Goal: Communication & Community: Answer question/provide support

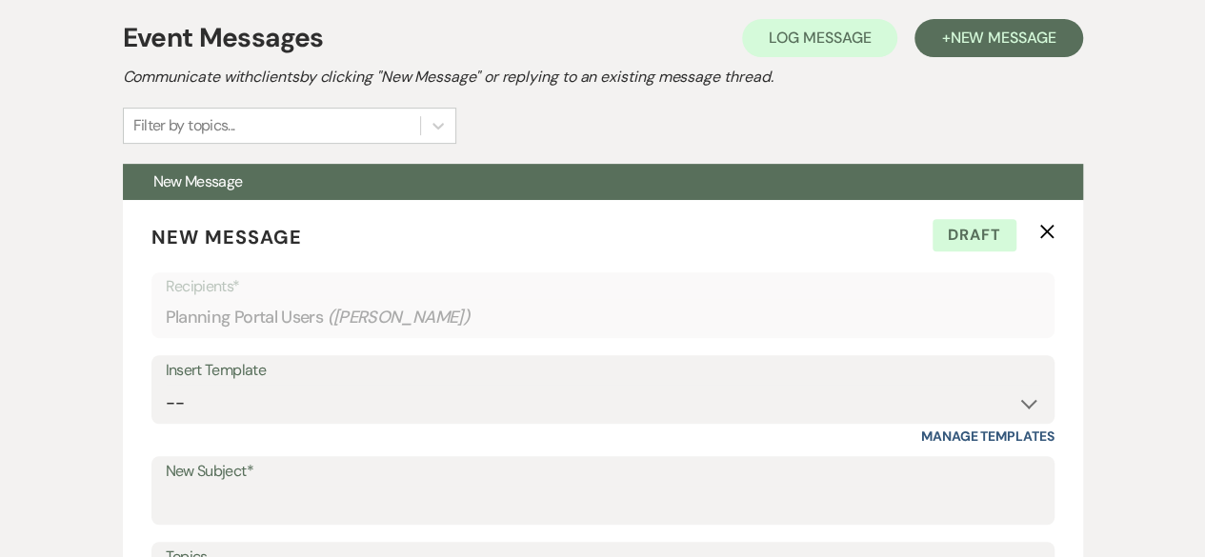
scroll to position [373, 0]
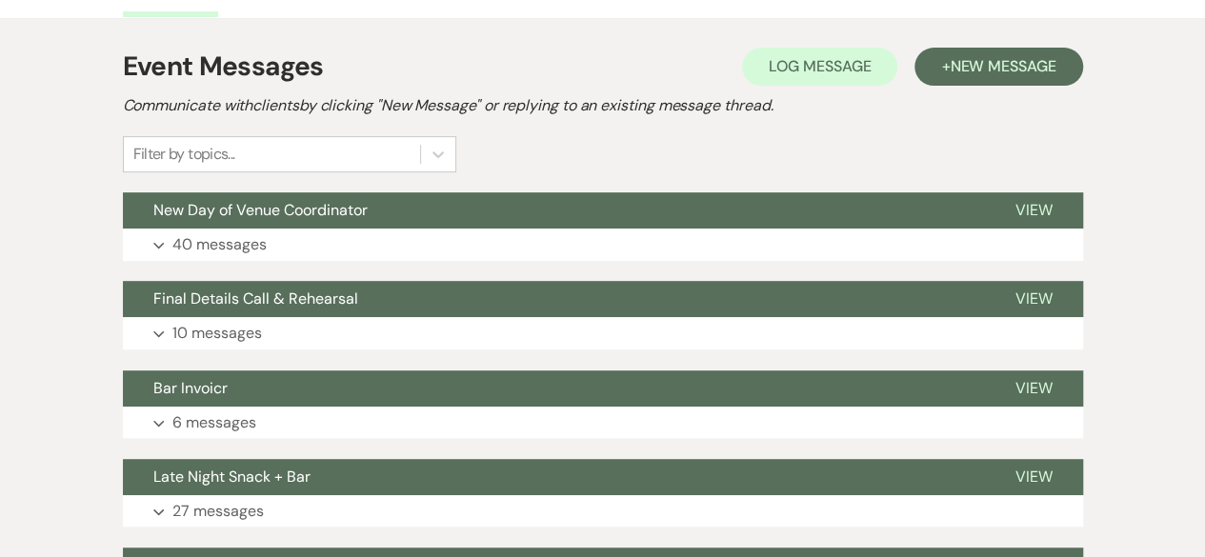
scroll to position [381, 0]
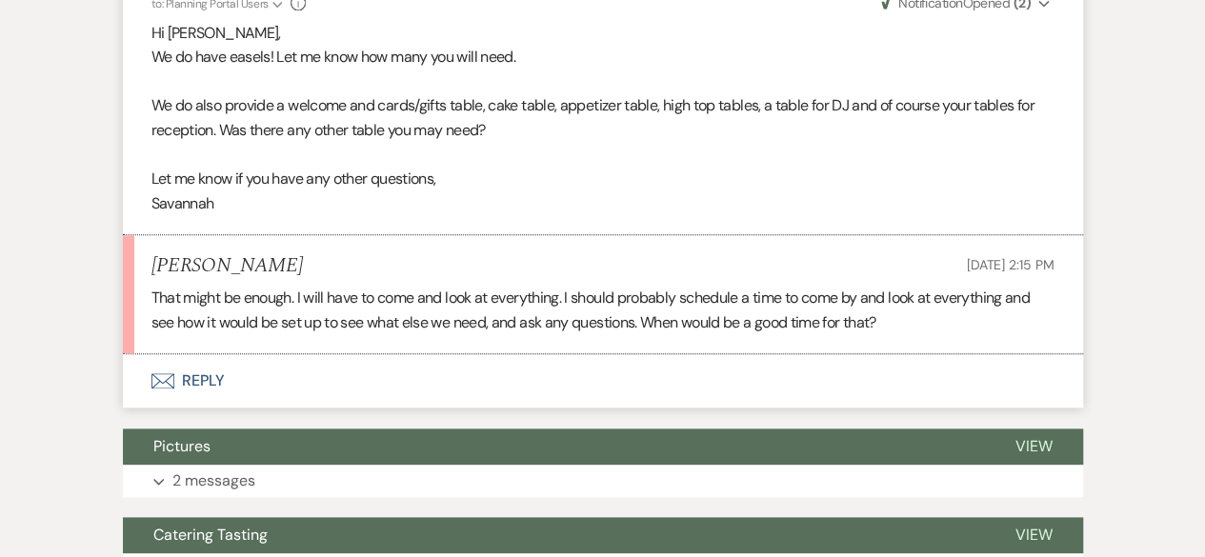
click at [334, 381] on button "Envelope Reply" at bounding box center [603, 380] width 961 height 53
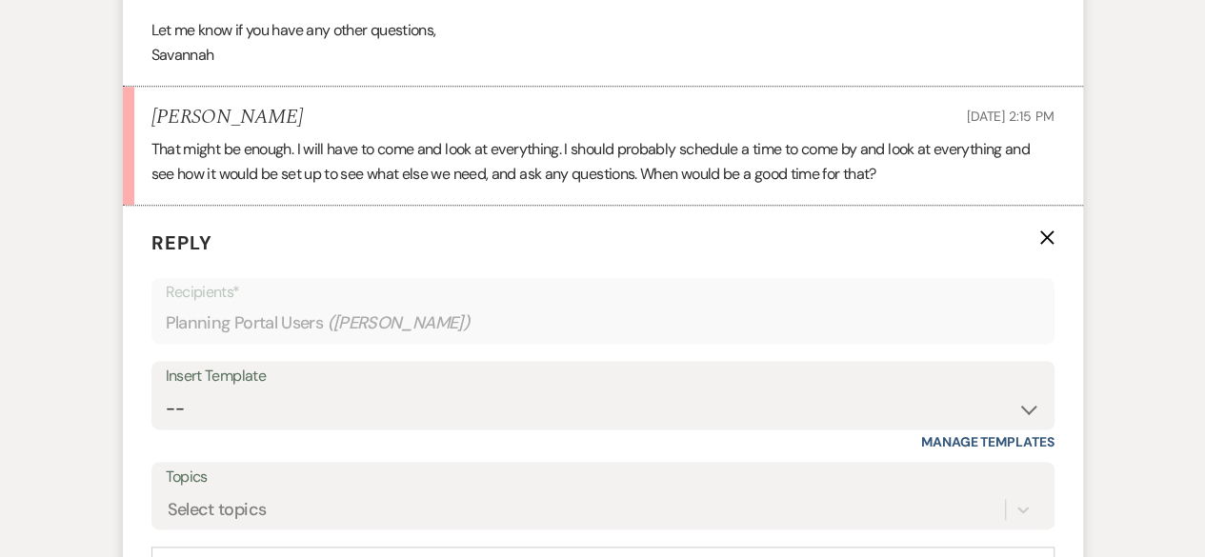
scroll to position [1203, 0]
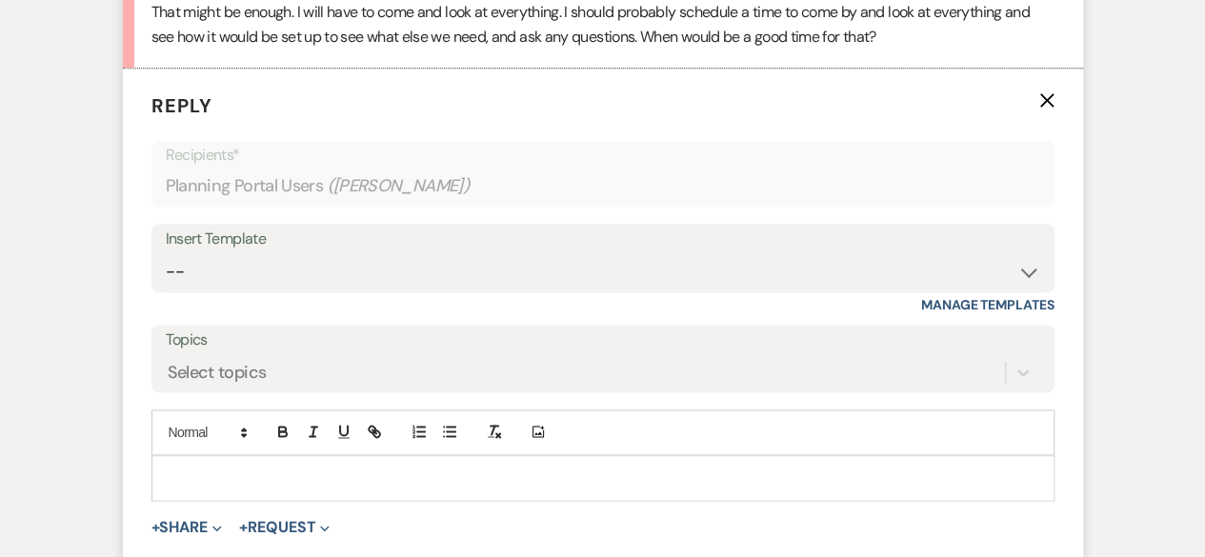
click at [250, 460] on div at bounding box center [602, 478] width 901 height 44
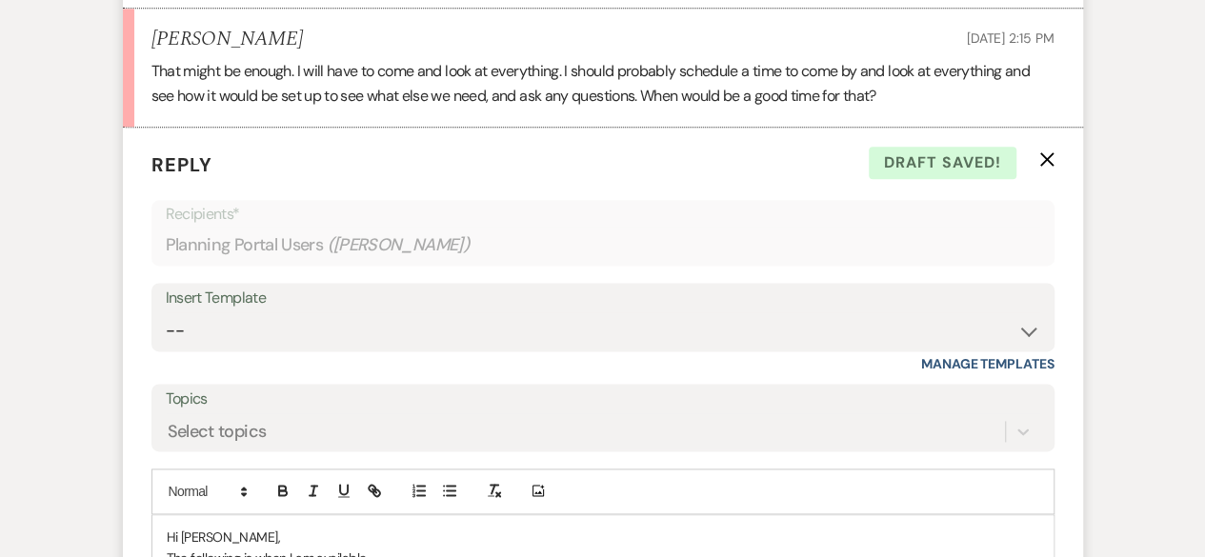
scroll to position [1429, 0]
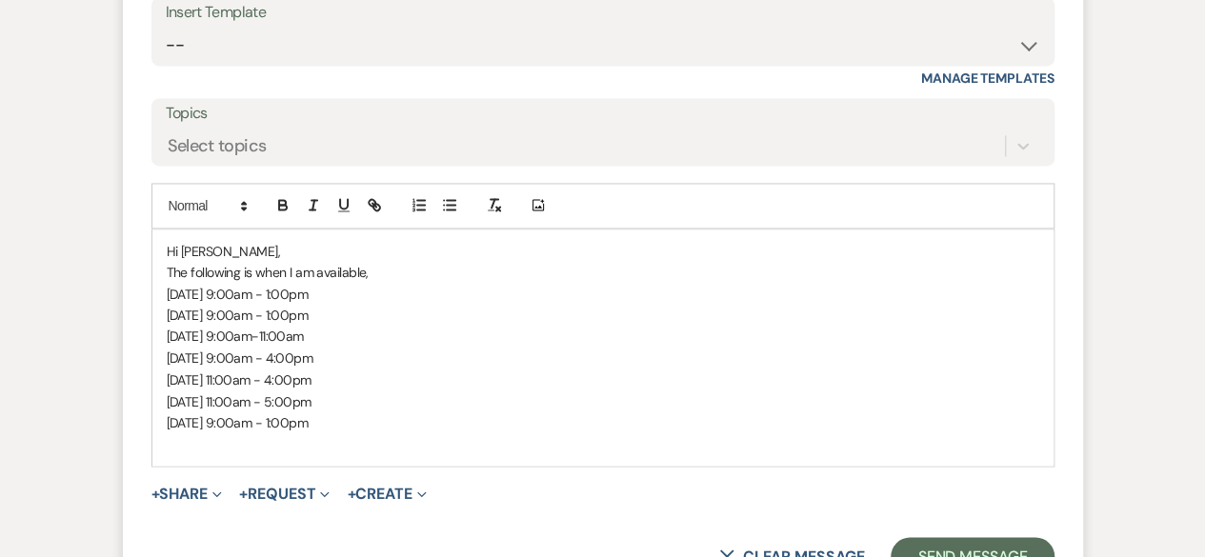
click at [358, 417] on p "Thursday August 28th, 9:00am - 1:00pm" at bounding box center [603, 422] width 873 height 21
click at [406, 439] on p at bounding box center [603, 443] width 873 height 21
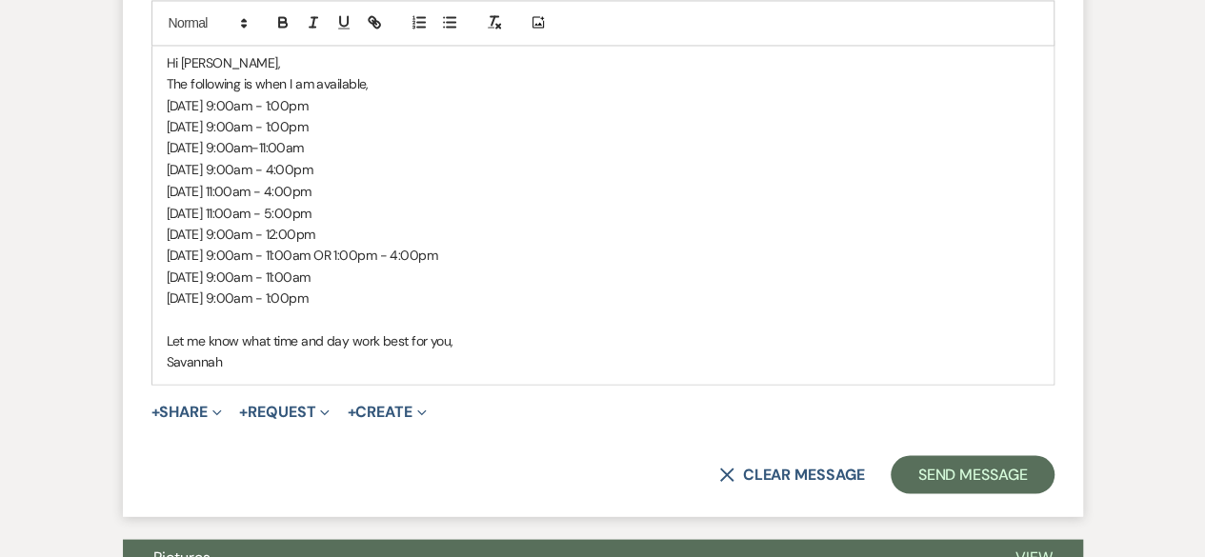
scroll to position [1620, 0]
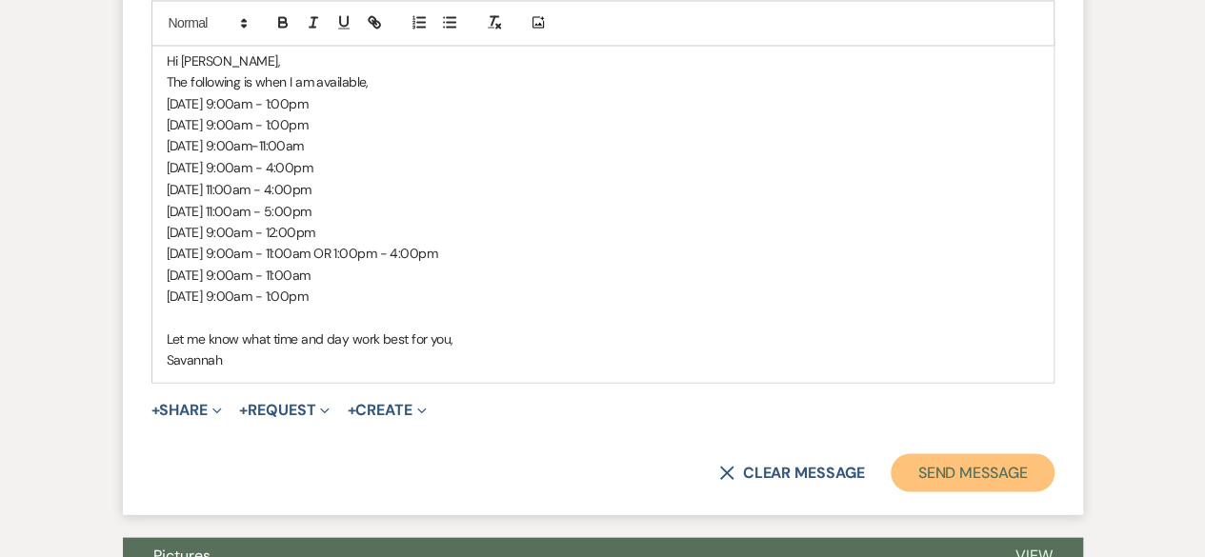
click at [986, 475] on button "Send Message" at bounding box center [972, 473] width 163 height 38
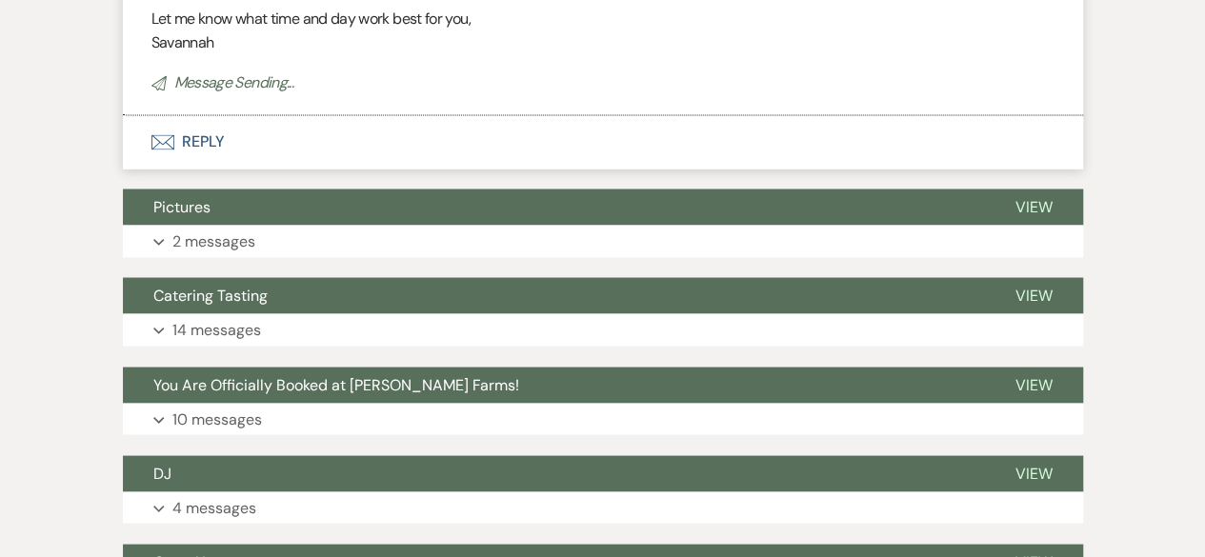
scroll to position [1364, 0]
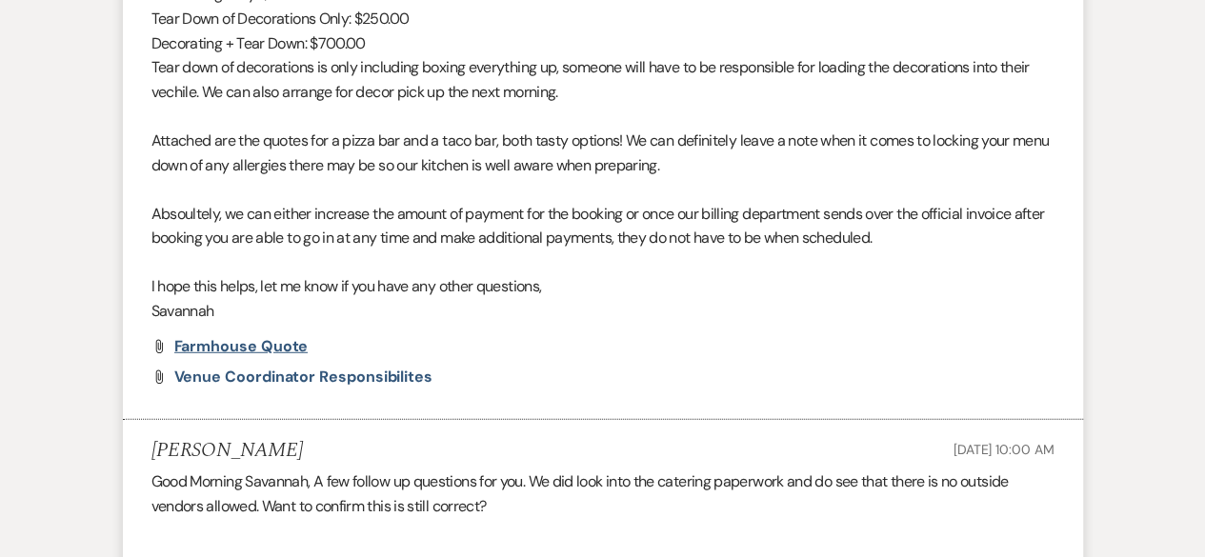
scroll to position [2506, 0]
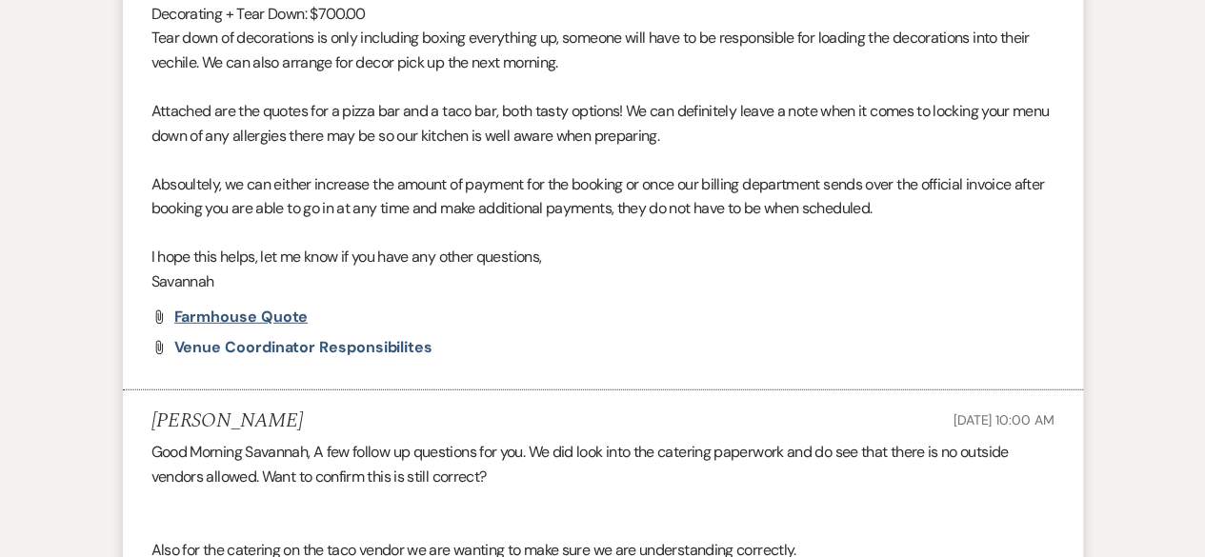
click at [266, 327] on span "Farmhouse Quote" at bounding box center [241, 317] width 134 height 20
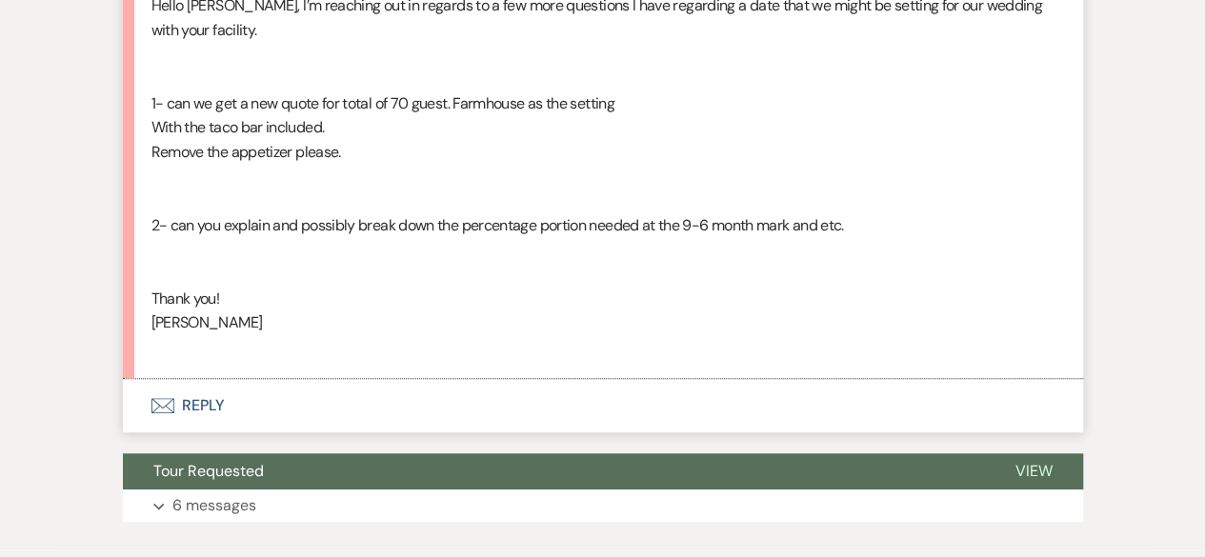
scroll to position [4384, 0]
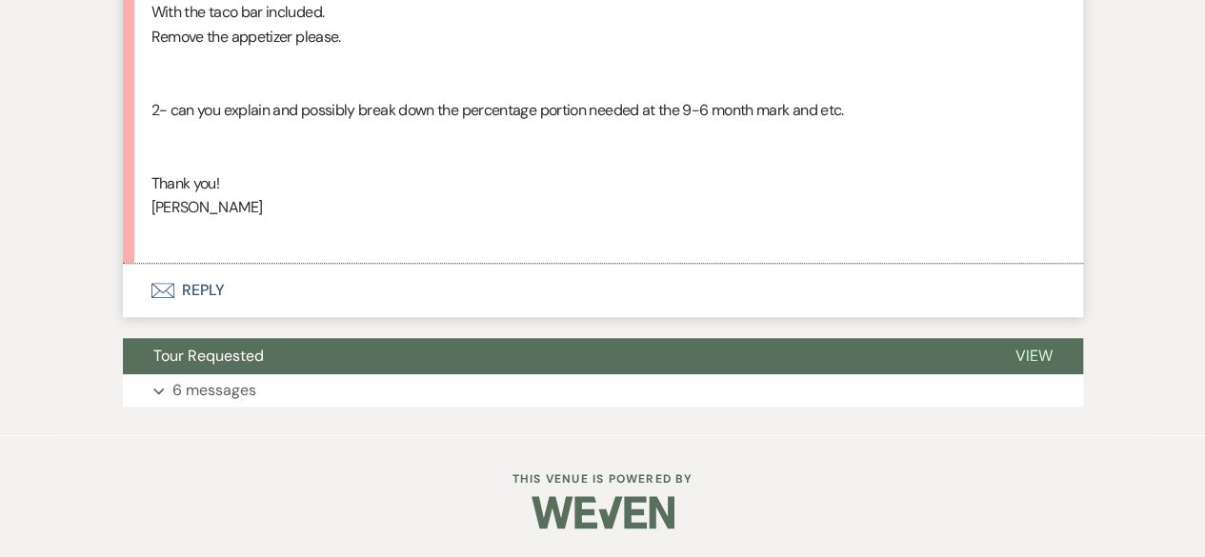
click at [311, 285] on button "Envelope Reply" at bounding box center [603, 290] width 961 height 53
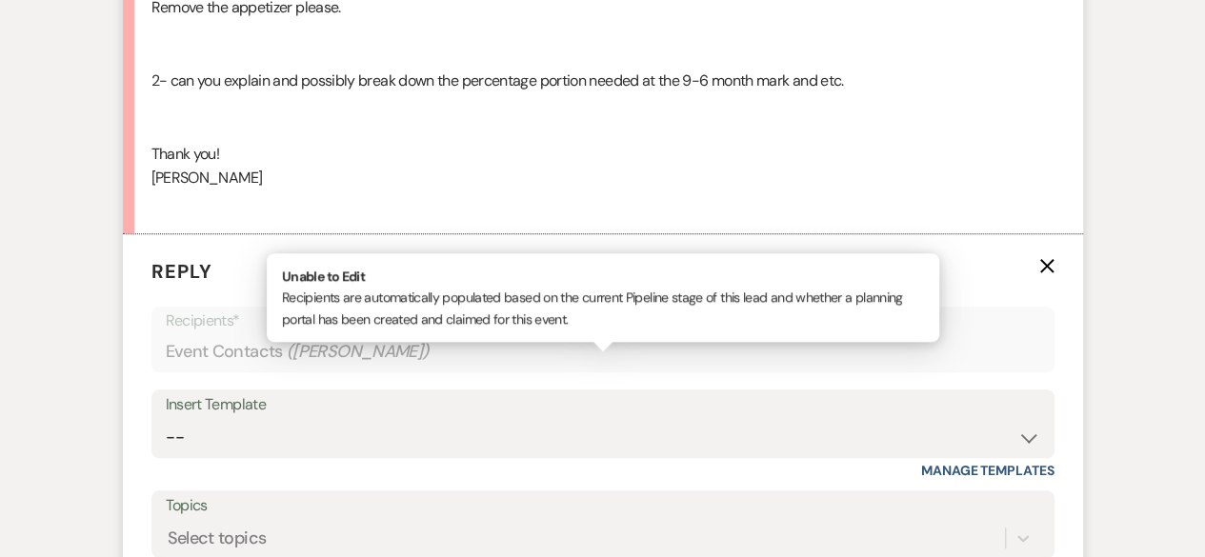
scroll to position [4574, 0]
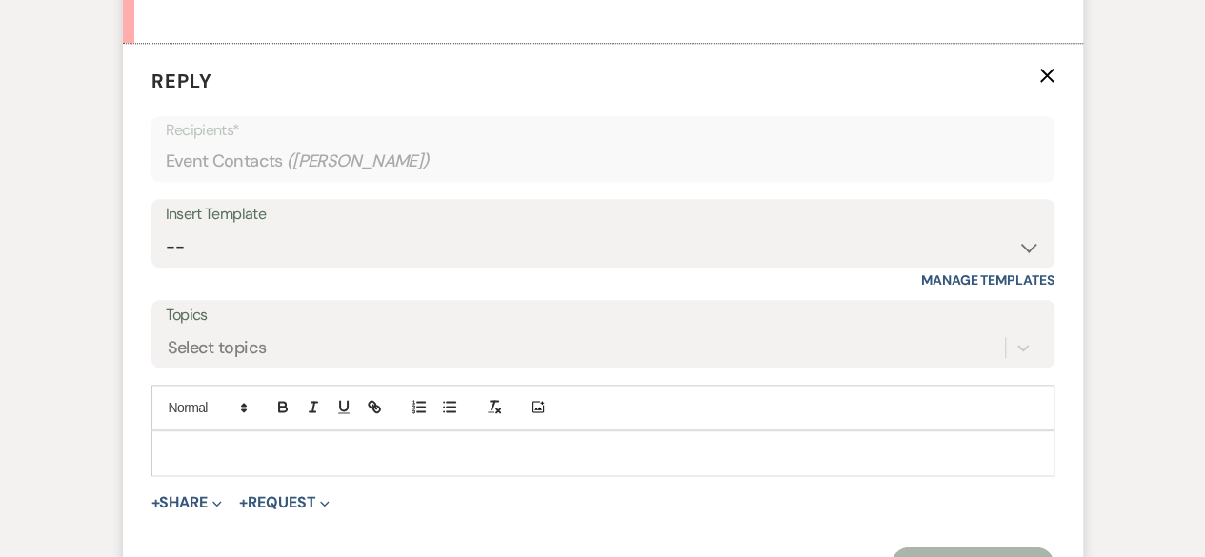
click at [335, 476] on div at bounding box center [602, 454] width 901 height 44
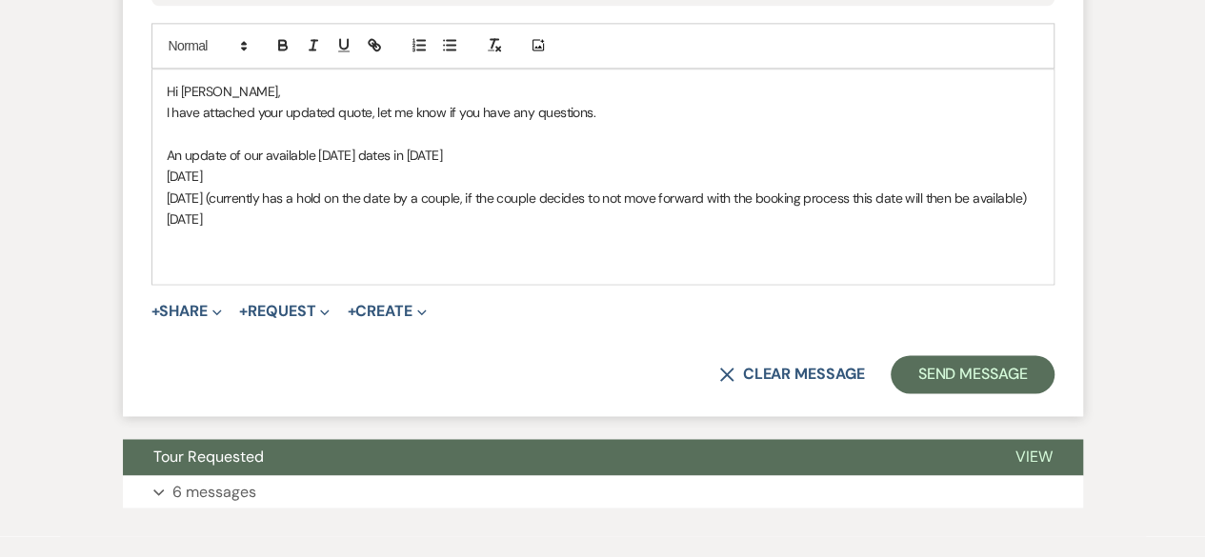
scroll to position [4955, 0]
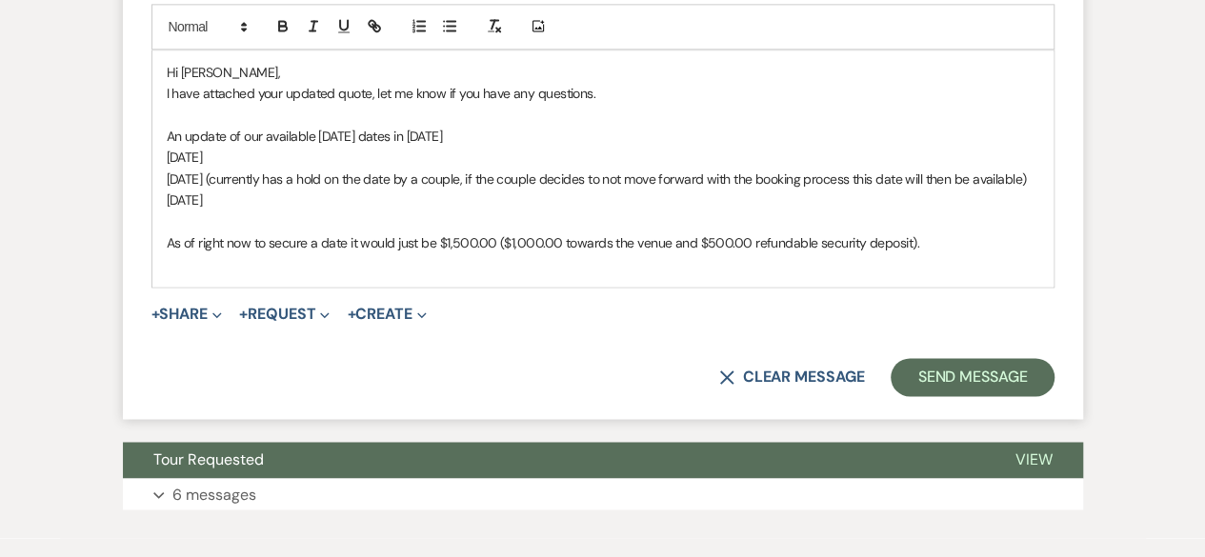
click at [328, 253] on p "As of right now to secure a date it would just be $1,500.00 ($1,000.00 towards …" at bounding box center [603, 243] width 873 height 21
click at [210, 253] on p "As of right now to secure a date it would just be $1,500.00 ($1,000.00 towards …" at bounding box center [603, 243] width 873 height 21
click at [200, 274] on p at bounding box center [603, 263] width 873 height 21
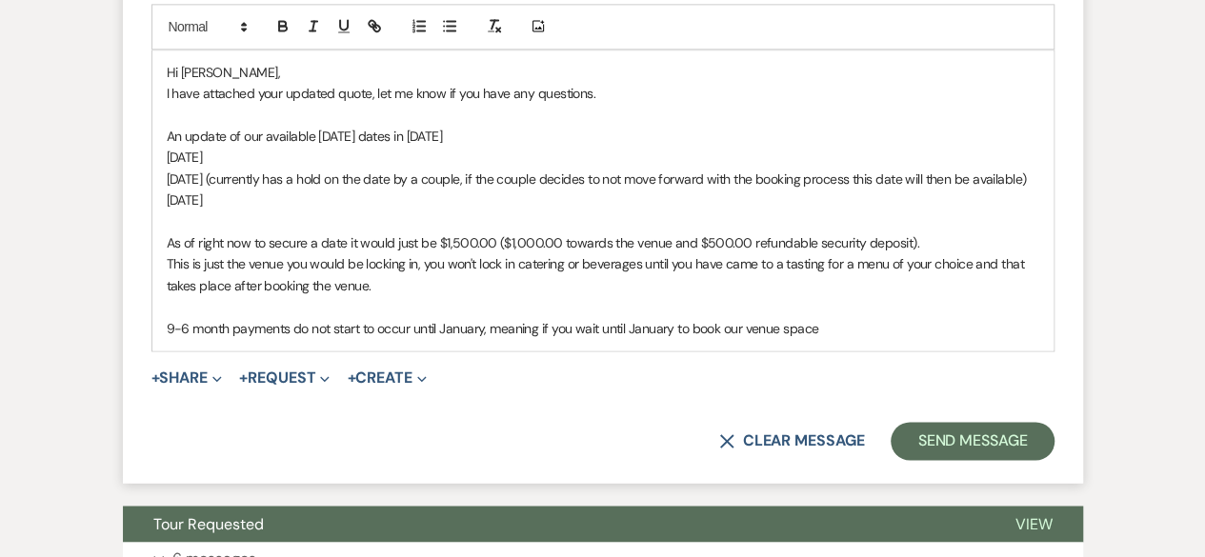
drag, startPoint x: 164, startPoint y: 392, endPoint x: 182, endPoint y: 397, distance: 19.0
click at [164, 351] on div "Hi Gidget, I have attached your updated quote, let me know if you have any ques…" at bounding box center [602, 201] width 901 height 300
click at [480, 339] on p "Based off of the month of October 2026, 9-6 month payments do not start to occu…" at bounding box center [603, 328] width 873 height 21
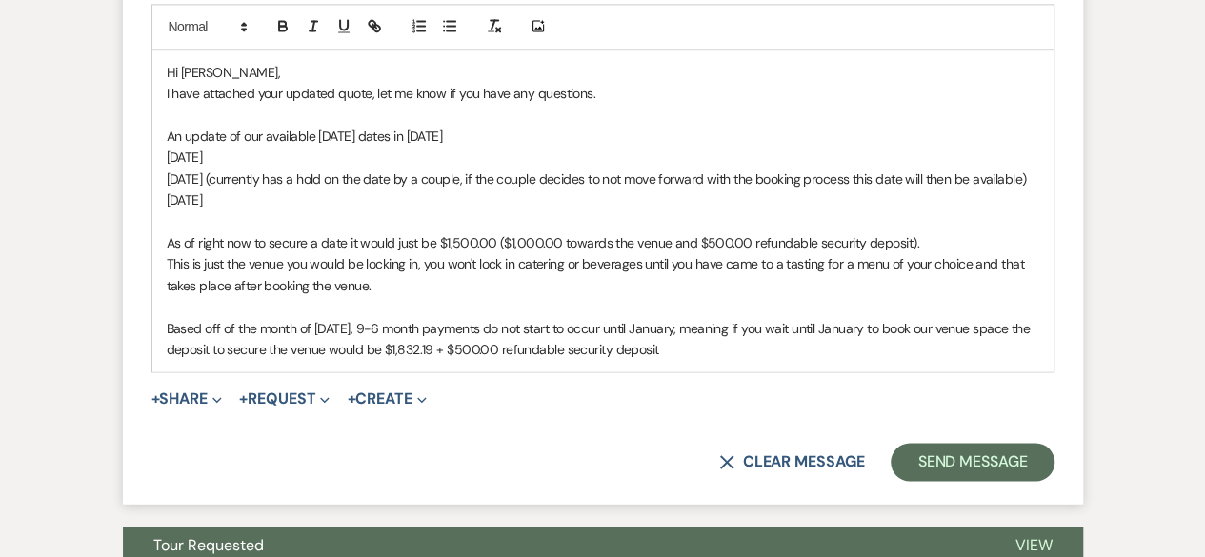
click at [491, 361] on p "Based off of the month of October 2026, 9-6 month payments do not start to occu…" at bounding box center [603, 339] width 873 height 43
click at [876, 361] on p "Based off of the month of October 2026, 9-6 month payments do not start to occu…" at bounding box center [603, 339] width 873 height 43
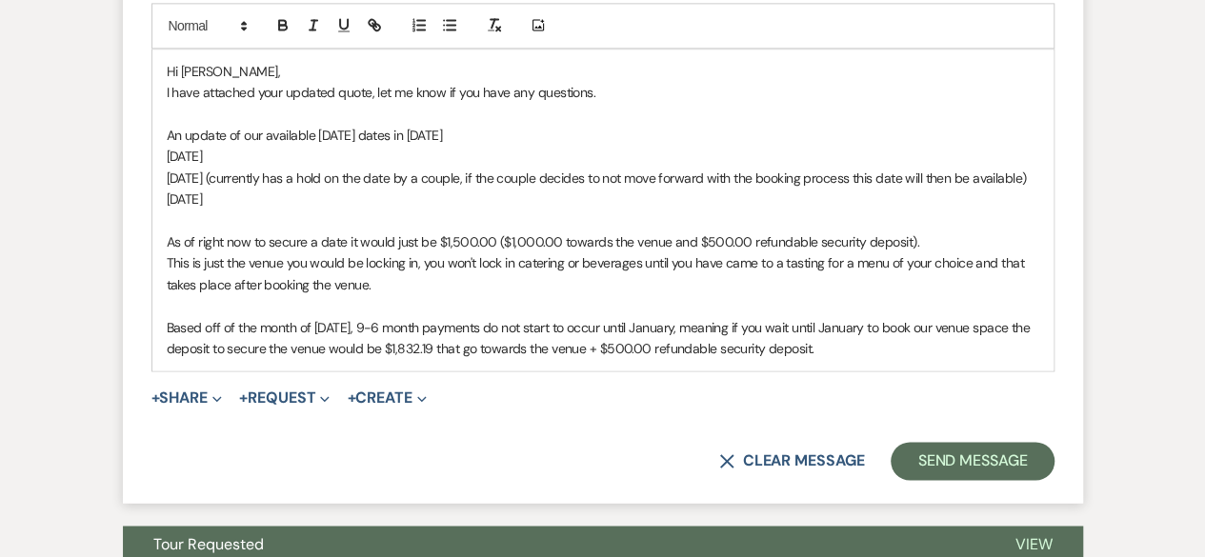
scroll to position [5051, 0]
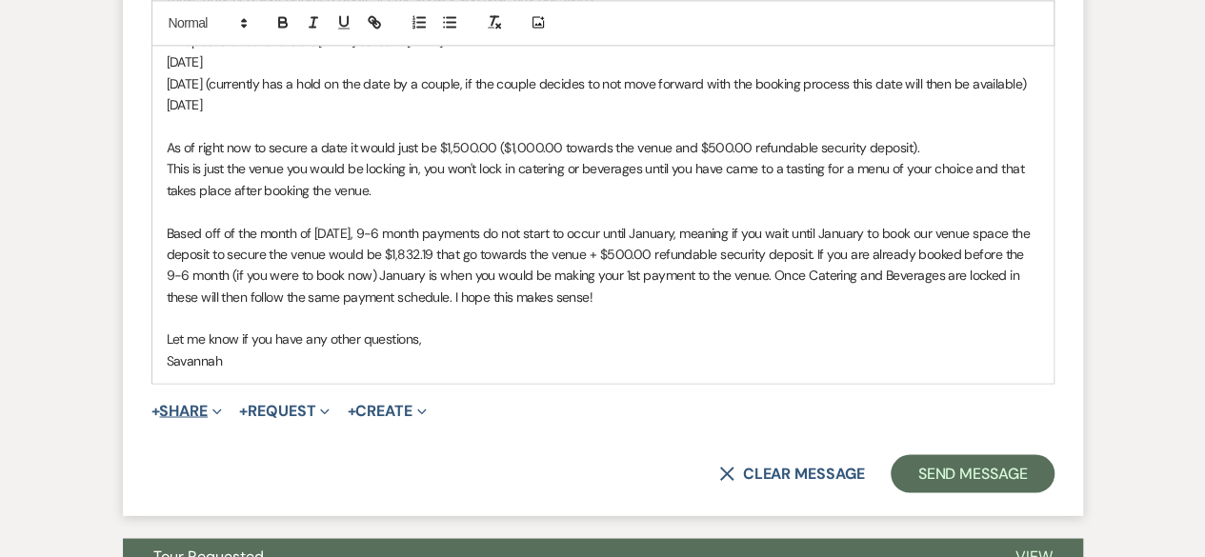
click at [192, 418] on button "+ Share Expand" at bounding box center [187, 410] width 71 height 15
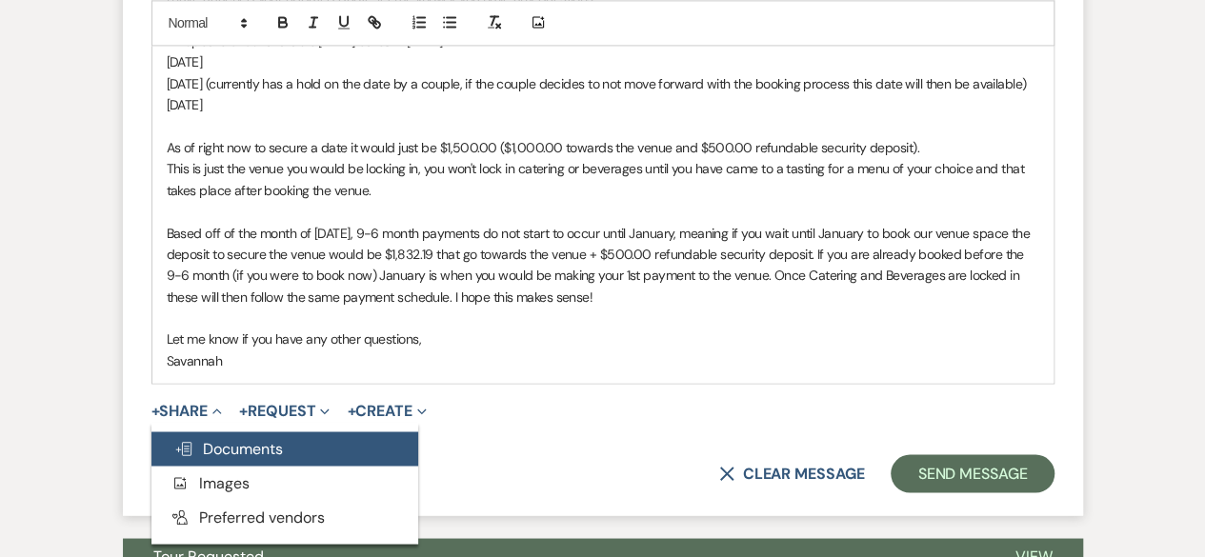
click at [283, 458] on span "Doc Upload Documents" at bounding box center [228, 448] width 109 height 20
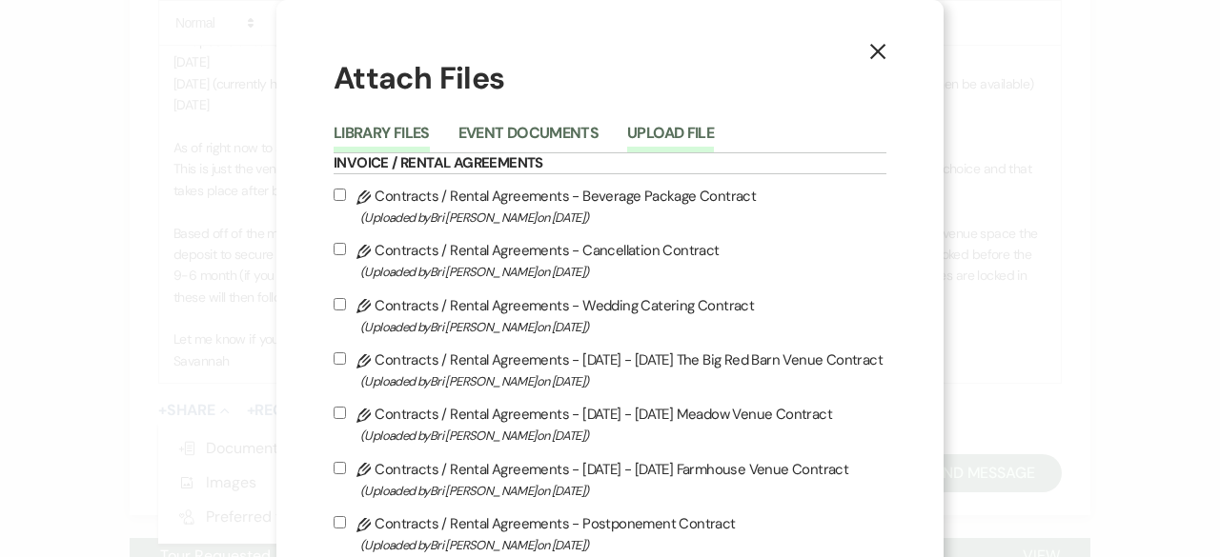
click at [638, 131] on button "Upload File" at bounding box center [670, 139] width 87 height 27
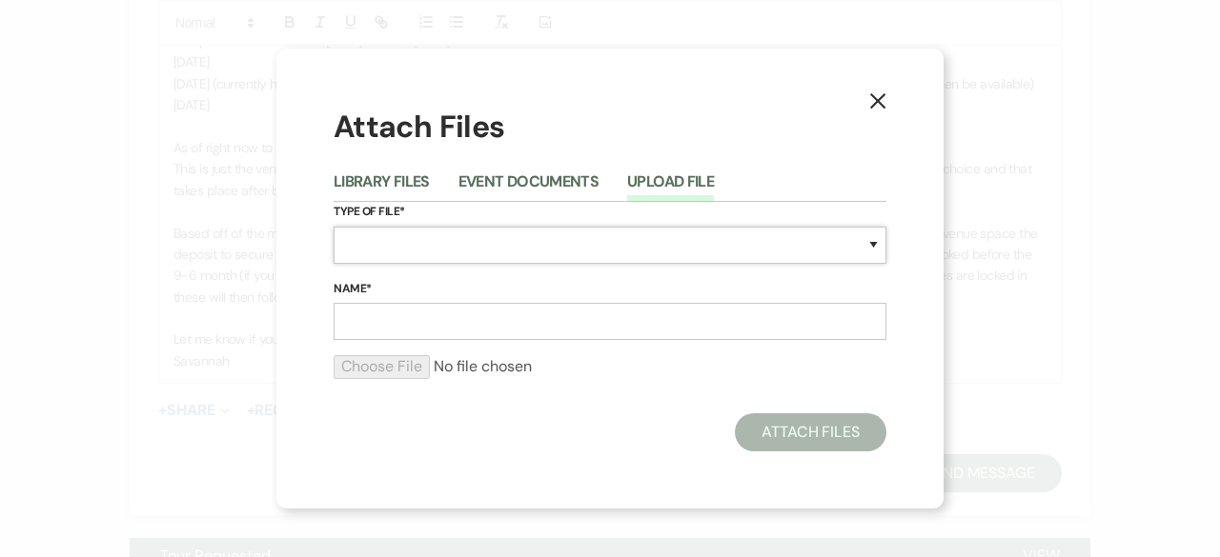
click at [515, 253] on select "Special Event Insurance Vendor Certificate of Insurance Contracts / Rental Agre…" at bounding box center [610, 245] width 553 height 37
select select "8"
click at [334, 227] on select "Special Event Insurance Vendor Certificate of Insurance Contracts / Rental Agre…" at bounding box center [610, 245] width 553 height 37
click at [456, 315] on input "Name*" at bounding box center [610, 321] width 553 height 37
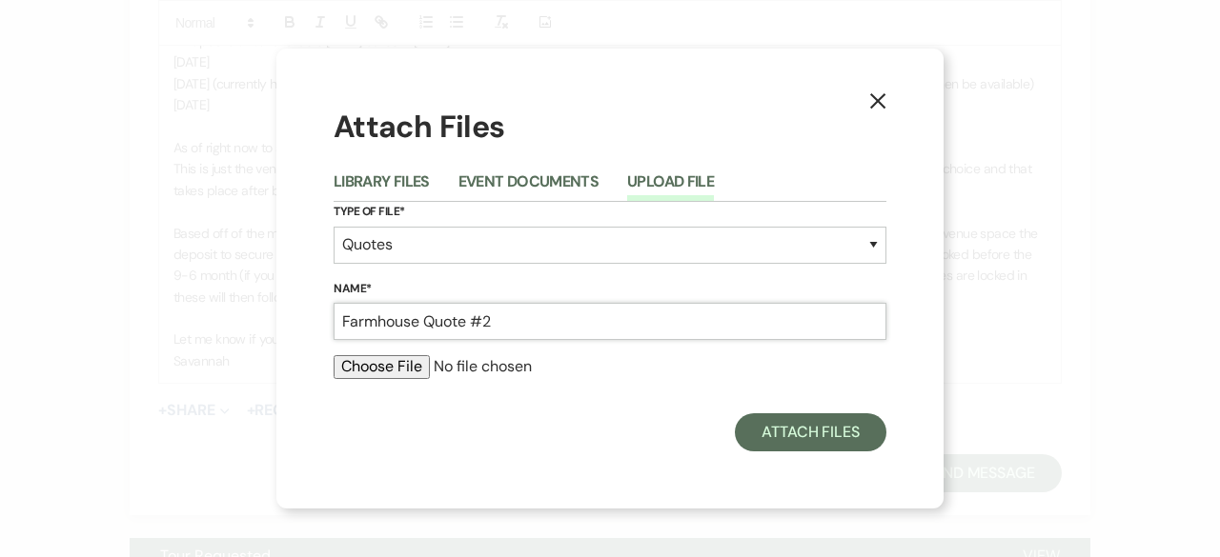
type input "Farmhouse Quote #2"
click at [384, 369] on input "file" at bounding box center [610, 366] width 553 height 23
type input "C:\fakepath\FARMHOUSE WEDDING QUOTE - Custis_Thompson .docx.pdf"
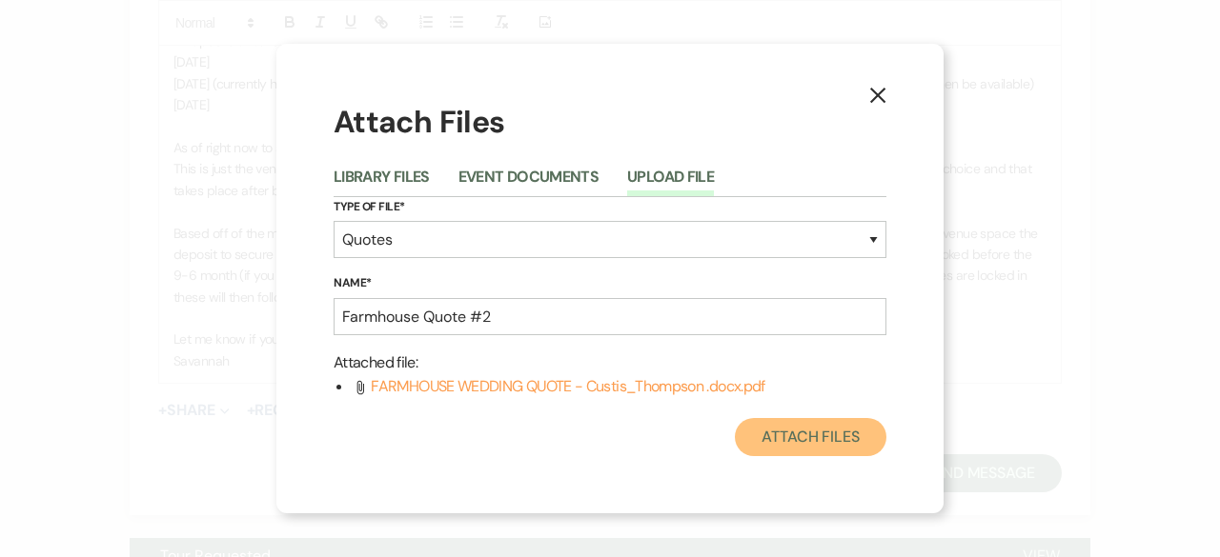
click at [823, 424] on button "Attach Files" at bounding box center [811, 437] width 152 height 38
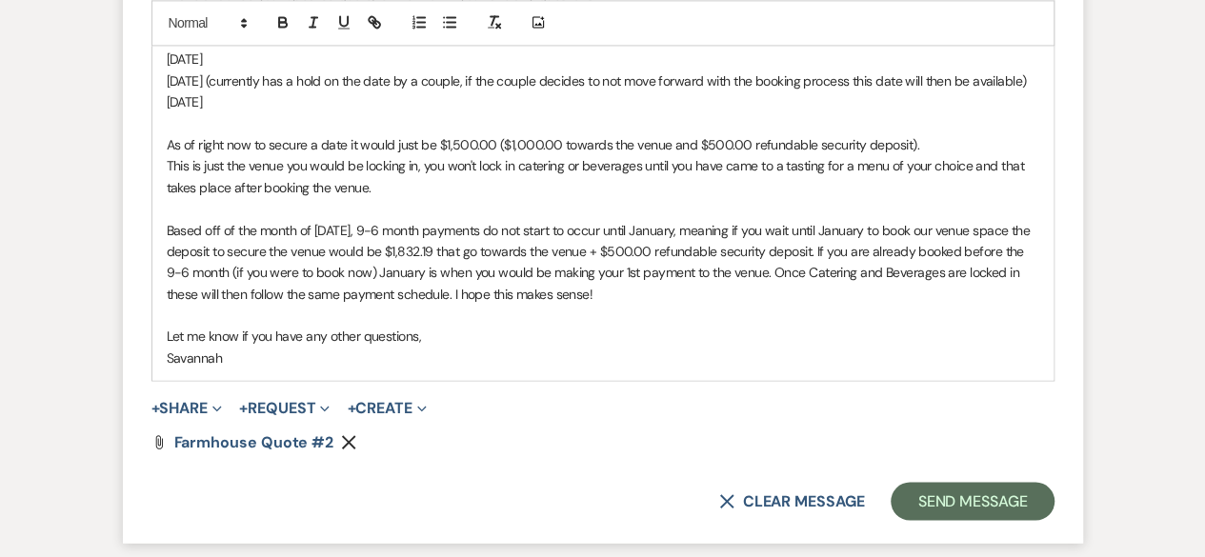
scroll to position [5146, 0]
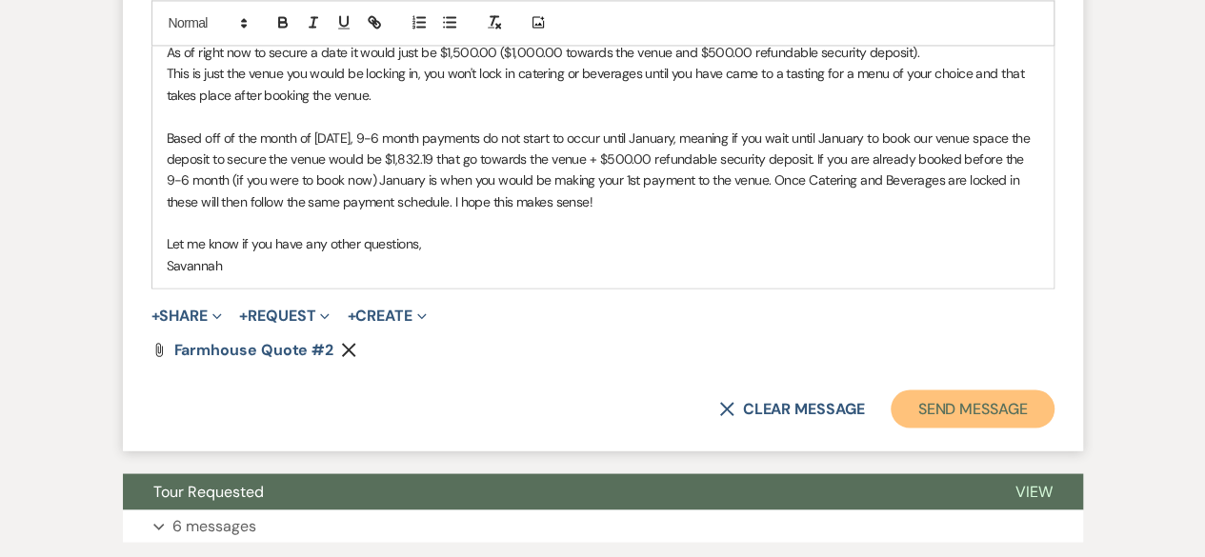
click at [910, 428] on button "Send Message" at bounding box center [972, 409] width 163 height 38
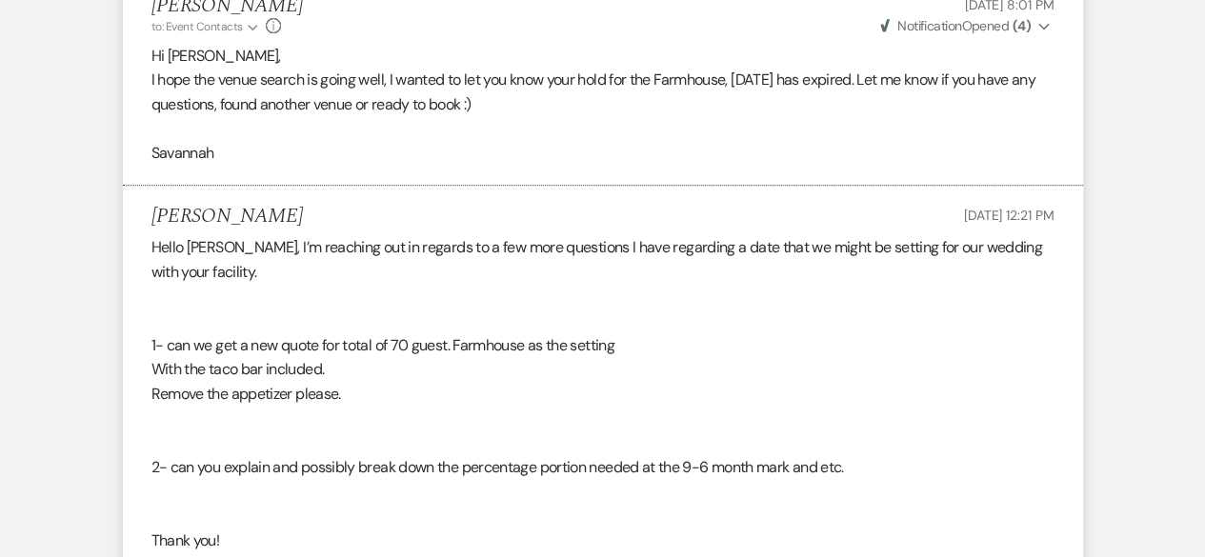
scroll to position [3997, 0]
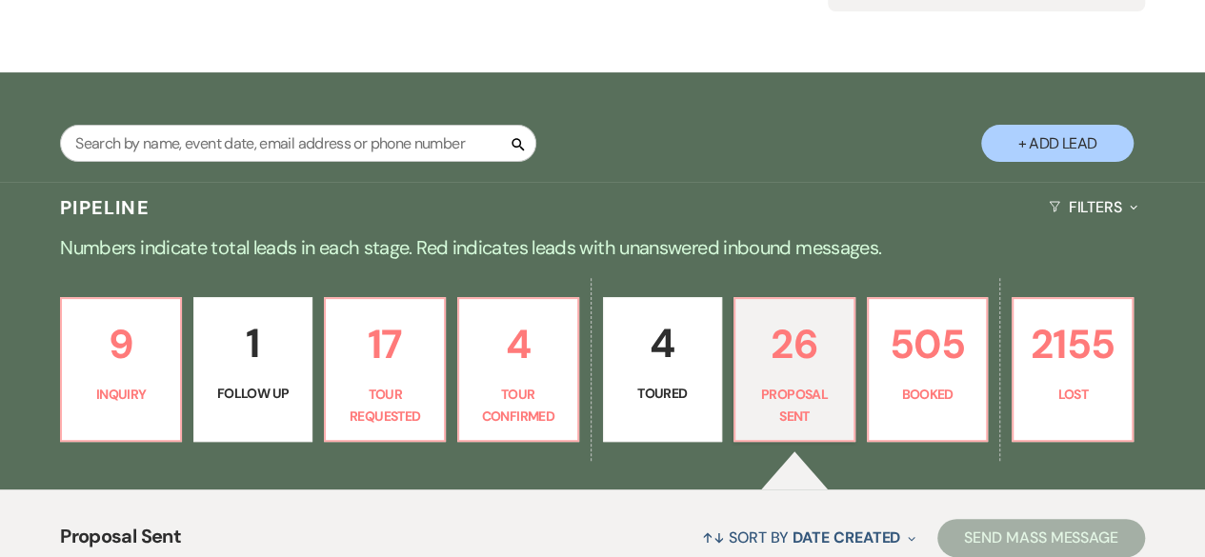
scroll to position [95, 0]
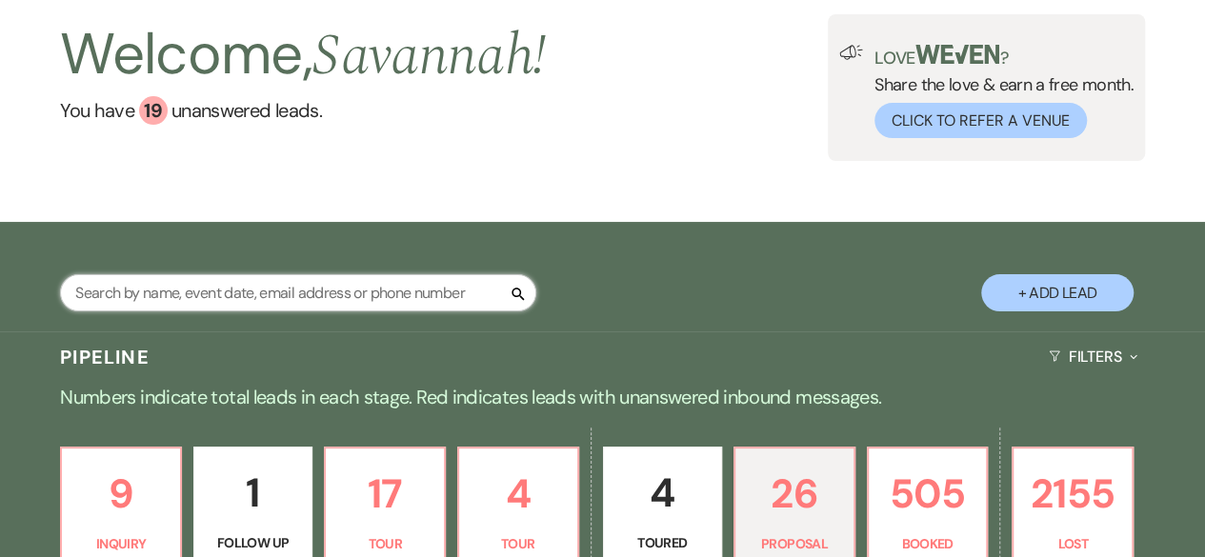
click at [295, 302] on input "text" at bounding box center [298, 292] width 476 height 37
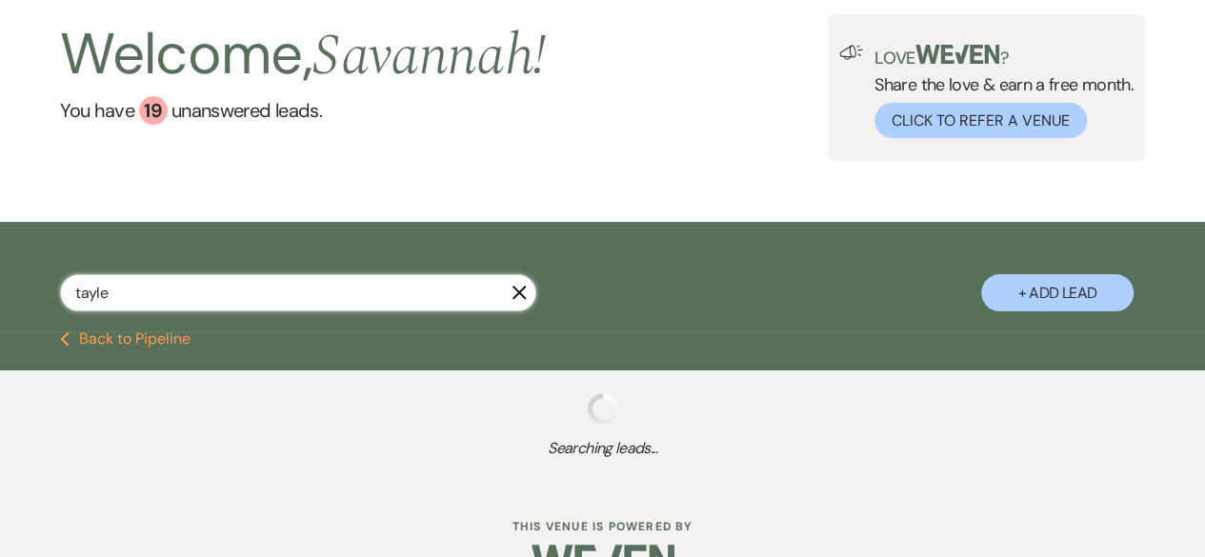
type input "tayler"
select select "8"
select select "4"
select select "8"
select select "5"
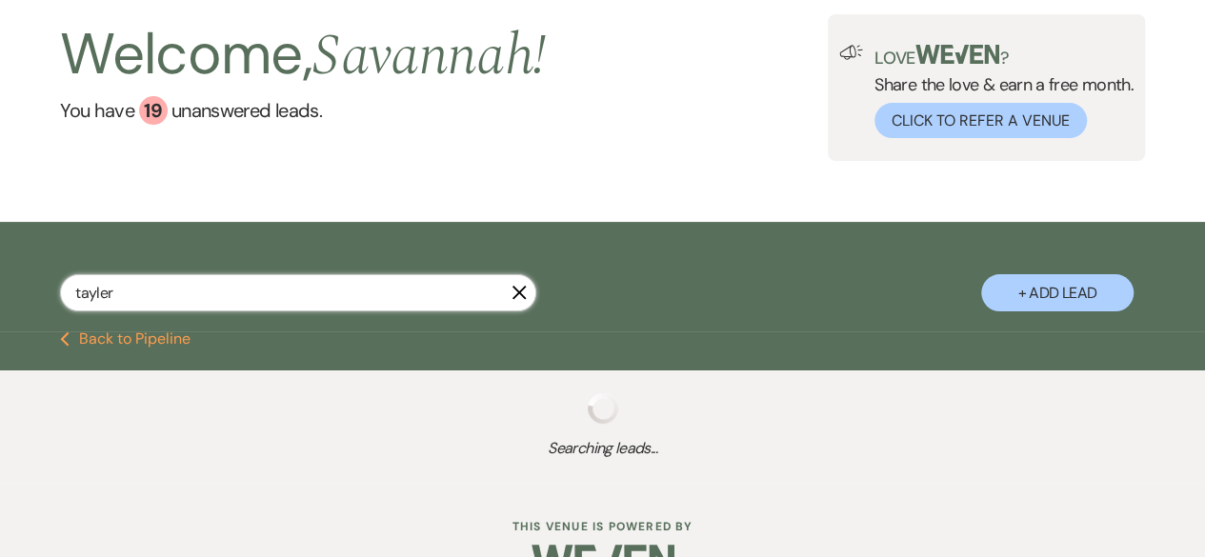
select select "6"
select select "8"
select select "6"
select select "8"
select select "5"
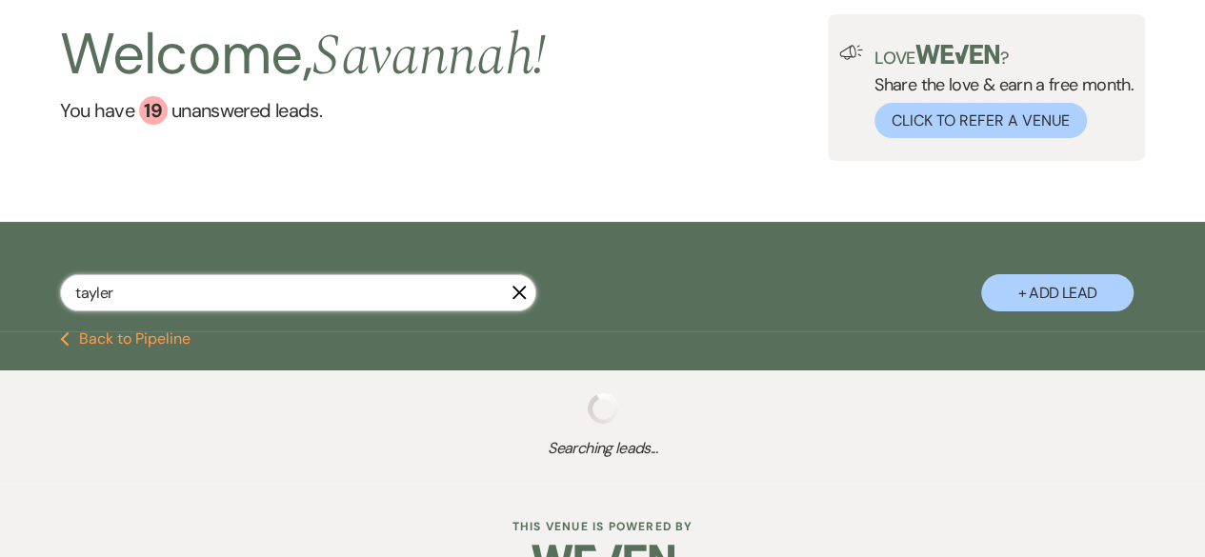
select select "8"
select select "6"
select select "8"
select select "5"
select select "8"
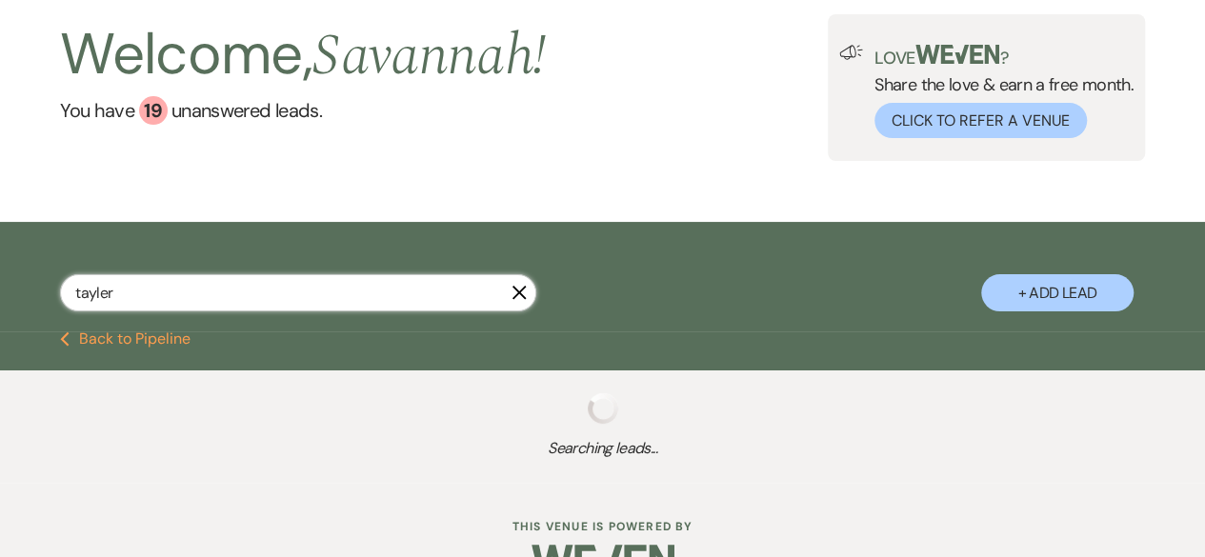
select select "1"
select select "8"
select select "5"
select select "8"
select select "4"
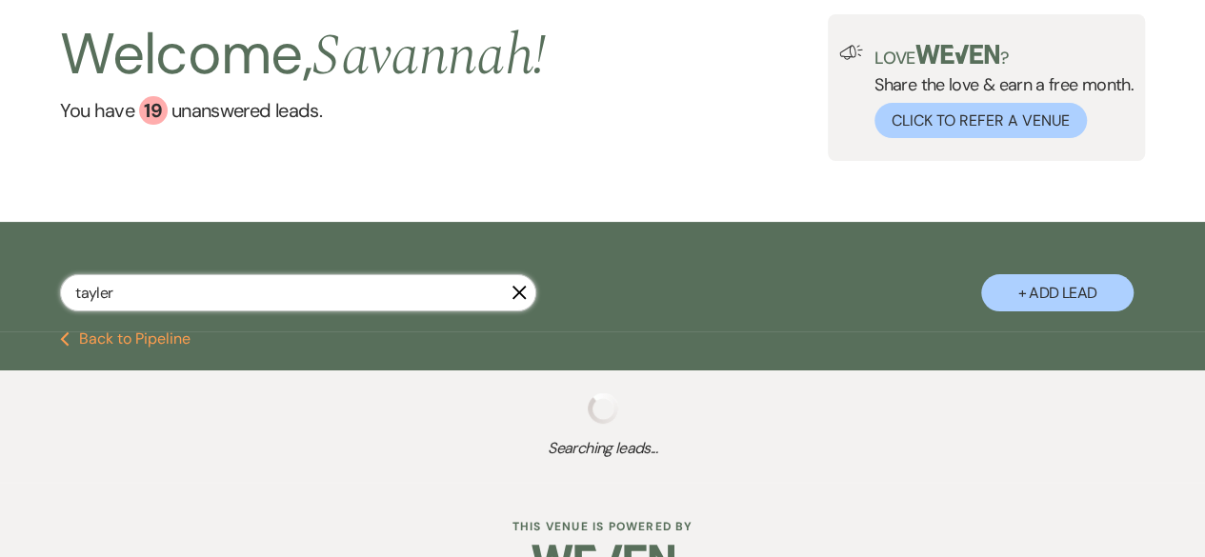
select select "8"
select select "5"
select select "8"
select select "5"
select select "8"
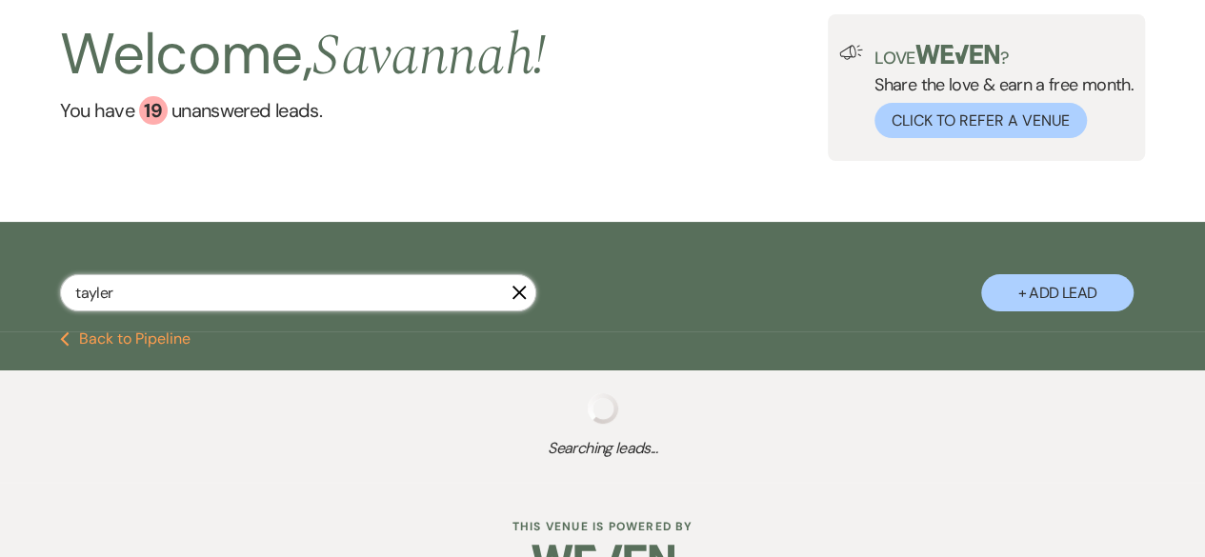
select select "5"
select select "8"
select select "5"
select select "8"
select select "5"
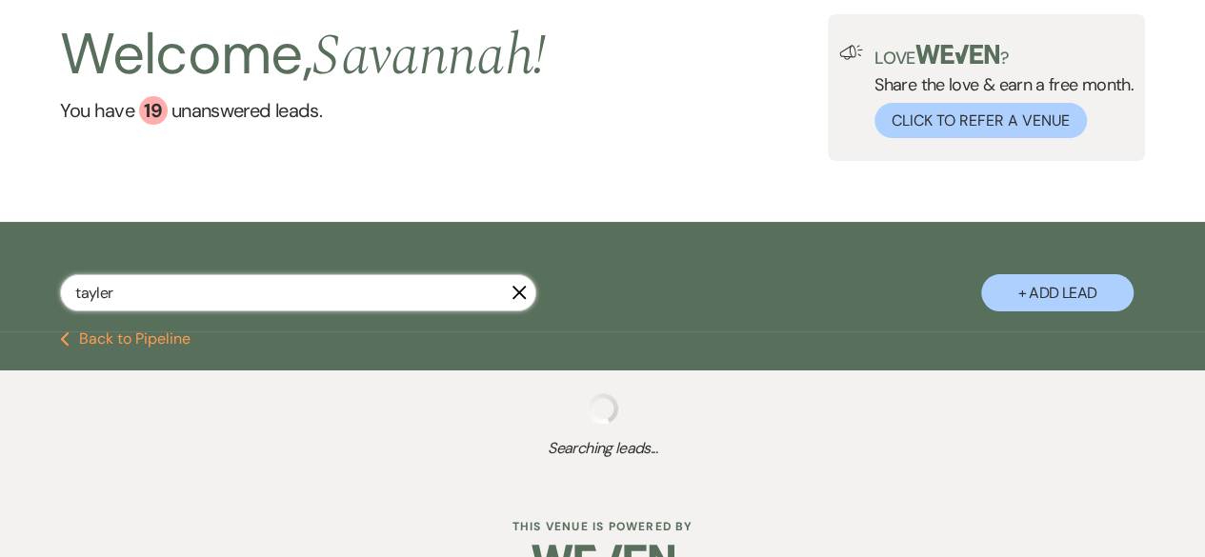
select select "8"
select select "5"
select select "8"
select select "5"
select select "8"
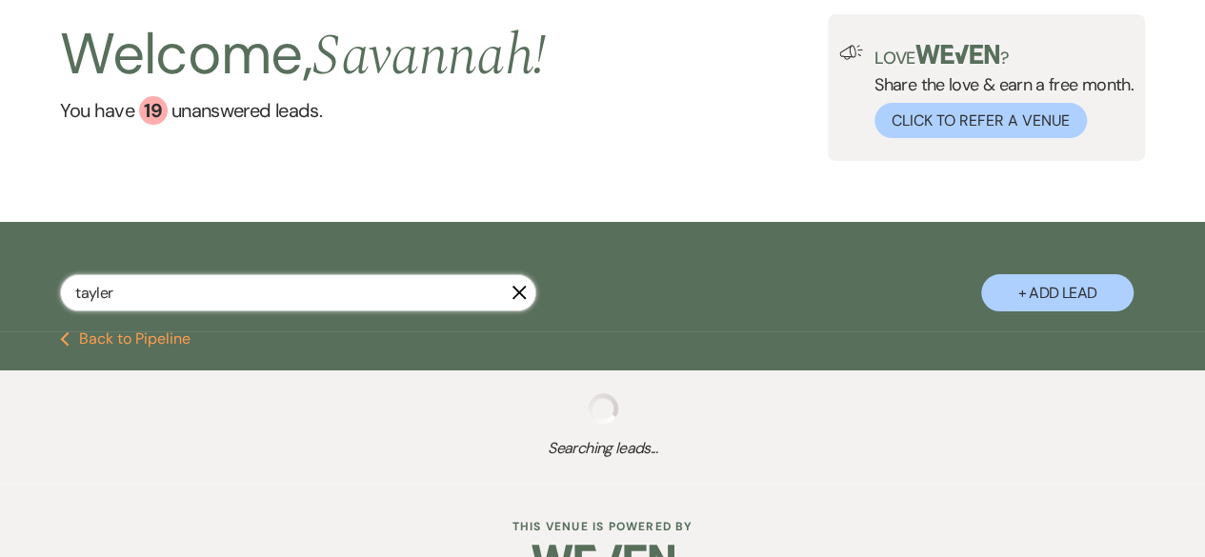
select select "5"
select select "8"
select select "5"
select select "8"
select select "4"
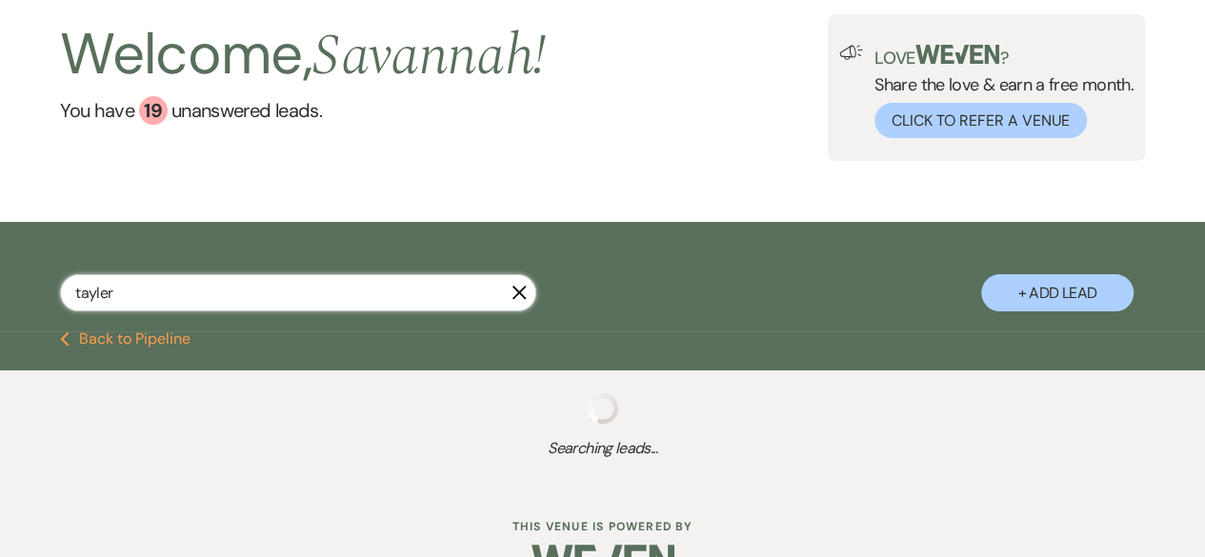
select select "8"
select select "5"
select select "8"
select select "5"
select select "8"
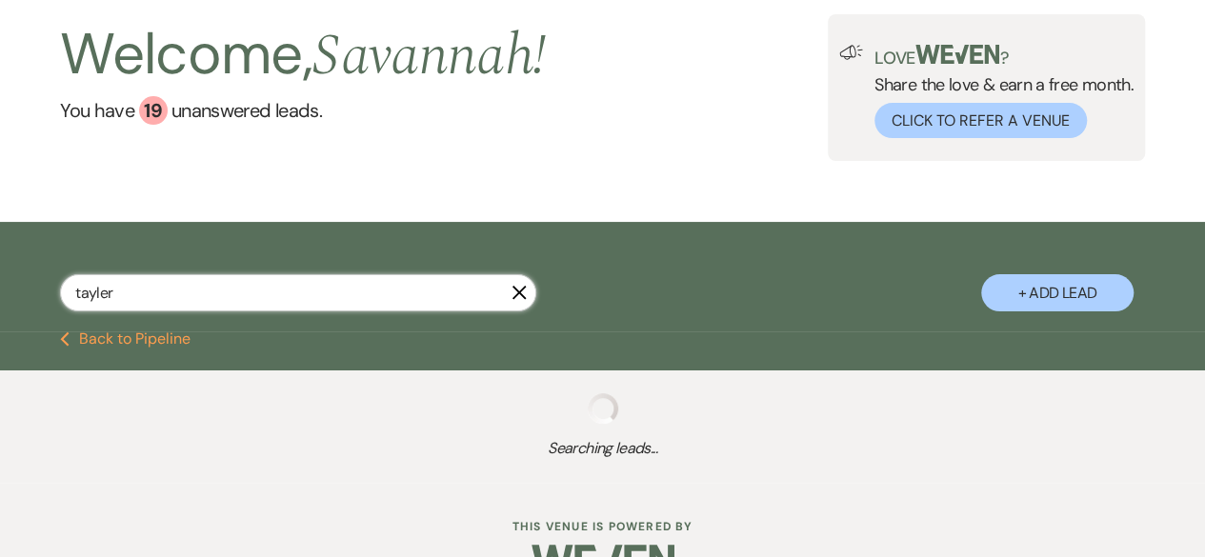
select select "5"
select select "8"
select select "4"
select select "8"
select select "5"
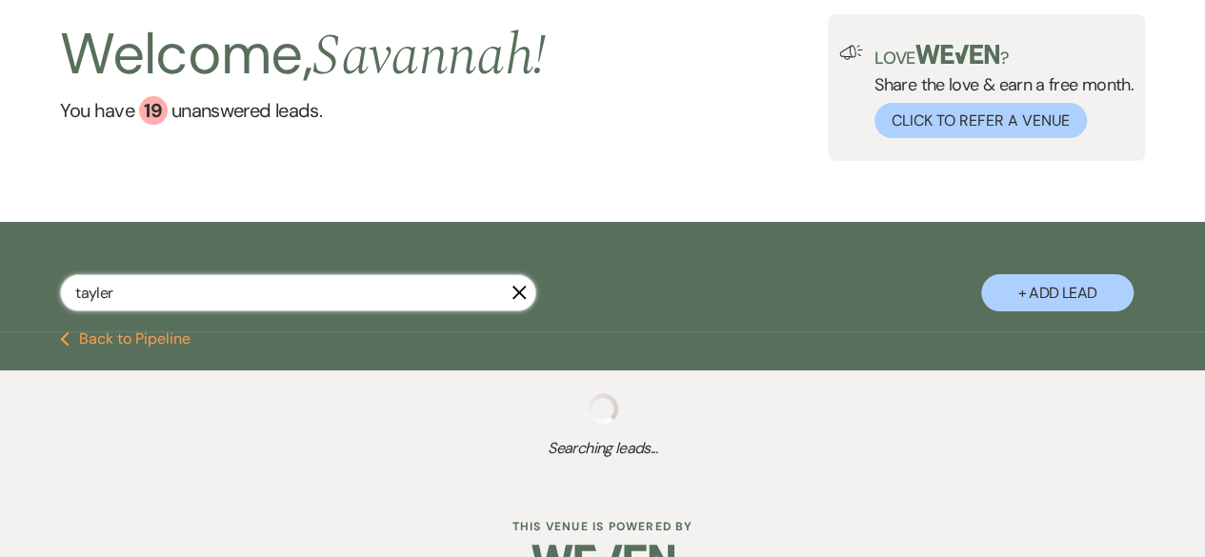
select select "8"
select select "5"
select select "8"
select select "5"
select select "8"
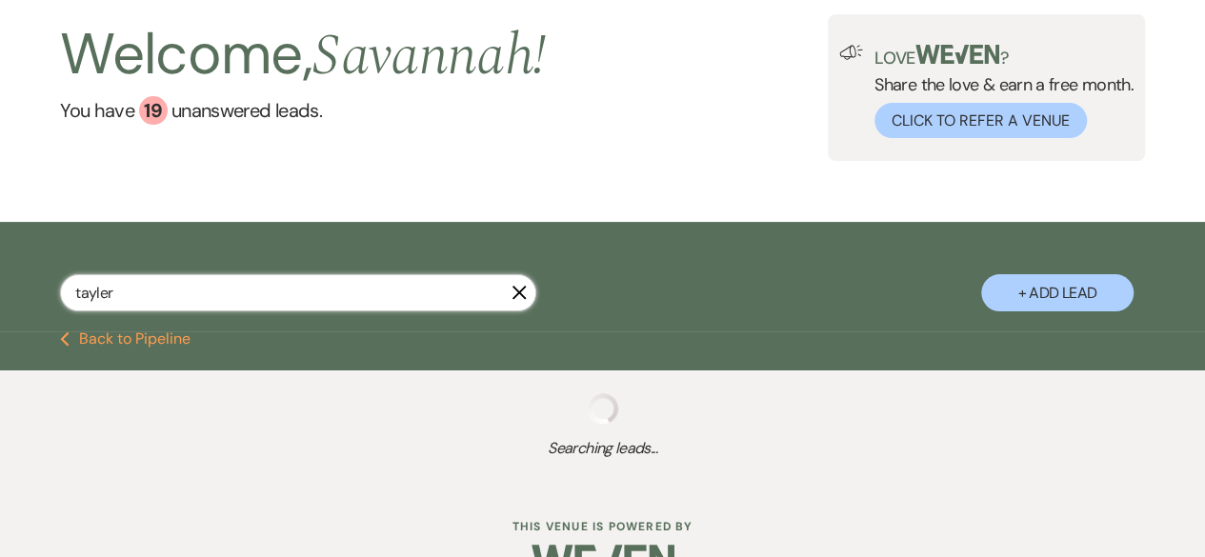
select select "6"
select select "8"
select select "5"
select select "8"
select select "5"
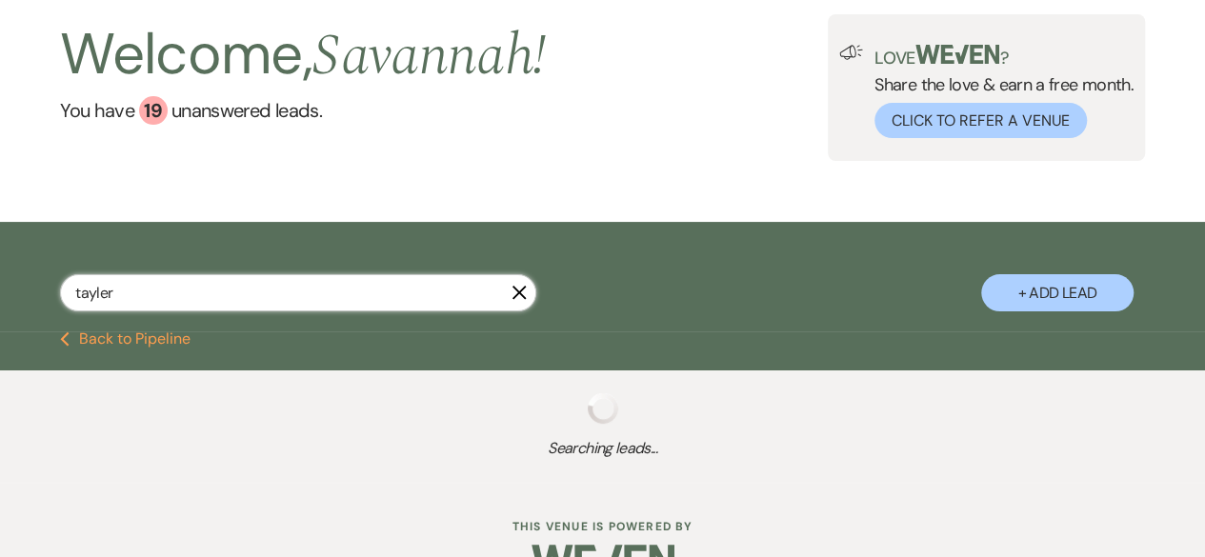
select select "8"
select select "5"
select select "8"
select select "5"
select select "8"
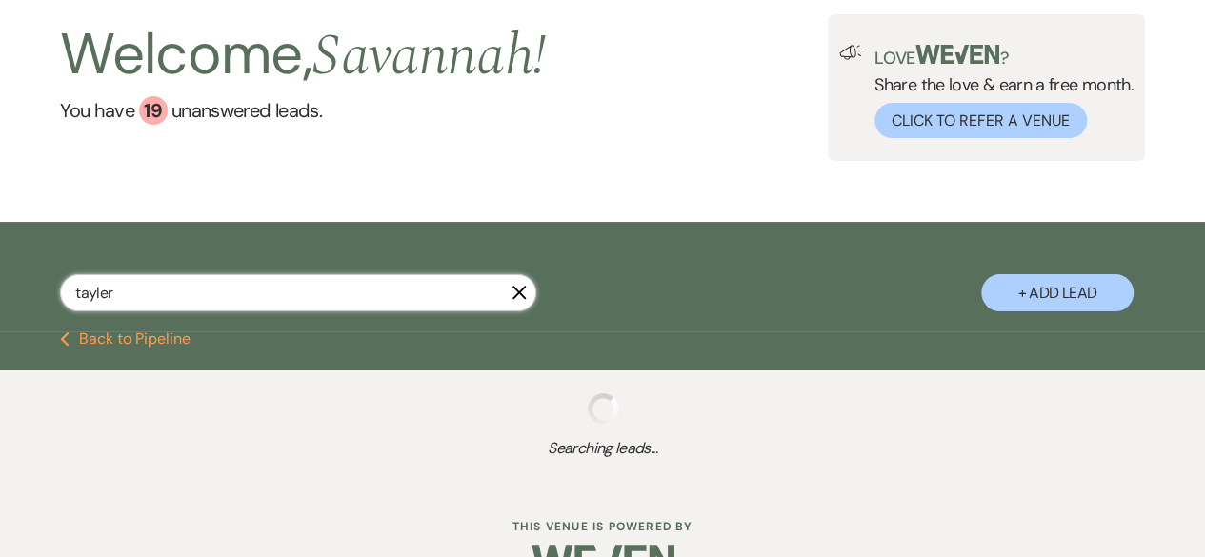
select select "5"
select select "8"
select select "5"
select select "8"
select select "5"
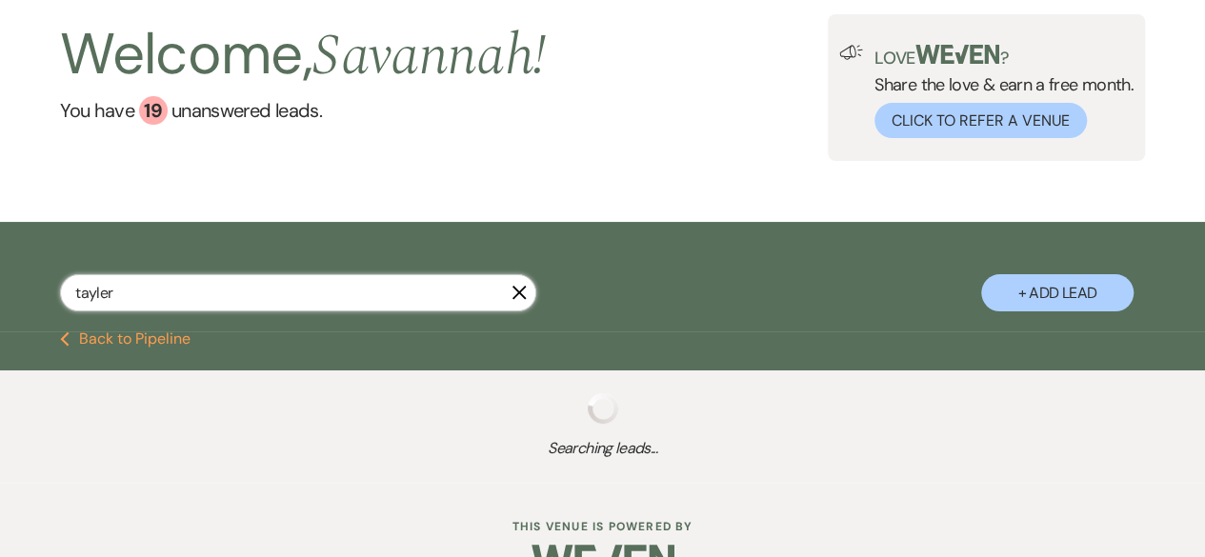
select select "8"
select select "6"
select select "8"
select select "5"
select select "8"
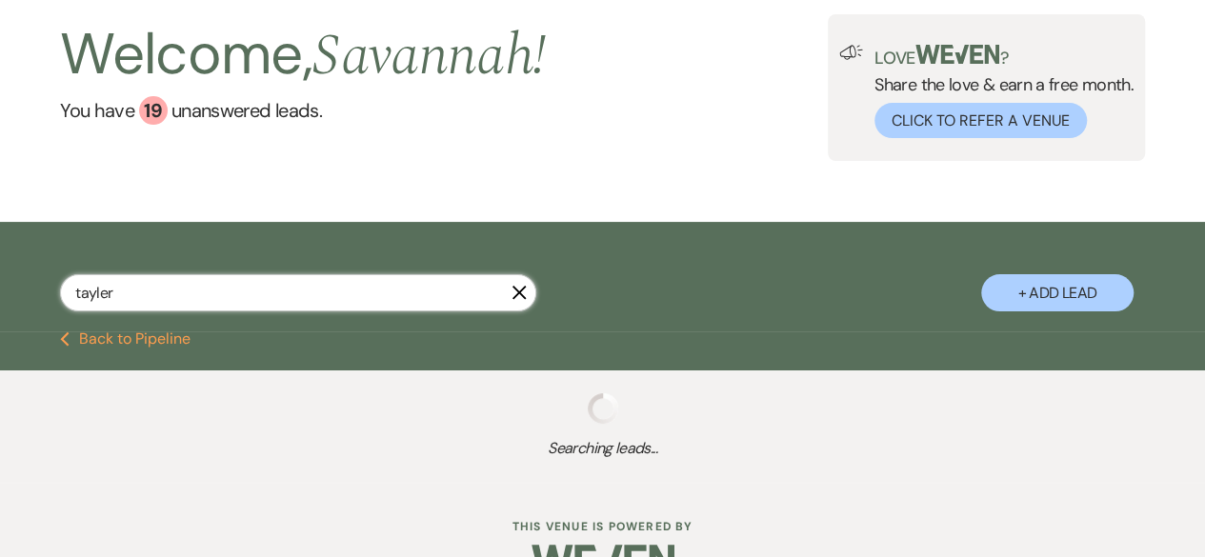
select select "8"
select select "5"
select select "8"
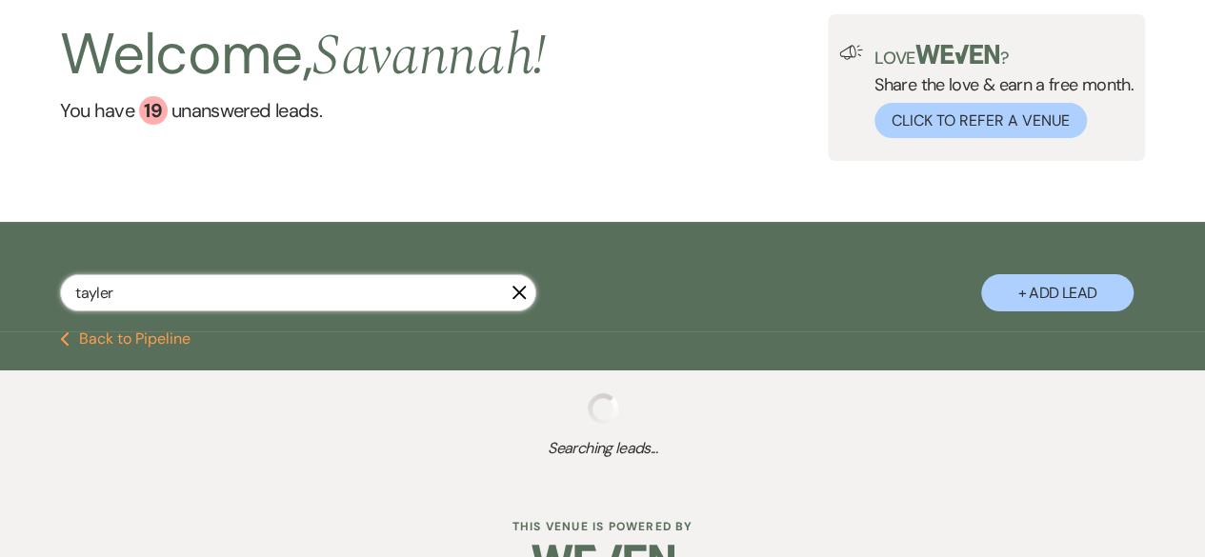
select select "5"
select select "8"
select select "5"
select select "8"
select select "6"
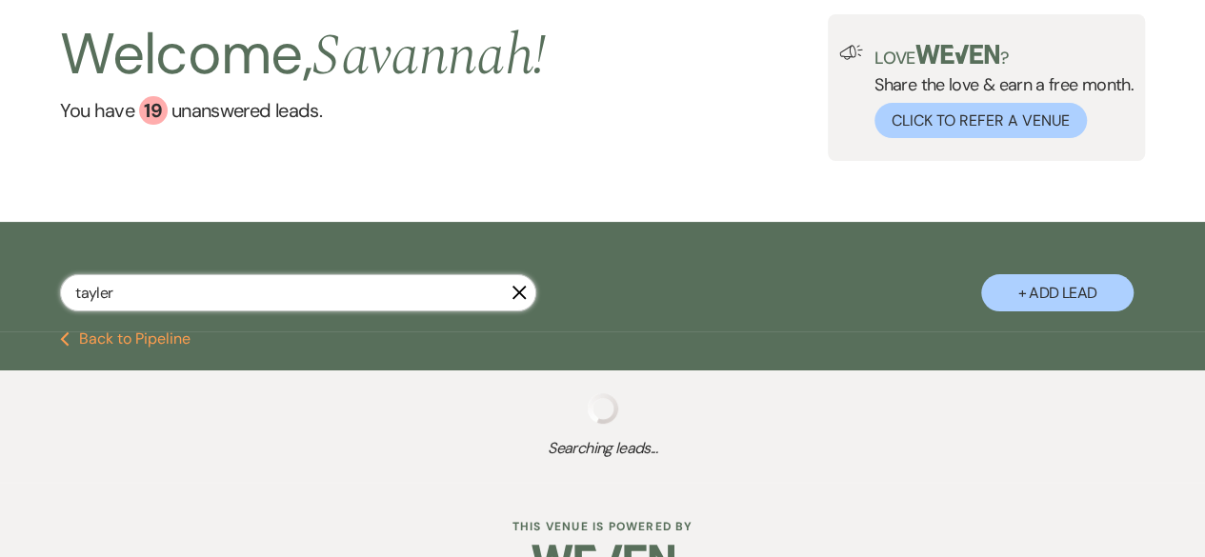
select select "8"
select select "2"
select select "8"
select select "5"
select select "8"
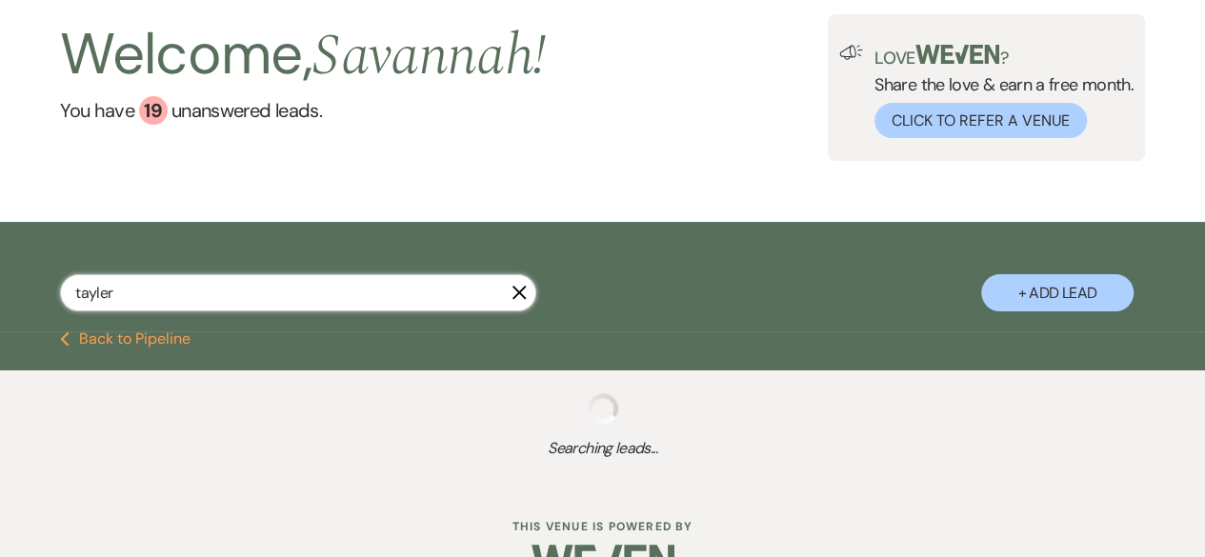
select select "5"
select select "8"
select select "1"
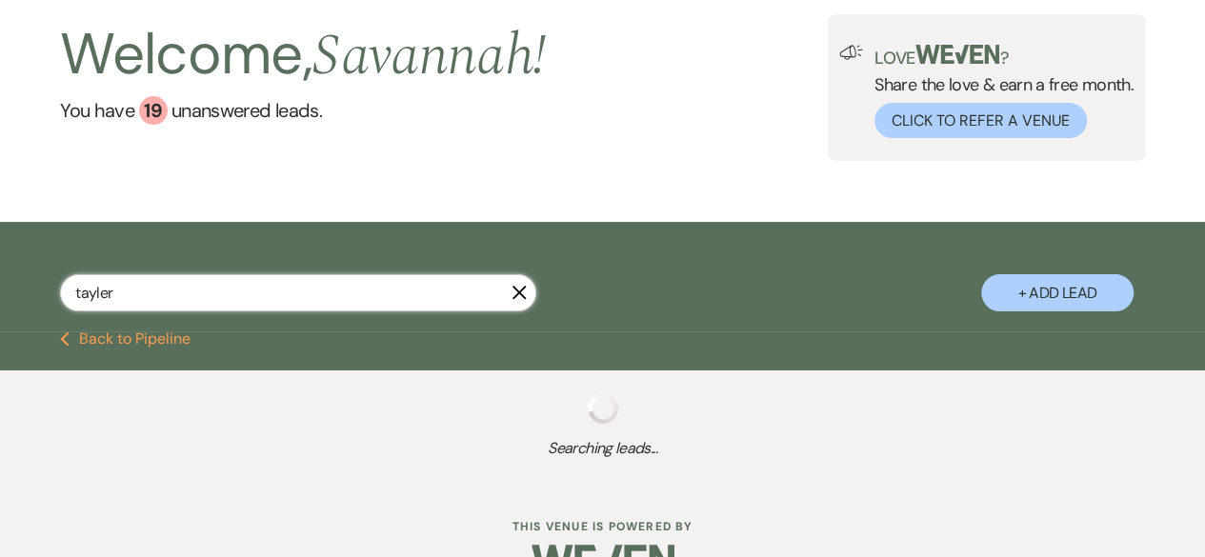
select select "8"
select select "5"
select select "8"
select select "5"
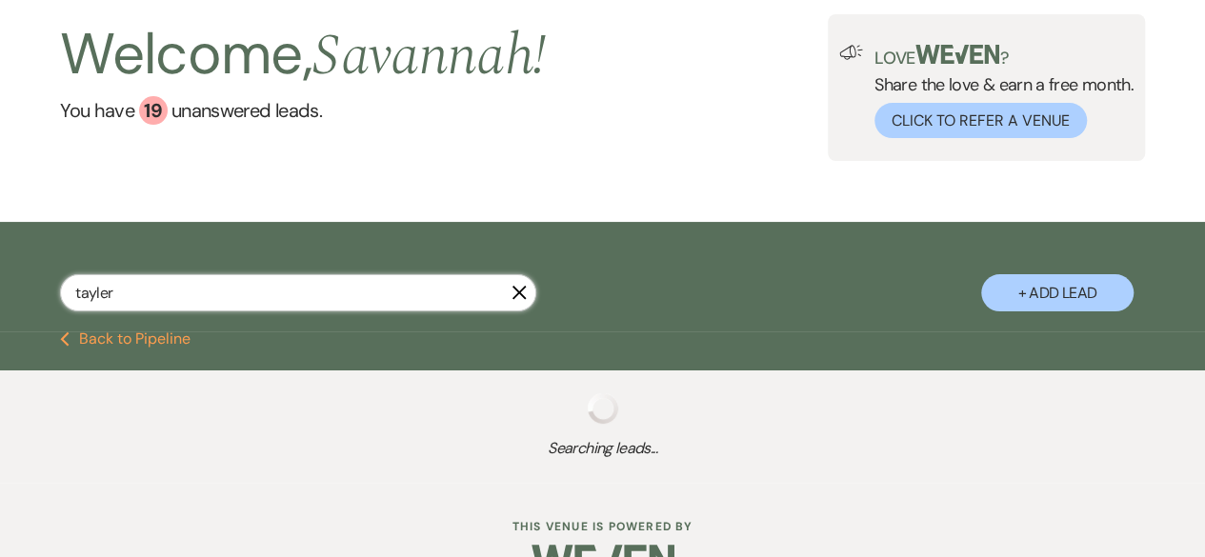
select select "8"
select select "1"
select select "8"
select select "11"
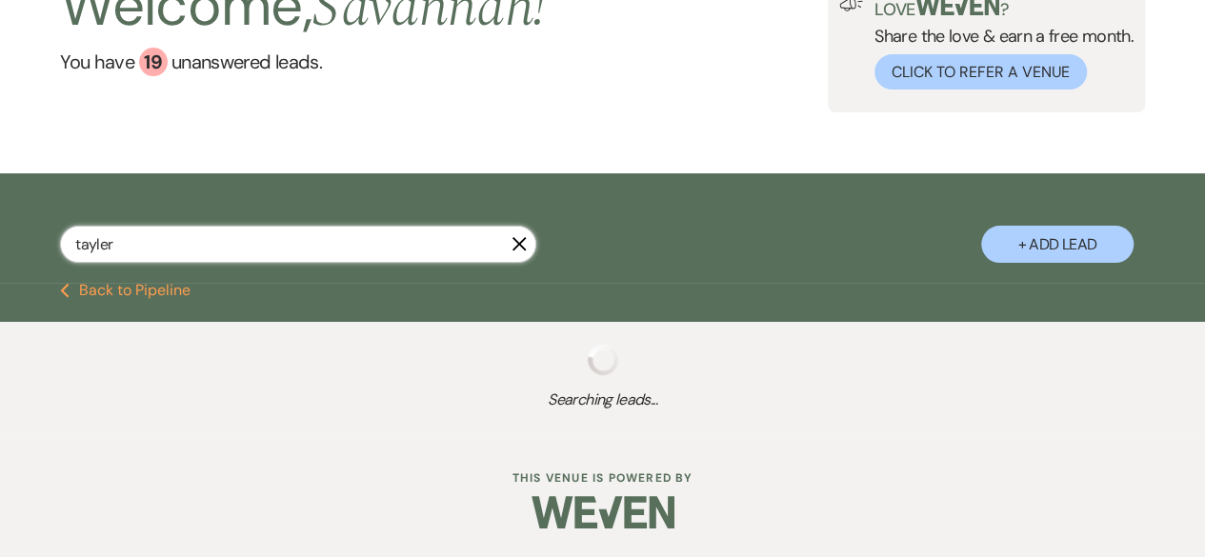
select select "8"
select select "5"
select select "8"
select select "5"
select select "8"
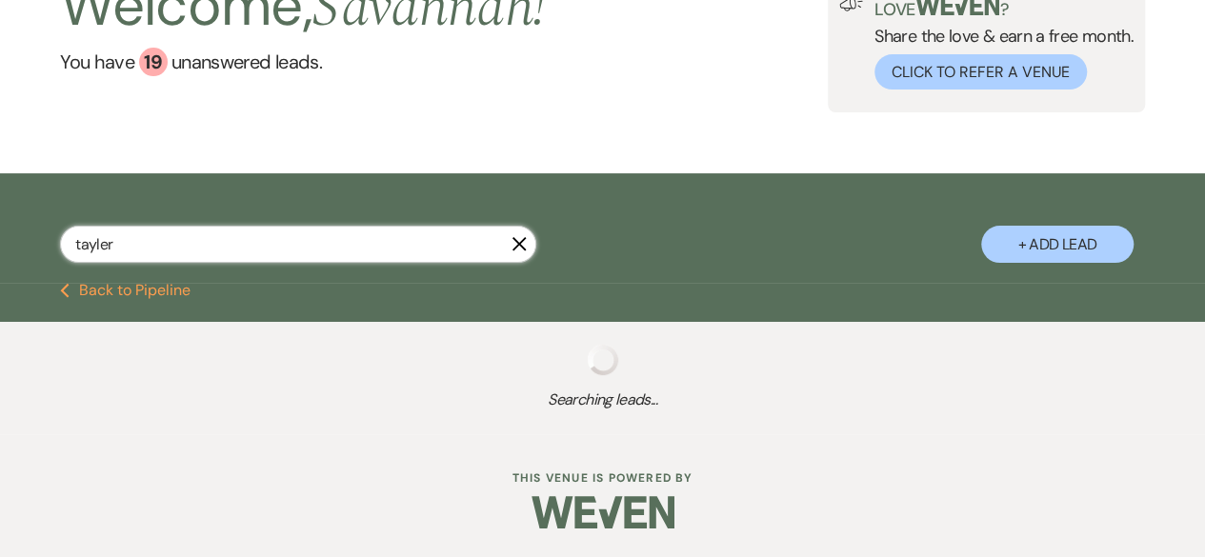
select select "5"
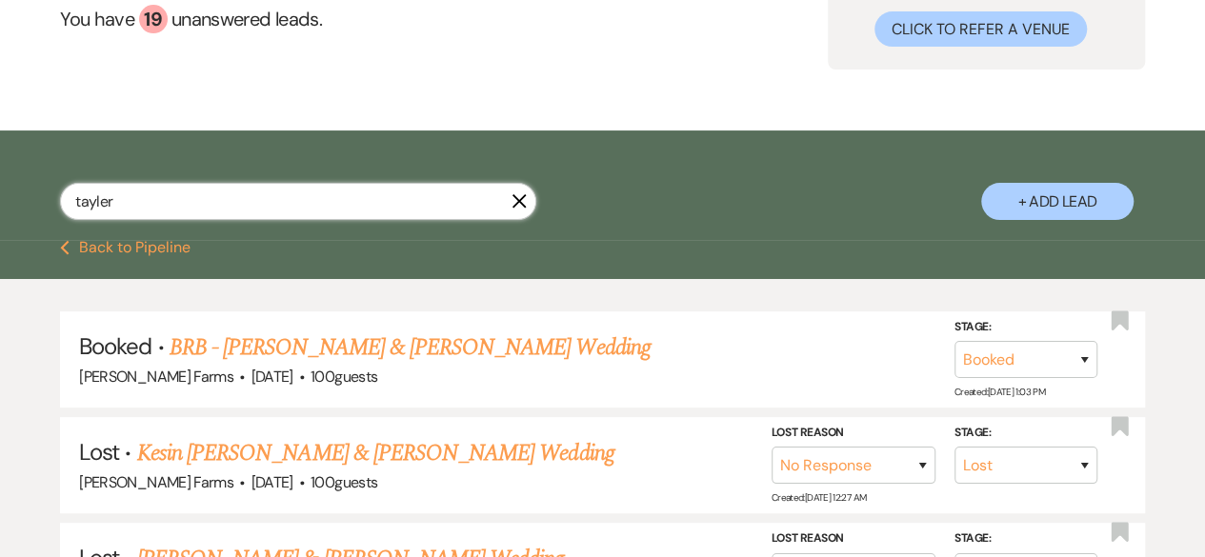
scroll to position [143, 0]
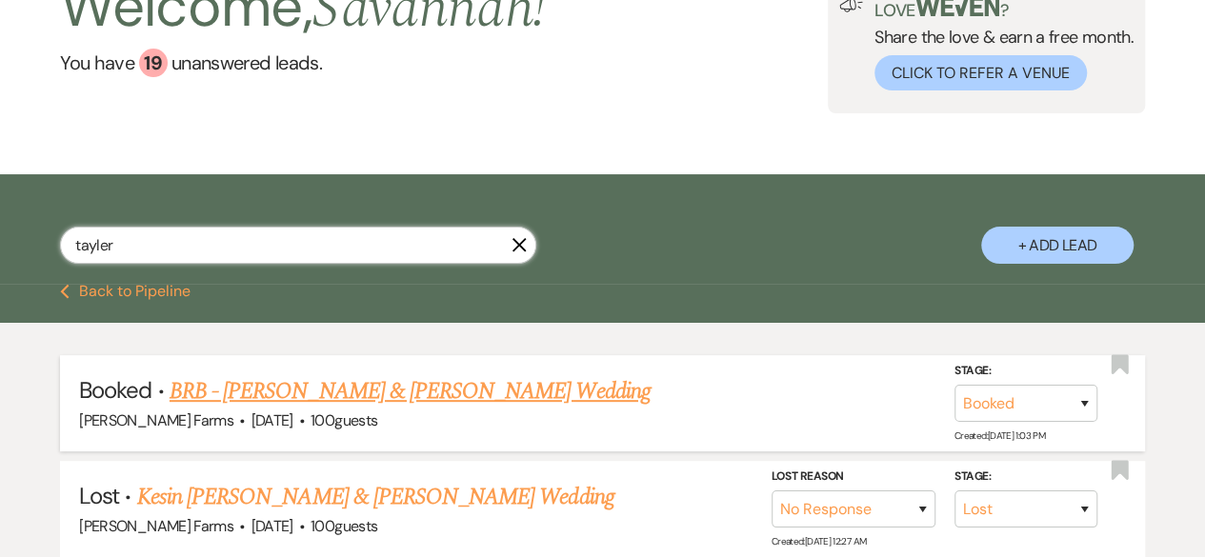
type input "tayler"
click at [473, 376] on link "BRB - Casey Hoffman & Tayler Fitzgerald's Wedding" at bounding box center [410, 392] width 481 height 34
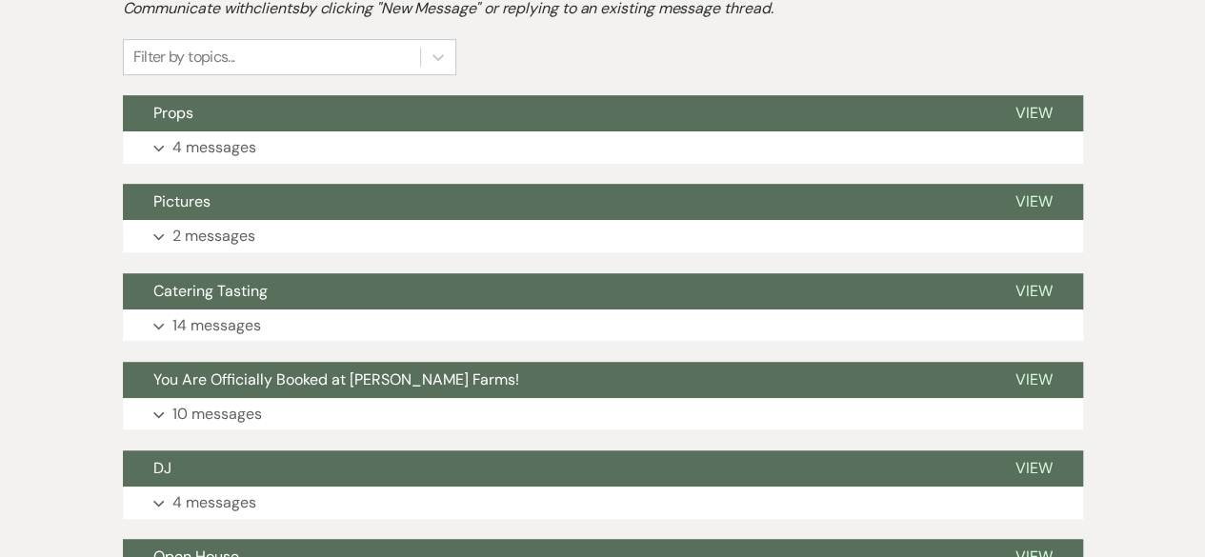
scroll to position [381, 0]
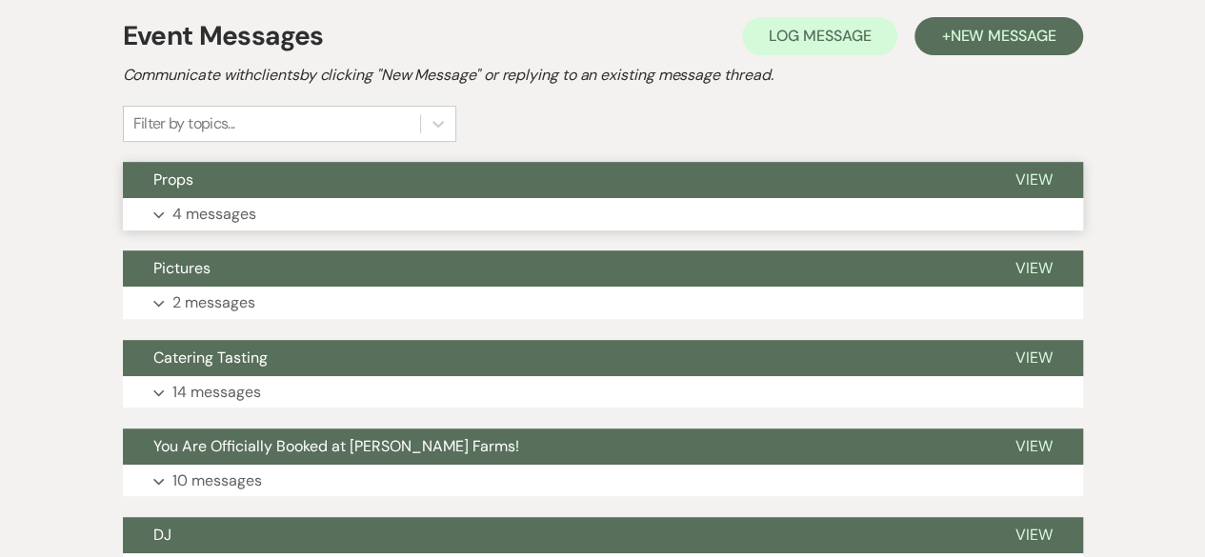
click at [350, 214] on button "Expand 4 messages" at bounding box center [603, 214] width 961 height 32
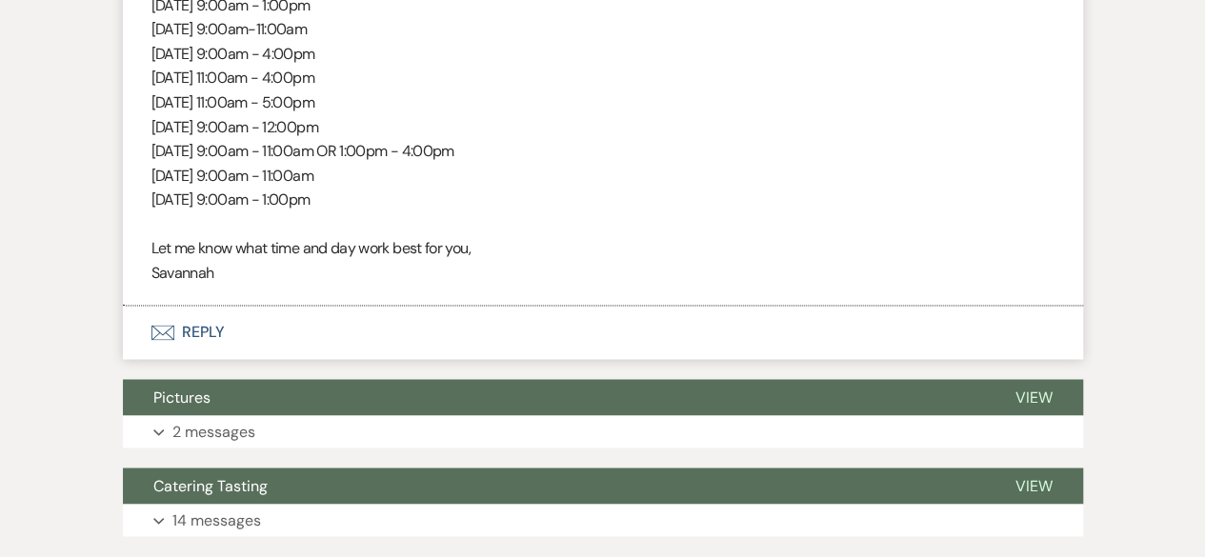
scroll to position [1240, 0]
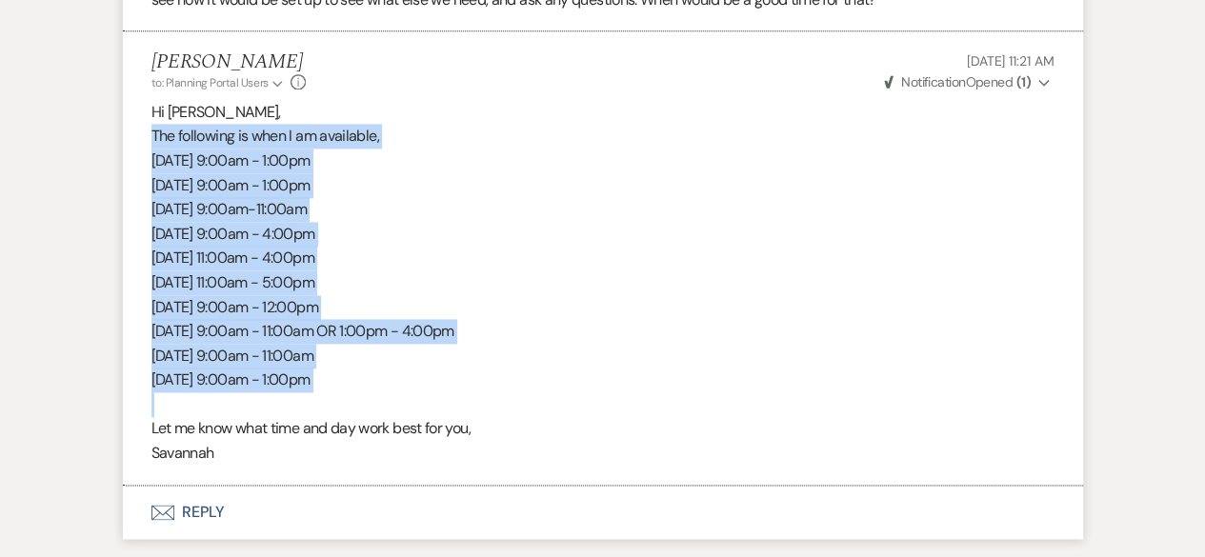
drag, startPoint x: 151, startPoint y: 134, endPoint x: 423, endPoint y: 394, distance: 376.1
click at [423, 394] on div "Hi Tayler, The following is when I am available, Tuesday August 19th, 9:00am - …" at bounding box center [603, 283] width 903 height 366
copy div "The following is when I am available, Tuesday August 19th, 9:00am - 1:00pm Thur…"
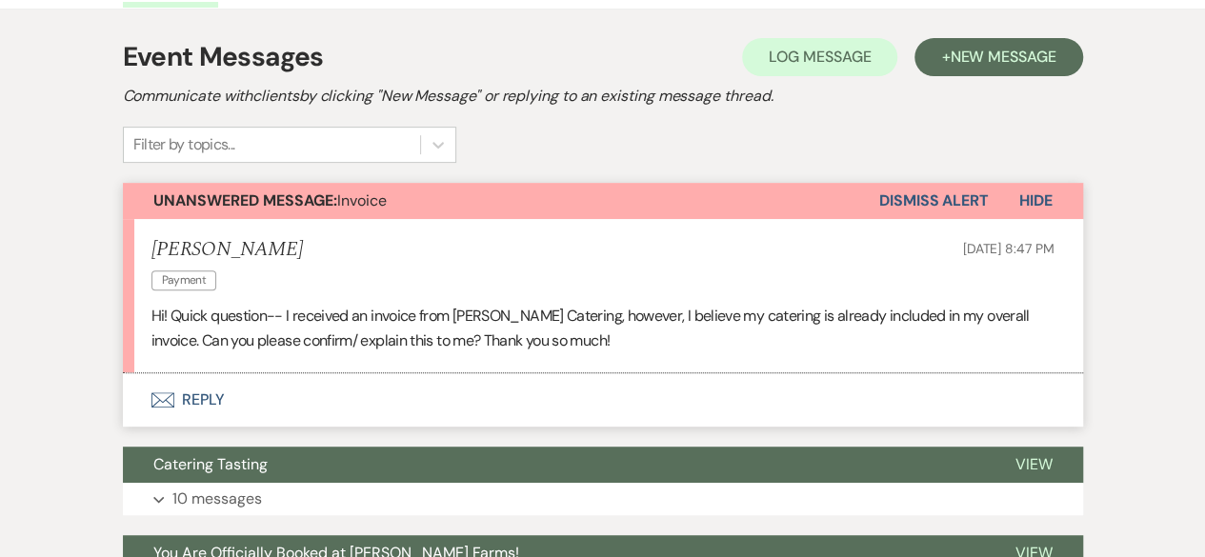
scroll to position [363, 0]
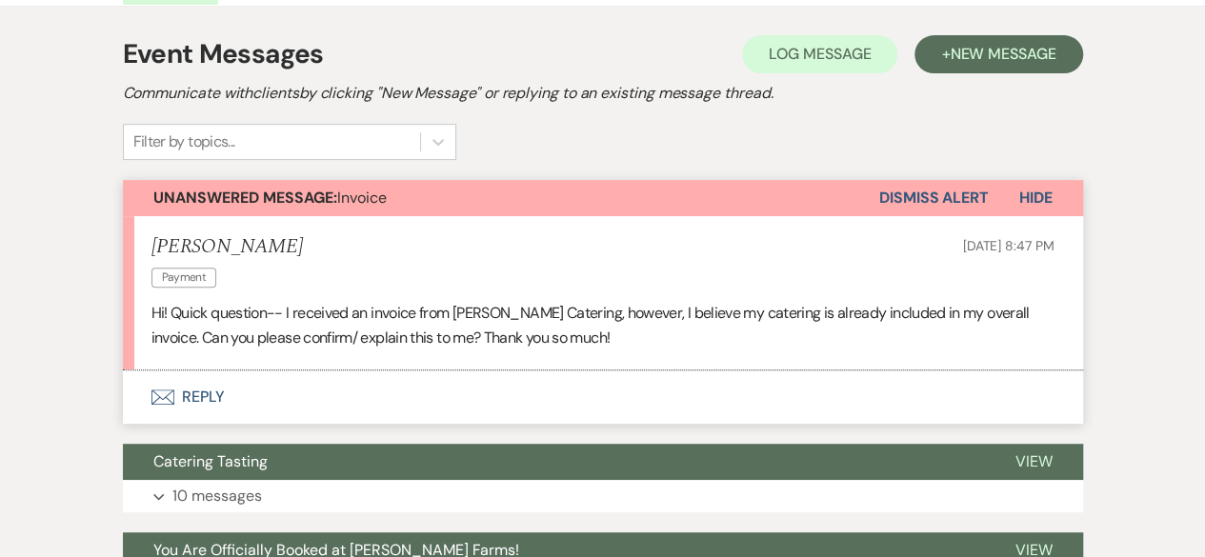
click at [347, 398] on button "Envelope Reply" at bounding box center [603, 397] width 961 height 53
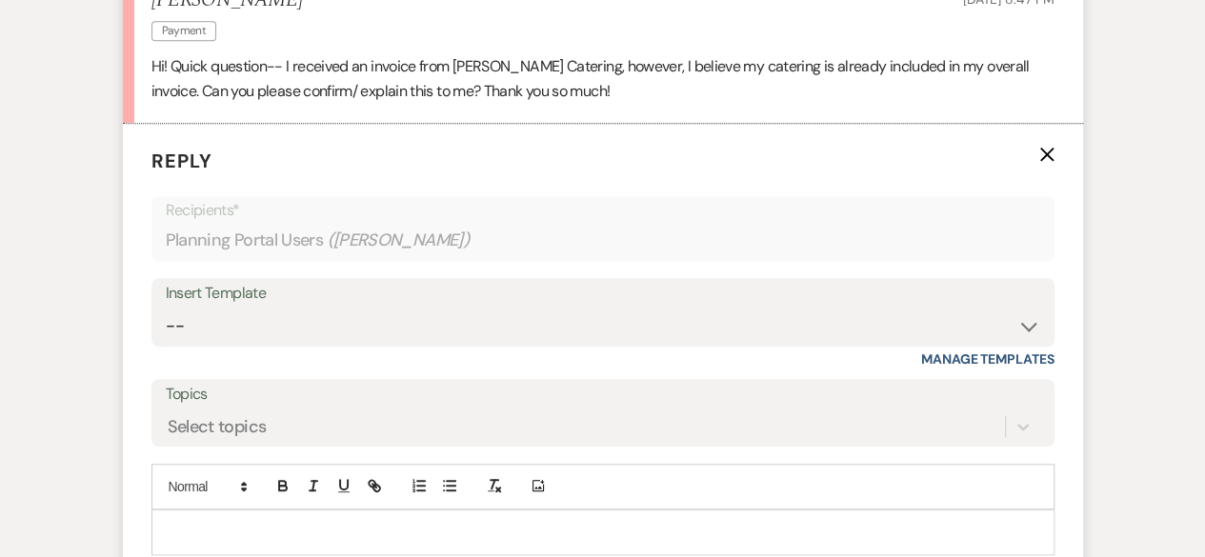
scroll to position [744, 0]
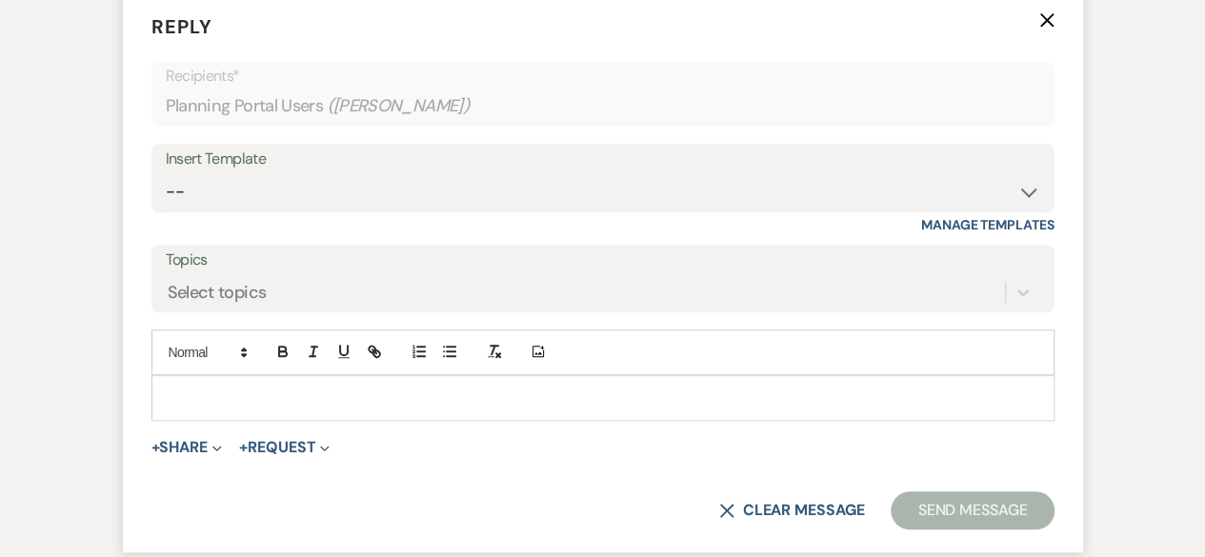
click at [343, 394] on p at bounding box center [603, 398] width 873 height 21
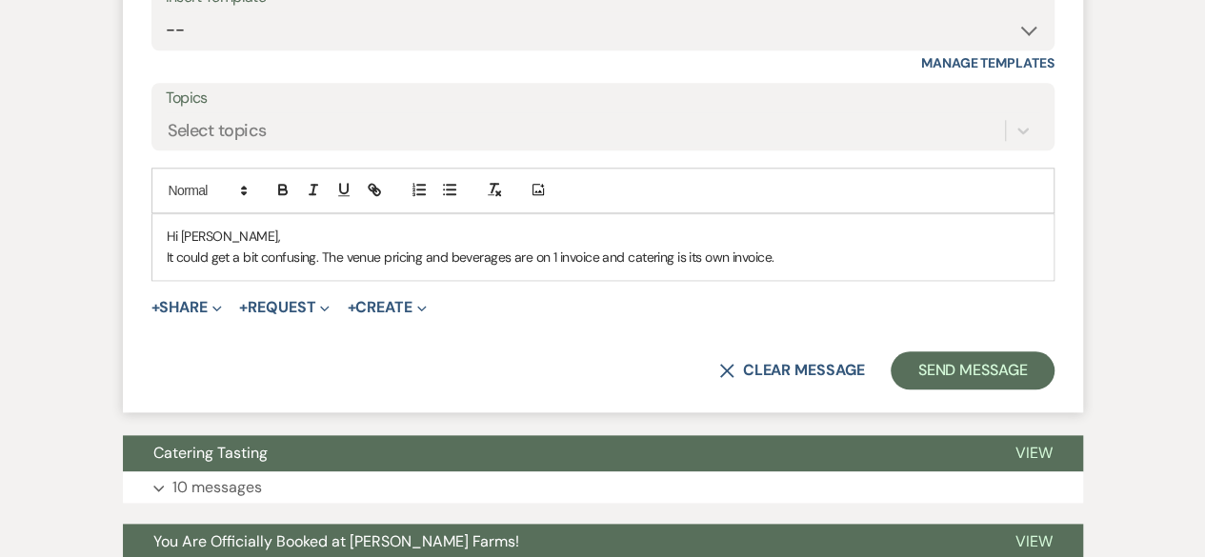
scroll to position [935, 0]
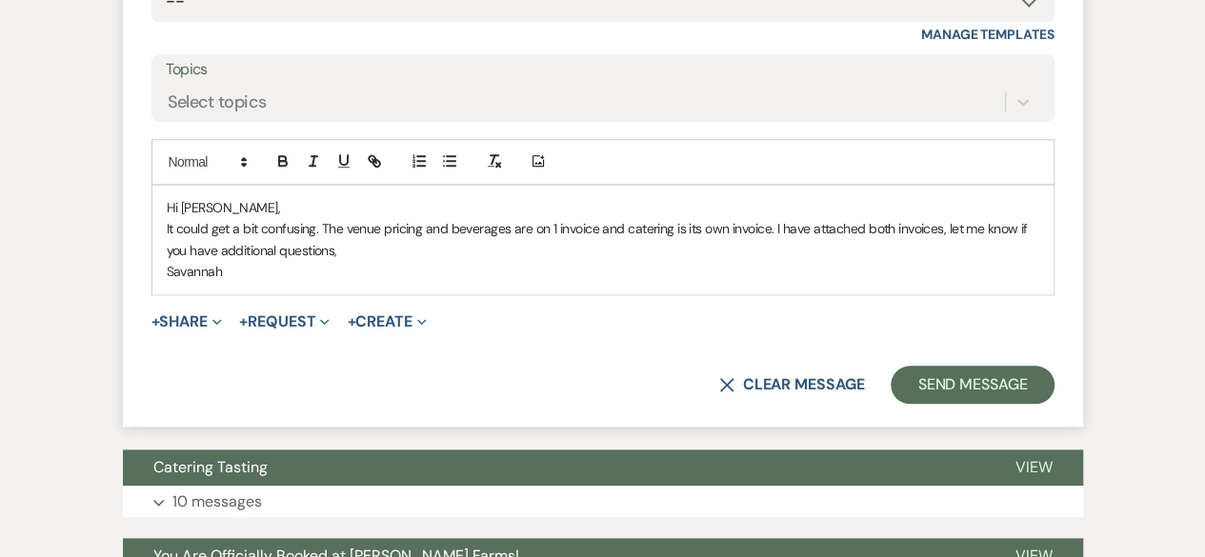
click at [315, 227] on p "It could get a bit confusing. The venue pricing and beverages are on 1 invoice …" at bounding box center [603, 239] width 873 height 43
click at [560, 249] on p "It could get a bit confusing, so I apologize for the confusion. The venue prici…" at bounding box center [603, 239] width 873 height 43
click at [954, 225] on p "It could get a bit confusing, so I apologize for the confusion. The venue prici…" at bounding box center [603, 239] width 873 height 43
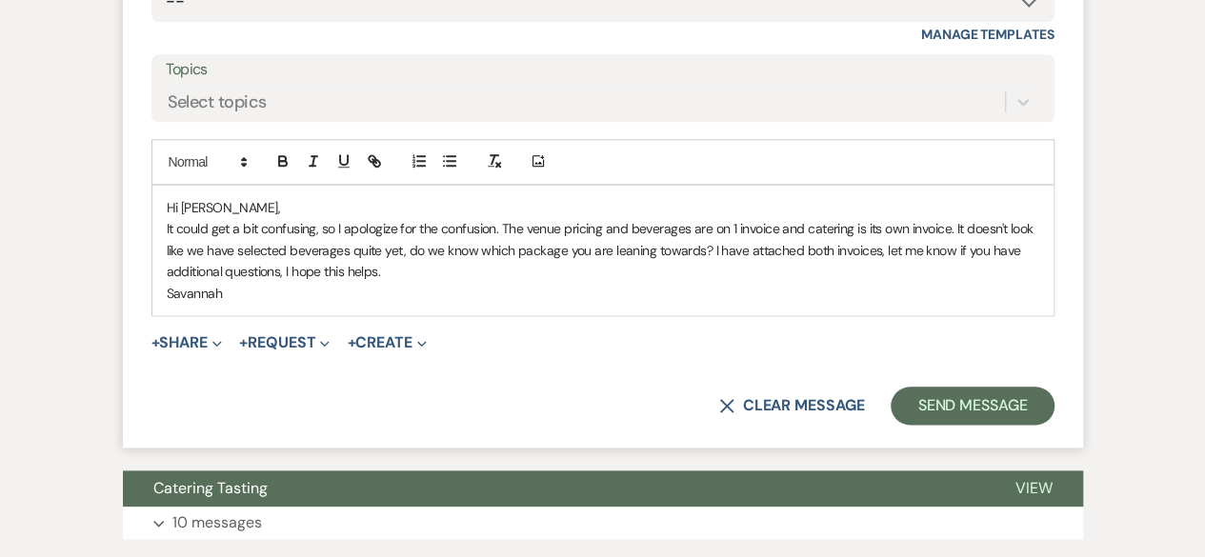
click at [606, 271] on p "It could get a bit confusing, so I apologize for the confusion. The venue prici…" at bounding box center [603, 250] width 873 height 64
click at [222, 339] on icon "Expand" at bounding box center [218, 344] width 10 height 10
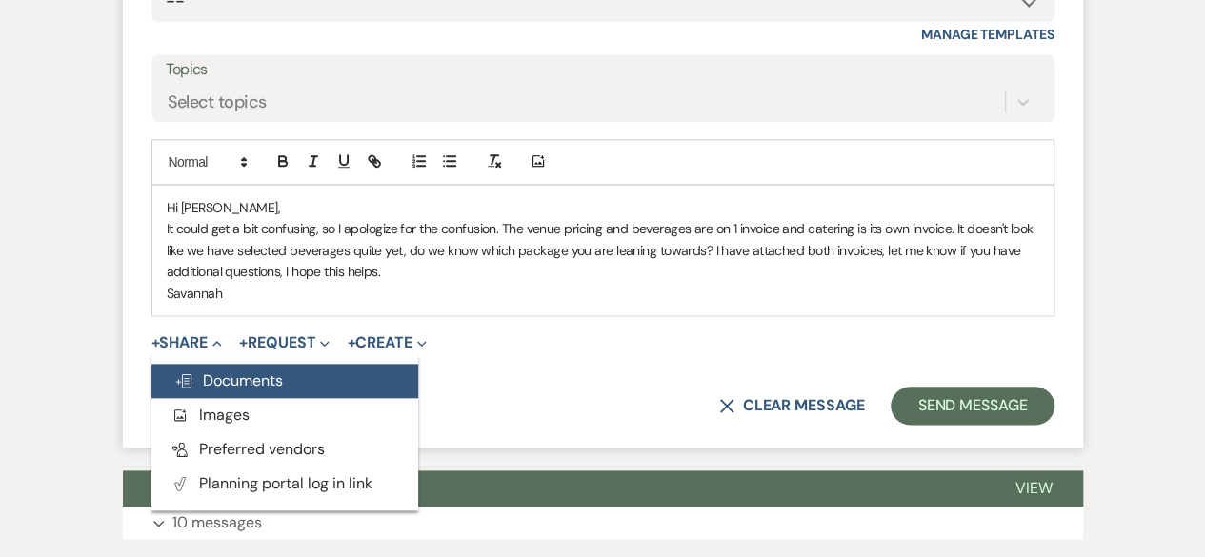
click at [293, 380] on button "Doc Upload Documents" at bounding box center [285, 381] width 267 height 34
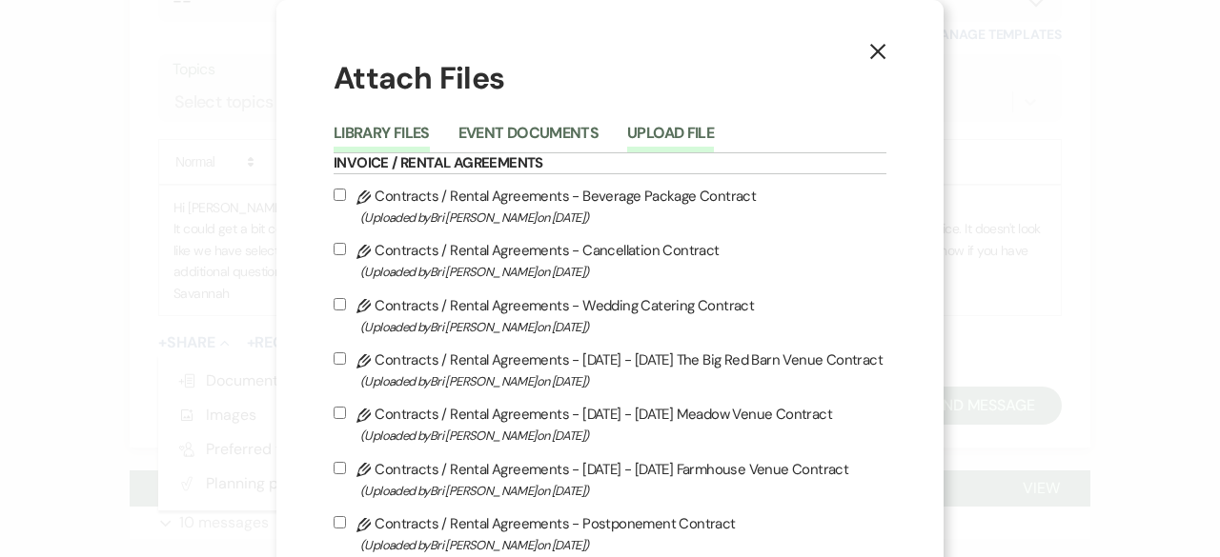
click at [659, 138] on button "Upload File" at bounding box center [670, 139] width 87 height 27
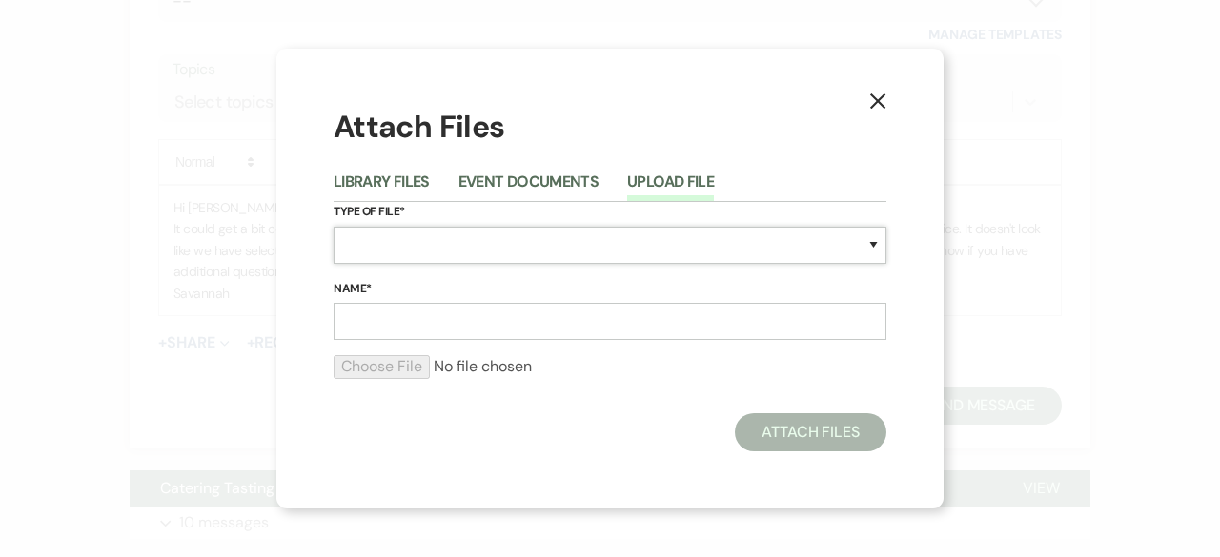
click at [549, 243] on select "Special Event Insurance Vendor Certificate of Insurance Contracts / Rental Agre…" at bounding box center [610, 245] width 553 height 37
select select "0"
click at [334, 227] on select "Special Event Insurance Vendor Certificate of Insurance Contracts / Rental Agre…" at bounding box center [610, 245] width 553 height 37
click at [494, 347] on form "Type of File* Special Event Insurance Vendor Certificate of Insurance Contracts…" at bounding box center [610, 298] width 553 height 192
click at [499, 326] on input "Name*" at bounding box center [610, 321] width 553 height 37
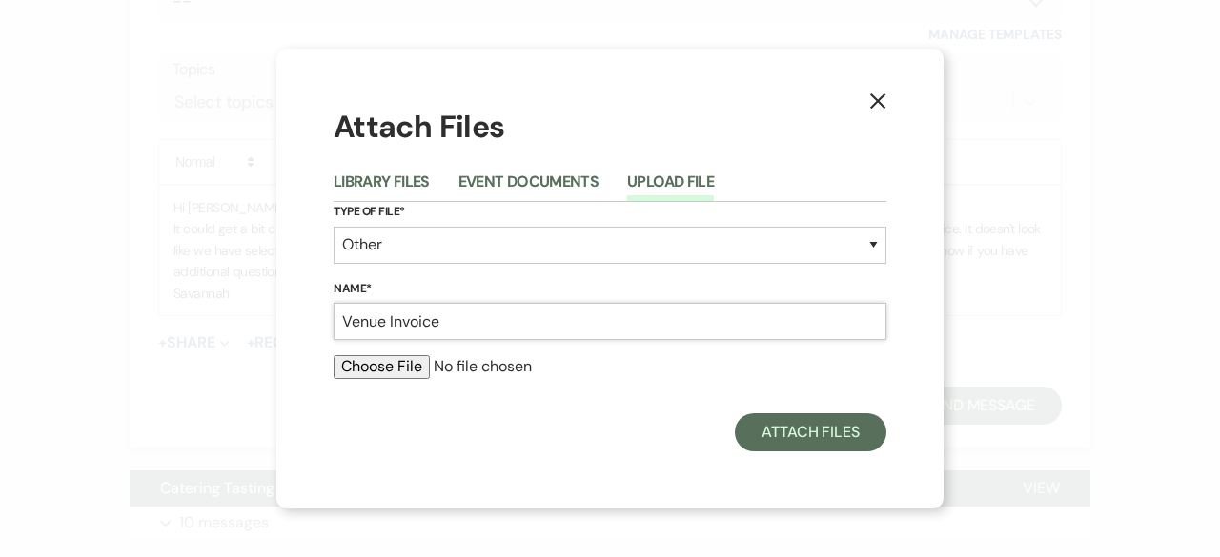
click at [381, 317] on input "Venue Invoice" at bounding box center [610, 321] width 553 height 37
type input "Venue/Beverage Invoice"
click at [397, 363] on input "file" at bounding box center [610, 366] width 553 height 23
type input "C:\fakepath\Inv_3759_from_The_Farmhouse__Schnepf_Farms_LLC_14192.pdf"
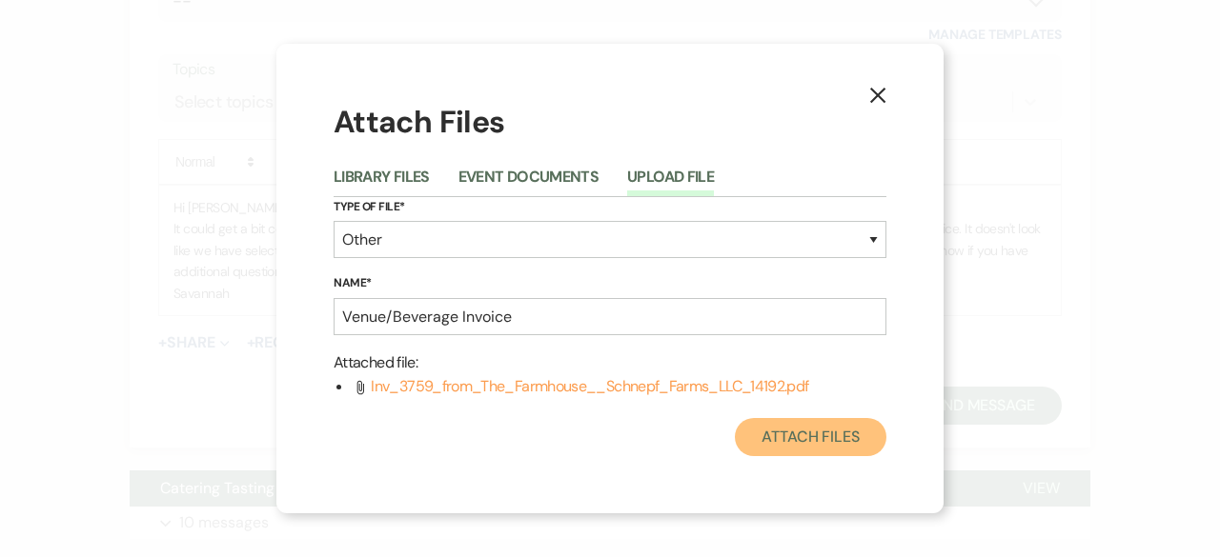
click at [772, 435] on button "Attach Files" at bounding box center [811, 437] width 152 height 38
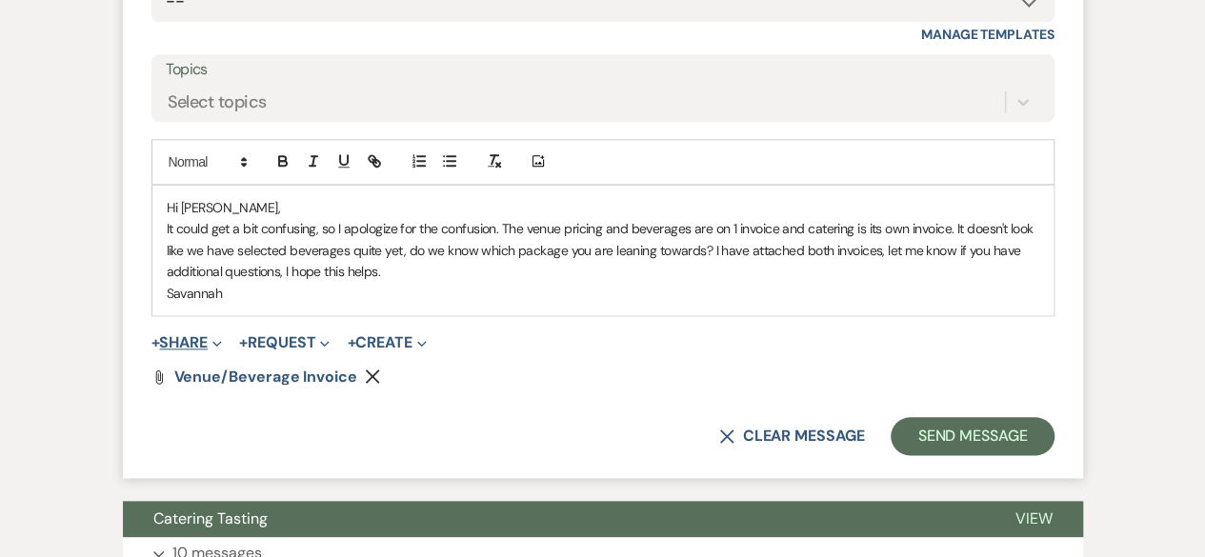
click at [194, 335] on button "+ Share Expand" at bounding box center [187, 342] width 71 height 15
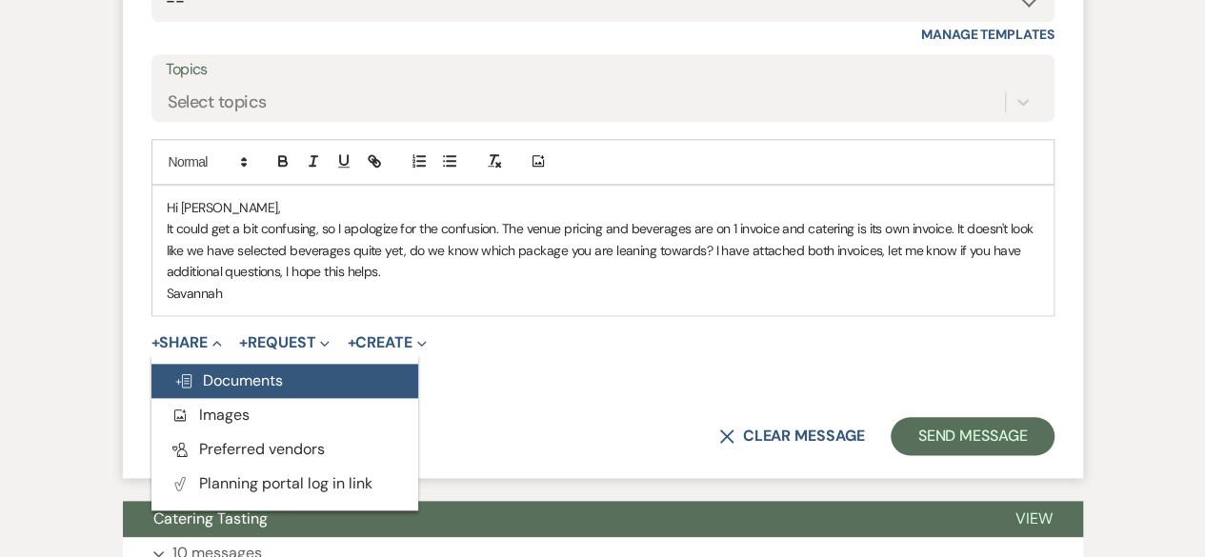
click at [255, 371] on span "Doc Upload Documents" at bounding box center [228, 381] width 109 height 20
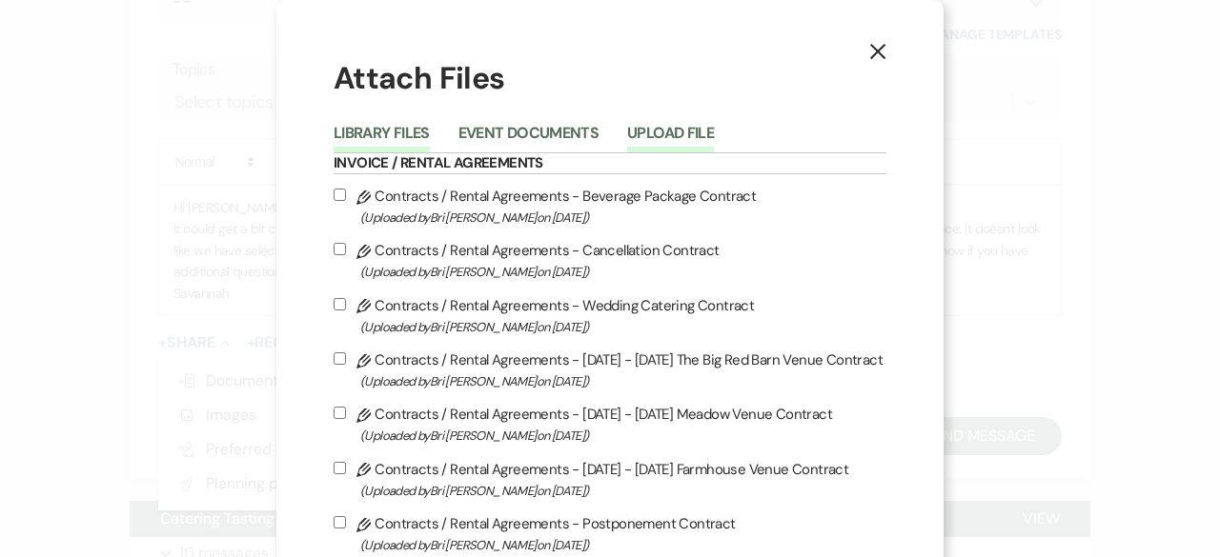
click at [636, 132] on button "Upload File" at bounding box center [670, 139] width 87 height 27
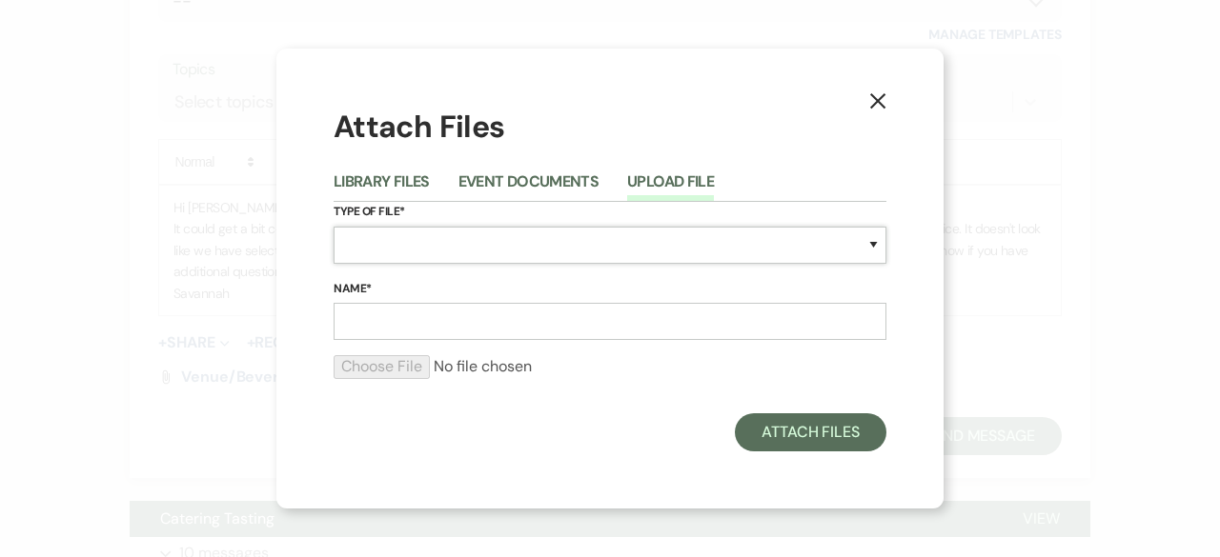
click at [577, 251] on select "Special Event Insurance Vendor Certificate of Insurance Contracts / Rental Agre…" at bounding box center [610, 245] width 553 height 37
select select "0"
click at [334, 227] on select "Special Event Insurance Vendor Certificate of Insurance Contracts / Rental Agre…" at bounding box center [610, 245] width 553 height 37
click at [484, 342] on form "Type of File* Special Event Insurance Vendor Certificate of Insurance Contracts…" at bounding box center [610, 298] width 553 height 192
click at [488, 326] on input "Name*" at bounding box center [610, 321] width 553 height 37
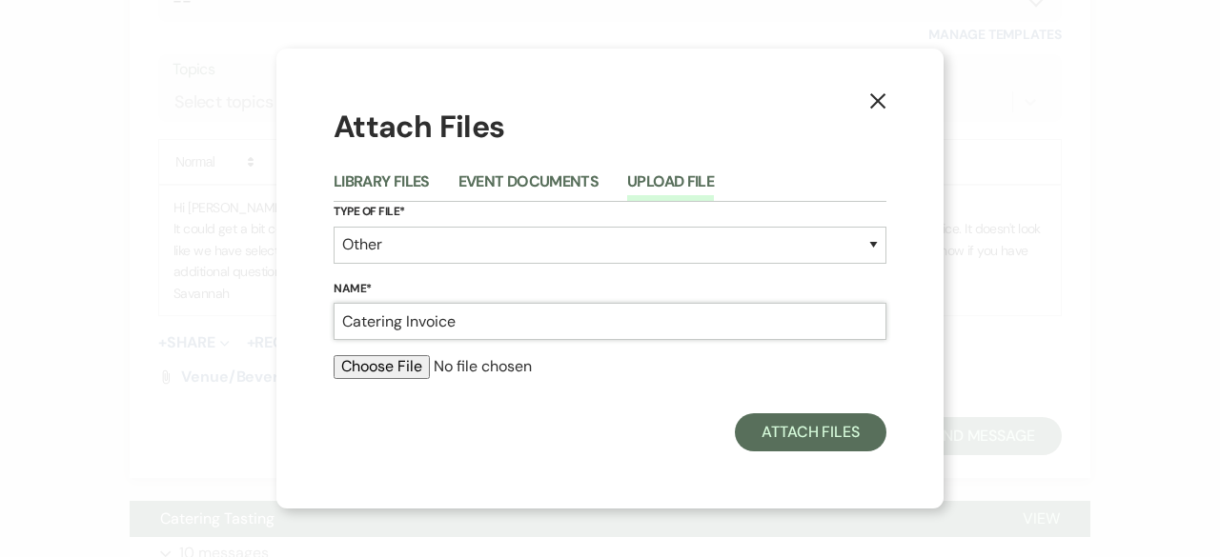
type input "Catering Invoice"
click at [386, 369] on input "file" at bounding box center [610, 366] width 553 height 23
type input "C:\fakepath\sqinv-Lauren-Orlich---Maximilian-Masters-(3_27_2026)-001125.pdf"
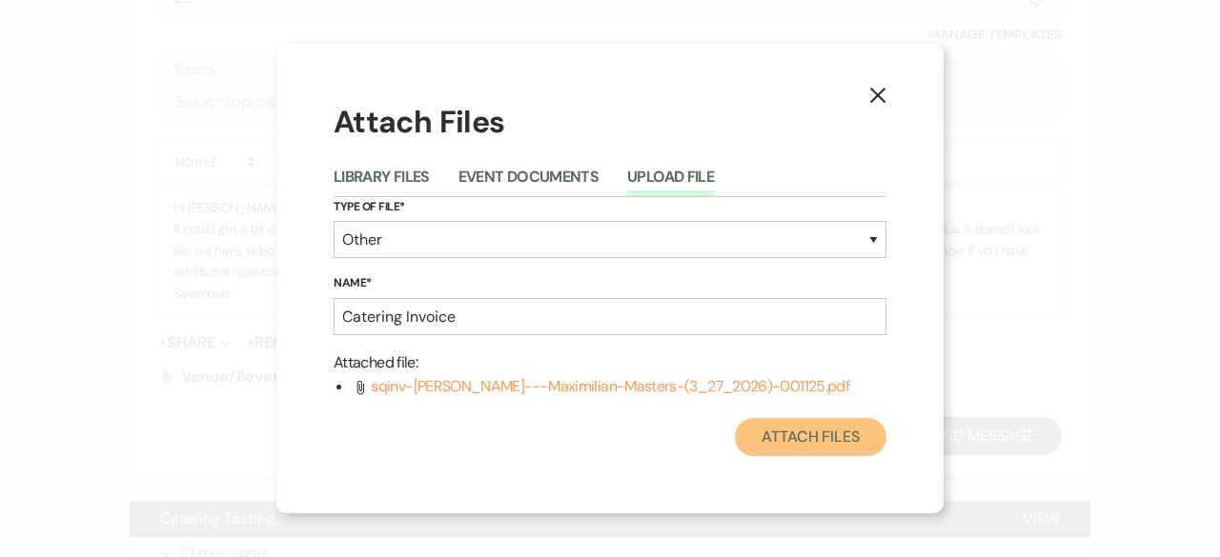
click at [789, 449] on button "Attach Files" at bounding box center [811, 437] width 152 height 38
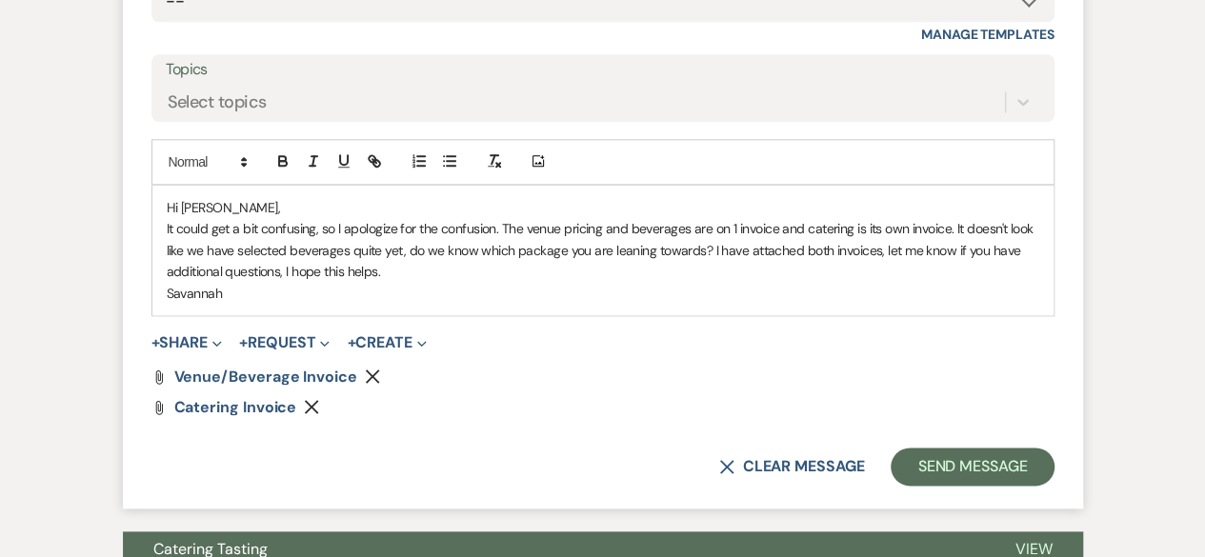
click at [435, 227] on p "It could get a bit confusing, so I apologize for the confusion. The venue prici…" at bounding box center [603, 250] width 873 height 64
click at [467, 287] on p "Savannah" at bounding box center [603, 293] width 873 height 21
drag, startPoint x: 876, startPoint y: 228, endPoint x: 903, endPoint y: 255, distance: 39.1
click at [877, 228] on p "It could get a bit confusing, so I apologize for any confusion. The venue prici…" at bounding box center [603, 250] width 873 height 64
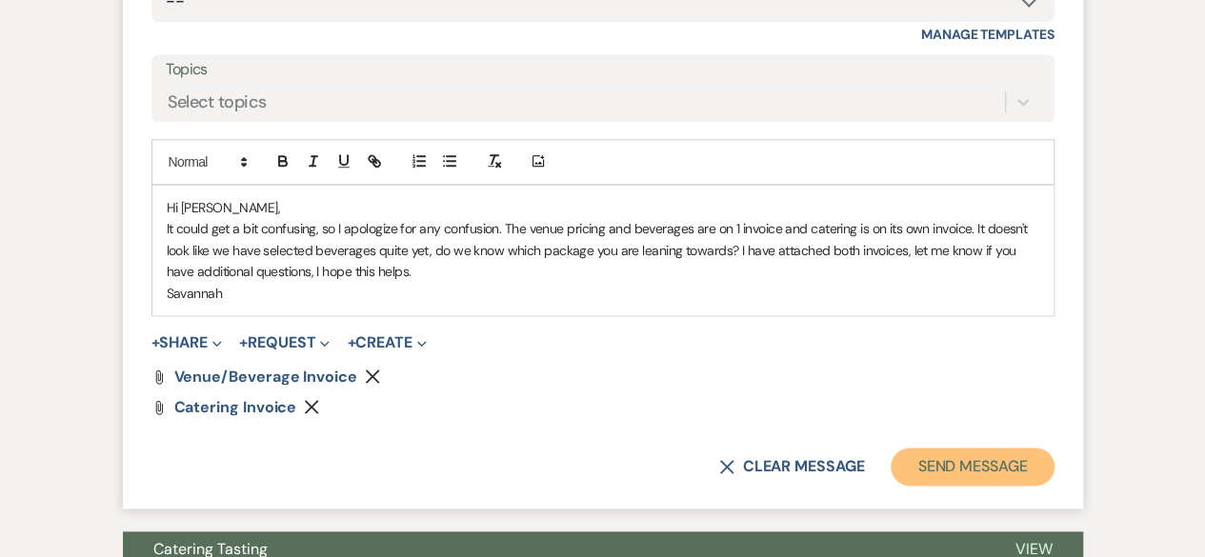
drag, startPoint x: 1035, startPoint y: 452, endPoint x: 1007, endPoint y: 453, distance: 27.7
click at [1035, 452] on button "Send Message" at bounding box center [972, 467] width 163 height 38
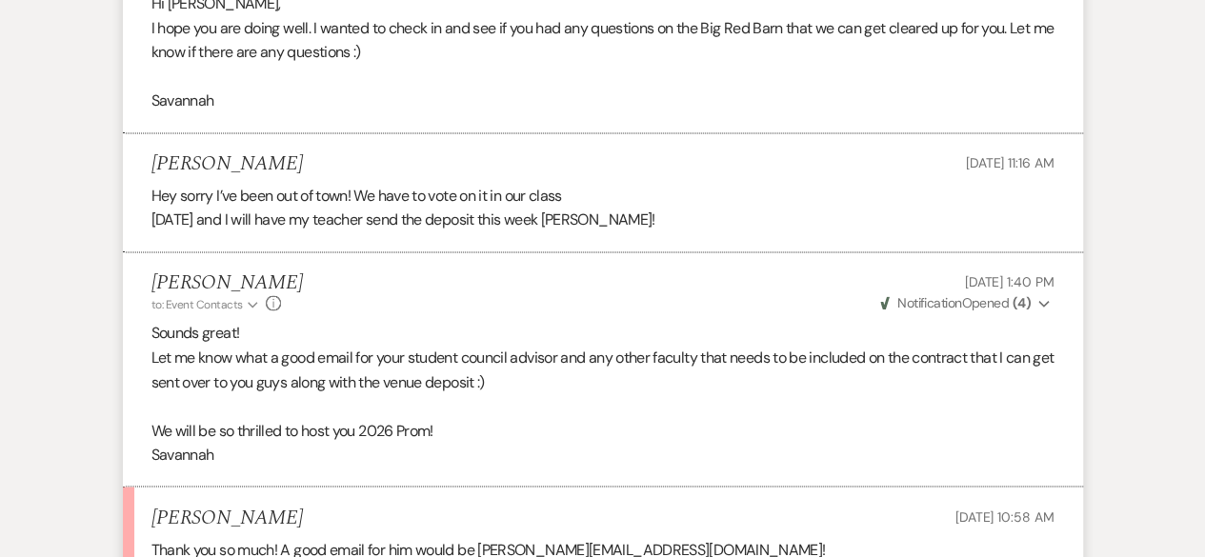
scroll to position [1715, 0]
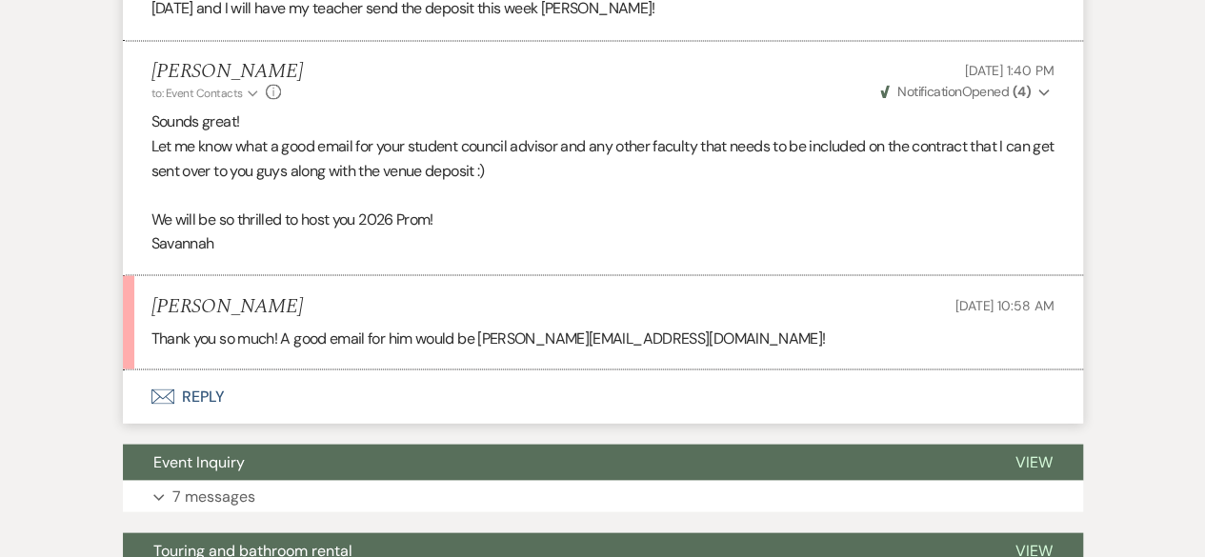
click at [487, 351] on div "Thank you so much! A good email for him would be juanumberto.soto@goaj.org!" at bounding box center [603, 338] width 903 height 25
drag, startPoint x: 484, startPoint y: 385, endPoint x: 663, endPoint y: 387, distance: 179.2
click at [663, 351] on div "Thank you so much! A good email for him would be juanumberto.soto@goaj.org!" at bounding box center [603, 338] width 903 height 25
copy div "juanumberto.soto@goaj.org"
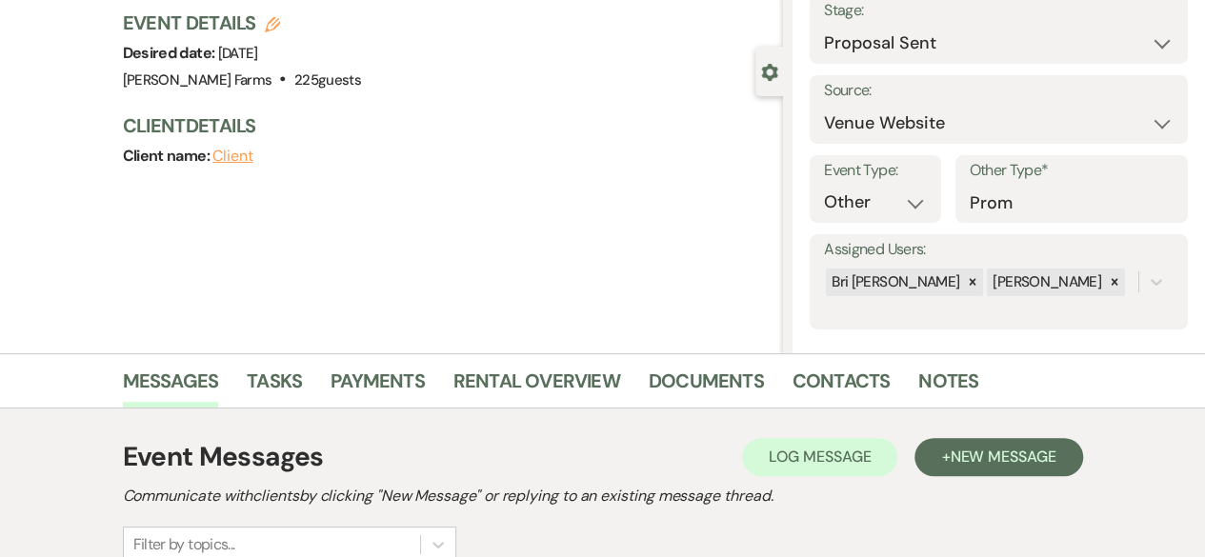
scroll to position [0, 0]
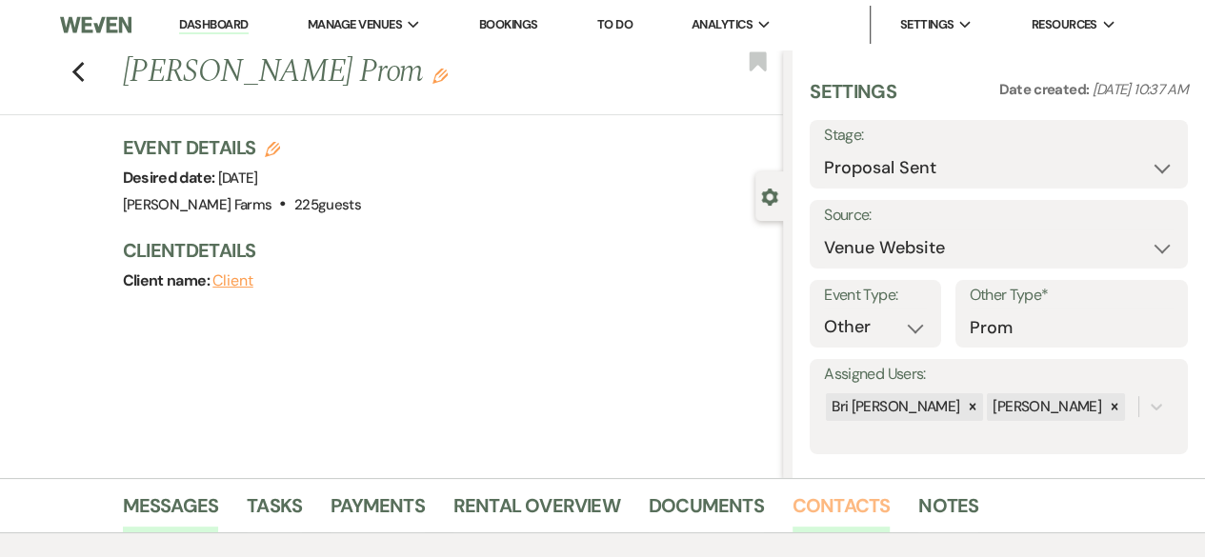
click at [816, 520] on link "Contacts" at bounding box center [842, 512] width 98 height 42
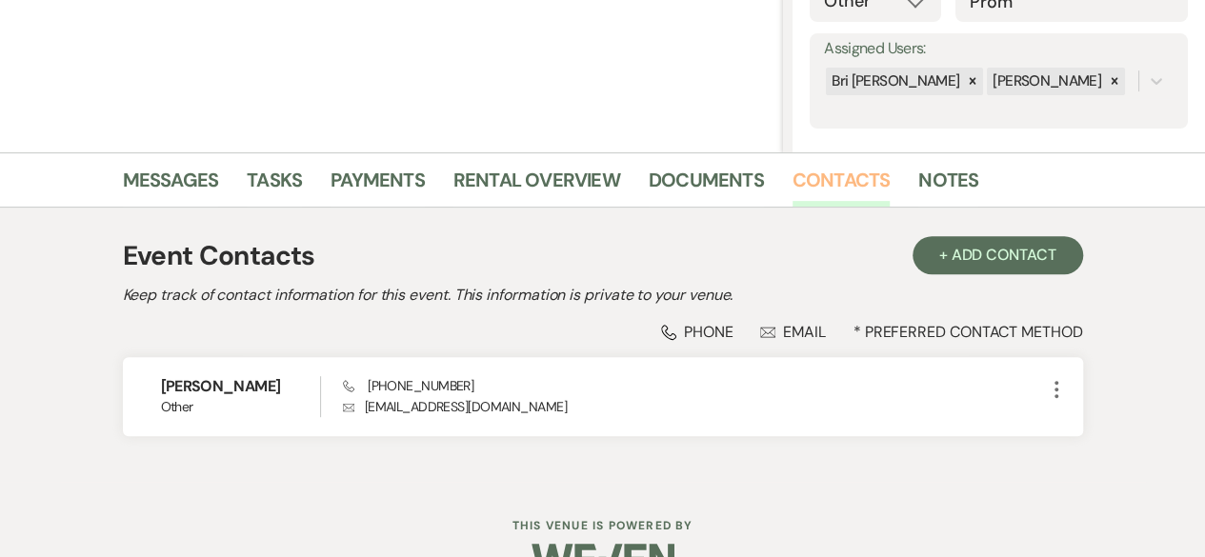
scroll to position [373, 0]
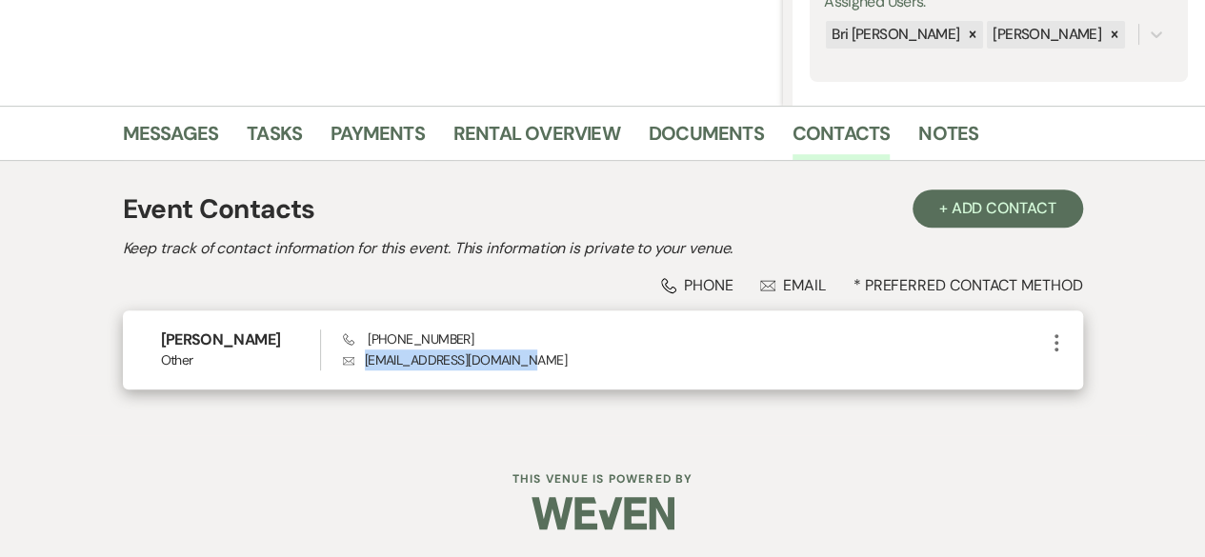
drag, startPoint x: 366, startPoint y: 360, endPoint x: 533, endPoint y: 365, distance: 166.8
click at [533, 365] on p "Envelope nataleeanforth@gmail.com" at bounding box center [694, 360] width 702 height 21
copy p "nataleeanforth@gmail.com"
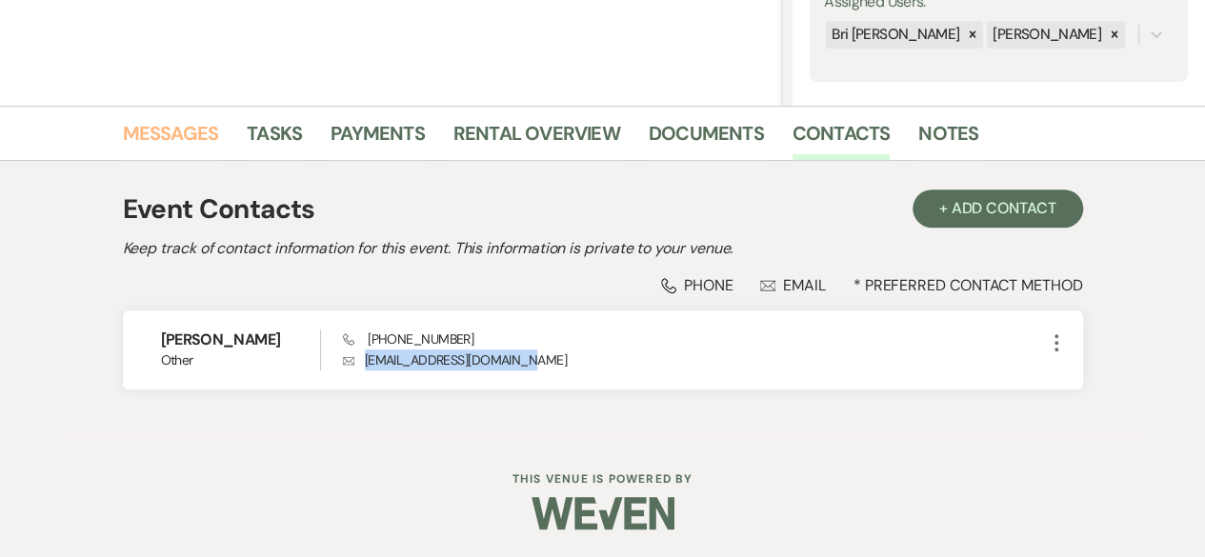
drag, startPoint x: 215, startPoint y: 132, endPoint x: 219, endPoint y: 148, distance: 16.6
click at [215, 132] on link "Messages" at bounding box center [171, 139] width 96 height 42
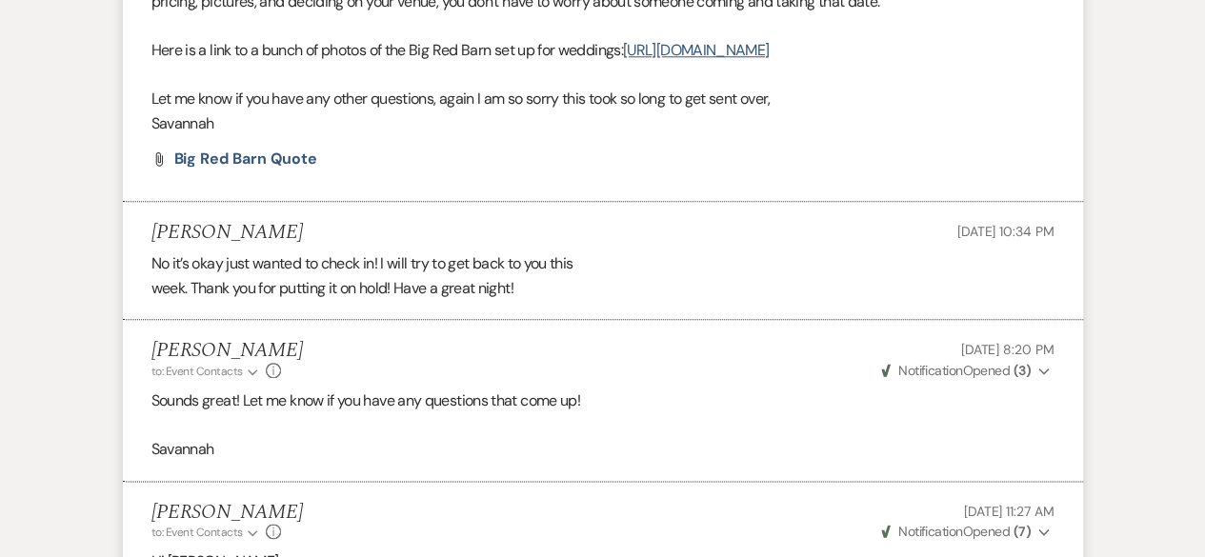
scroll to position [755, 0]
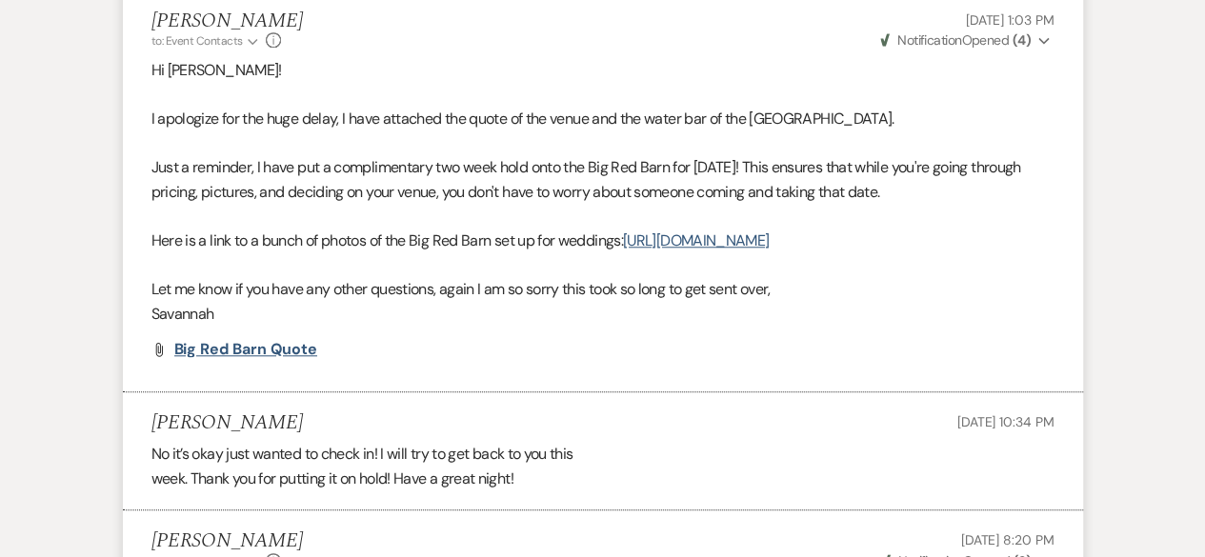
click at [257, 359] on span "Big Red Barn Quote" at bounding box center [246, 349] width 144 height 20
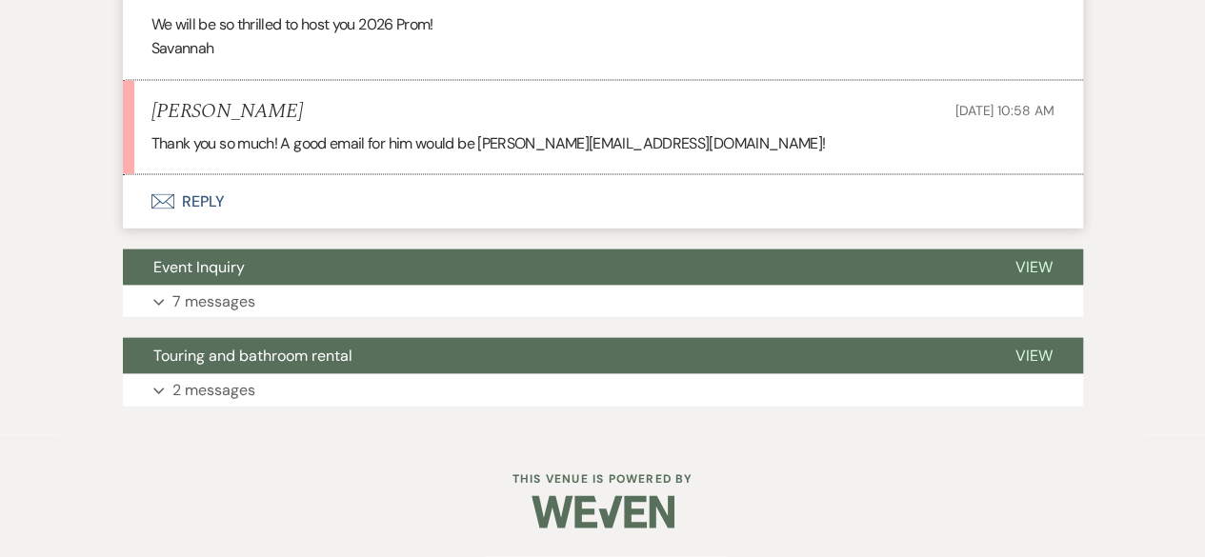
scroll to position [1955, 0]
click at [354, 274] on button "Event Inquiry" at bounding box center [554, 268] width 862 height 36
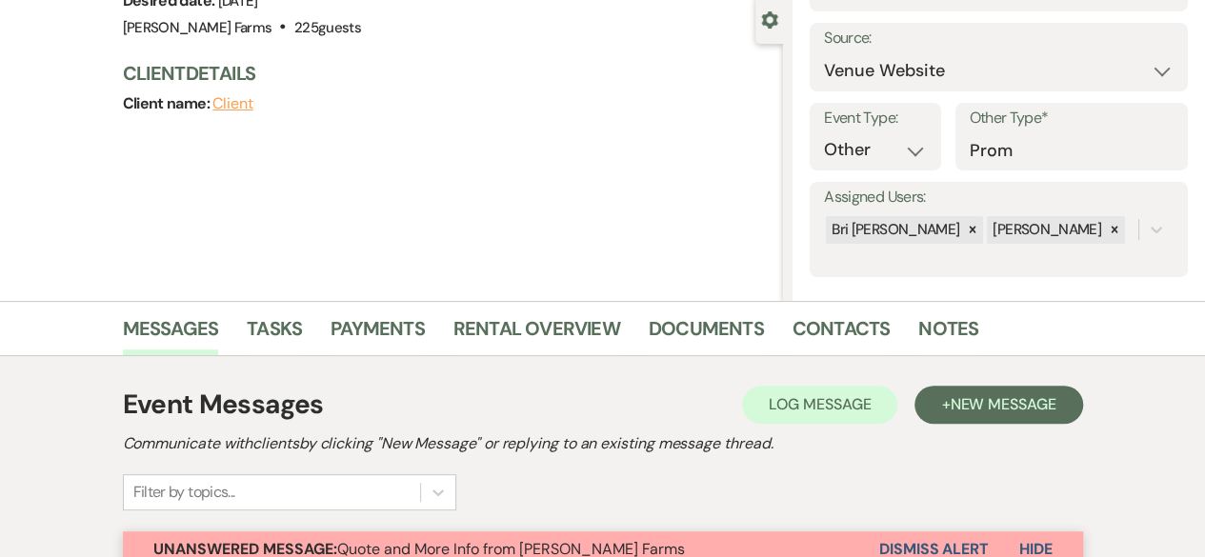
scroll to position [355, 0]
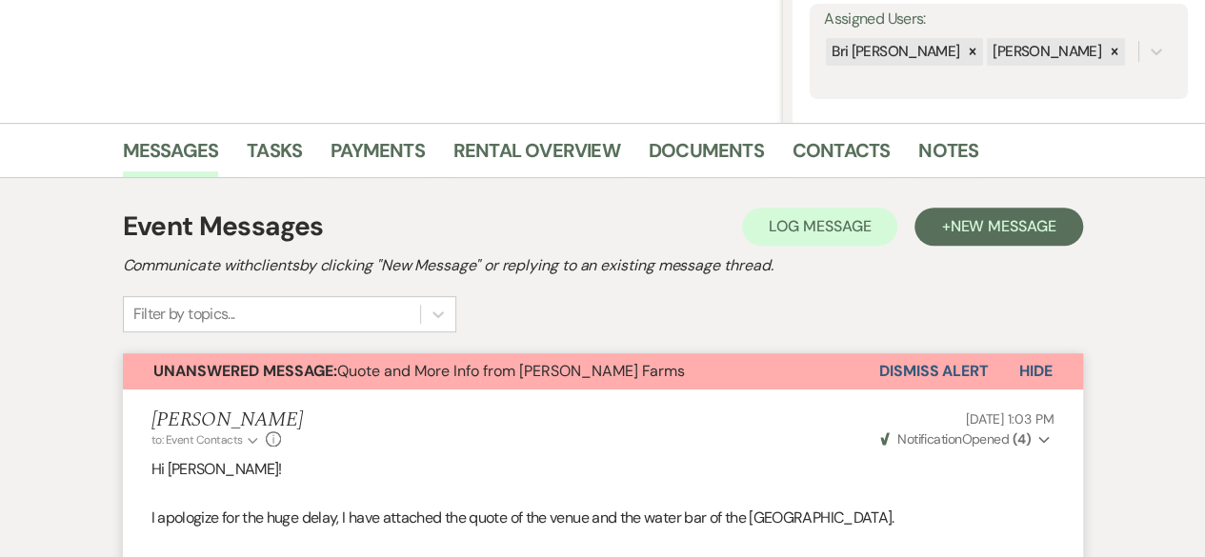
click at [961, 362] on button "Dismiss Alert" at bounding box center [935, 372] width 110 height 36
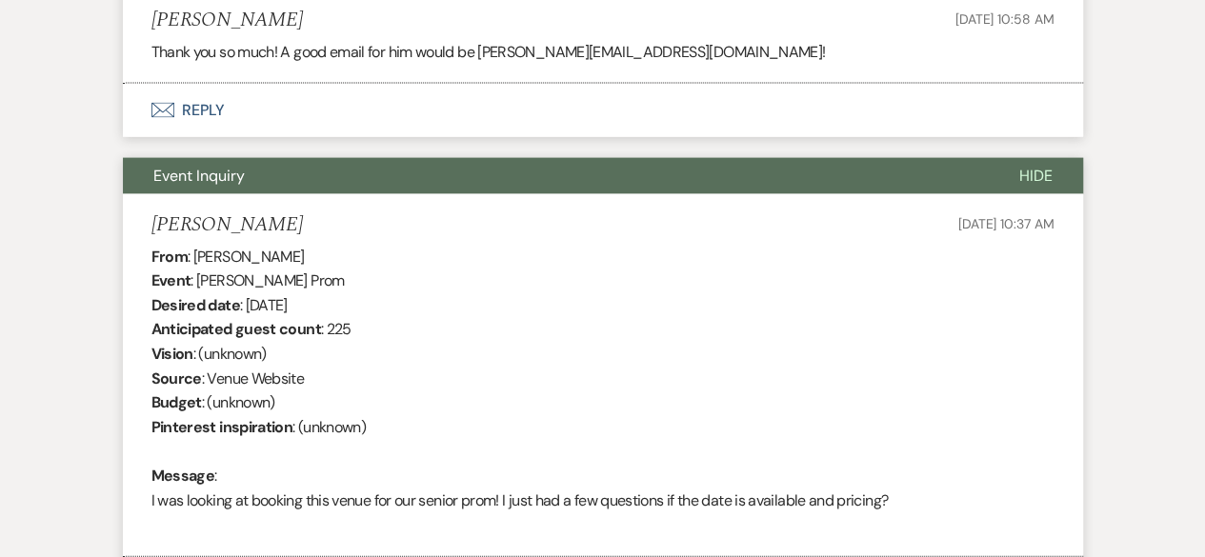
scroll to position [1811, 0]
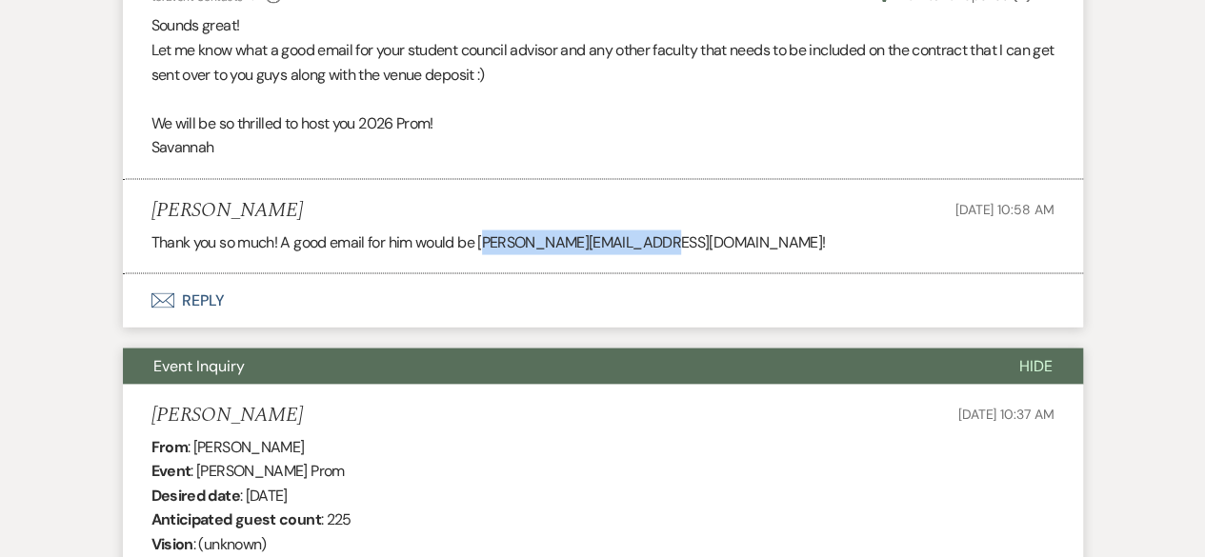
drag, startPoint x: 484, startPoint y: 294, endPoint x: 658, endPoint y: 305, distance: 173.8
click at [658, 274] on li "Natalee Anforth Aug 13, 2025, 10:58 AM Thank you so much! A good email for him …" at bounding box center [603, 227] width 961 height 94
click at [673, 255] on div "Thank you so much! A good email for him would be juanumberto.soto@goaj.org!" at bounding box center [603, 243] width 903 height 25
click at [657, 255] on div "Thank you so much! A good email for him would be juanumberto.soto@goaj.org!" at bounding box center [603, 243] width 903 height 25
click at [653, 274] on li "Natalee Anforth Aug 13, 2025, 10:58 AM Thank you so much! A good email for him …" at bounding box center [603, 227] width 961 height 94
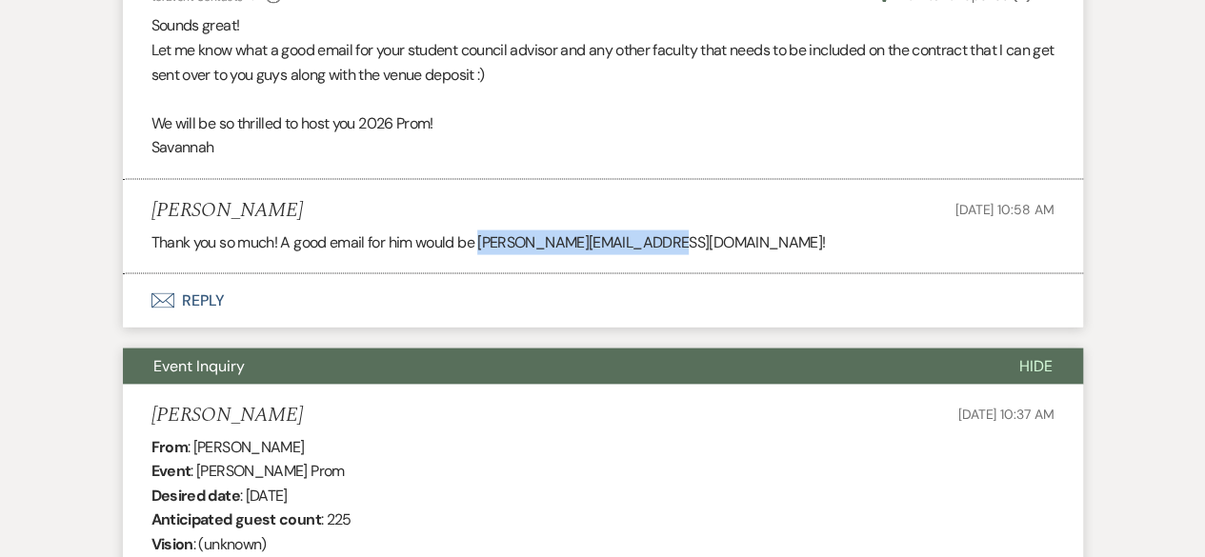
drag, startPoint x: 661, startPoint y: 286, endPoint x: 484, endPoint y: 287, distance: 177.3
click at [484, 255] on div "Thank you so much! A good email for him would be juanumberto.soto@goaj.org!" at bounding box center [603, 243] width 903 height 25
copy div "juanumberto.soto@goaj.org"
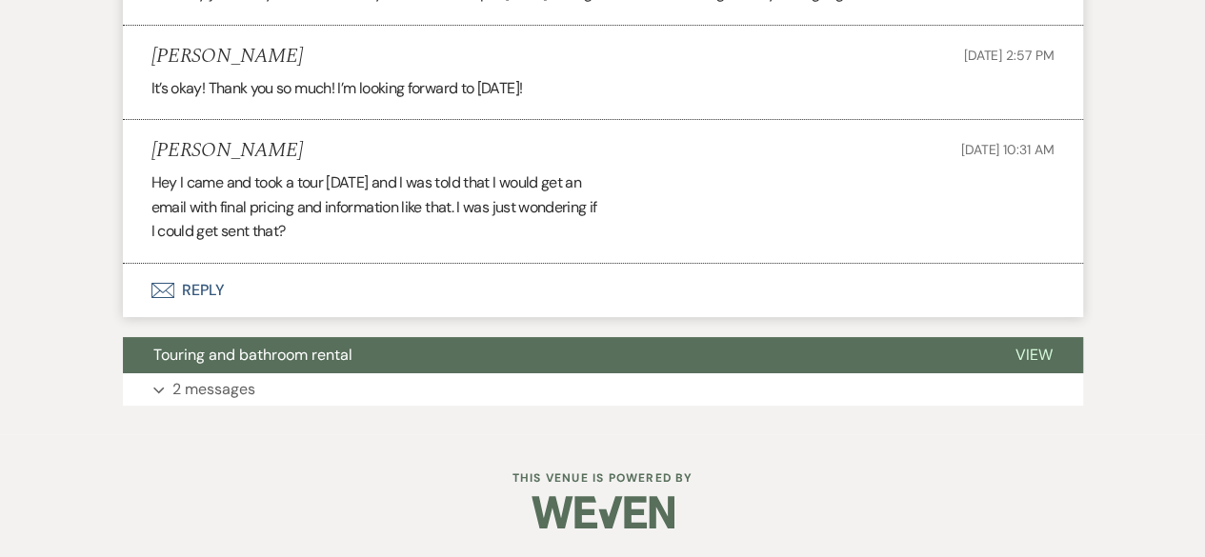
scroll to position [3691, 0]
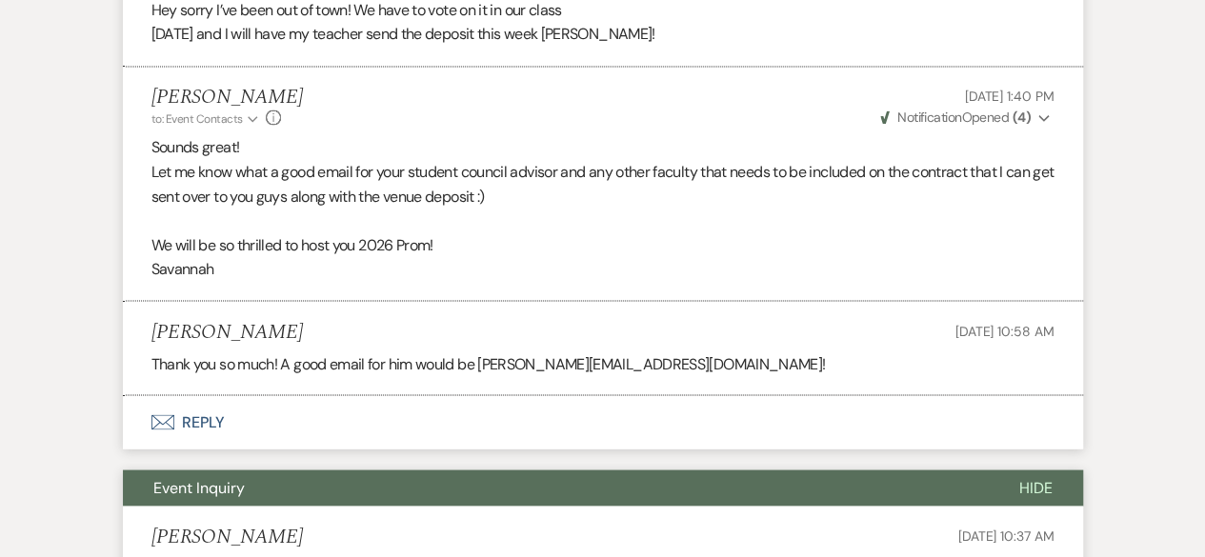
click at [712, 208] on p "Let me know what a good email for your student council advisor and any other fa…" at bounding box center [603, 183] width 903 height 49
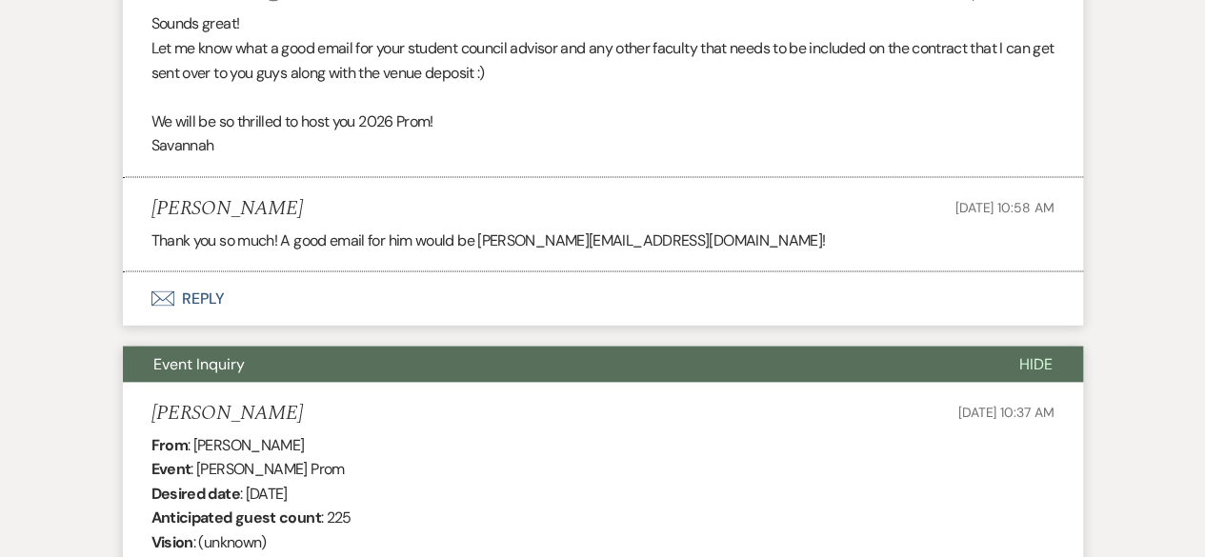
scroll to position [1785, 0]
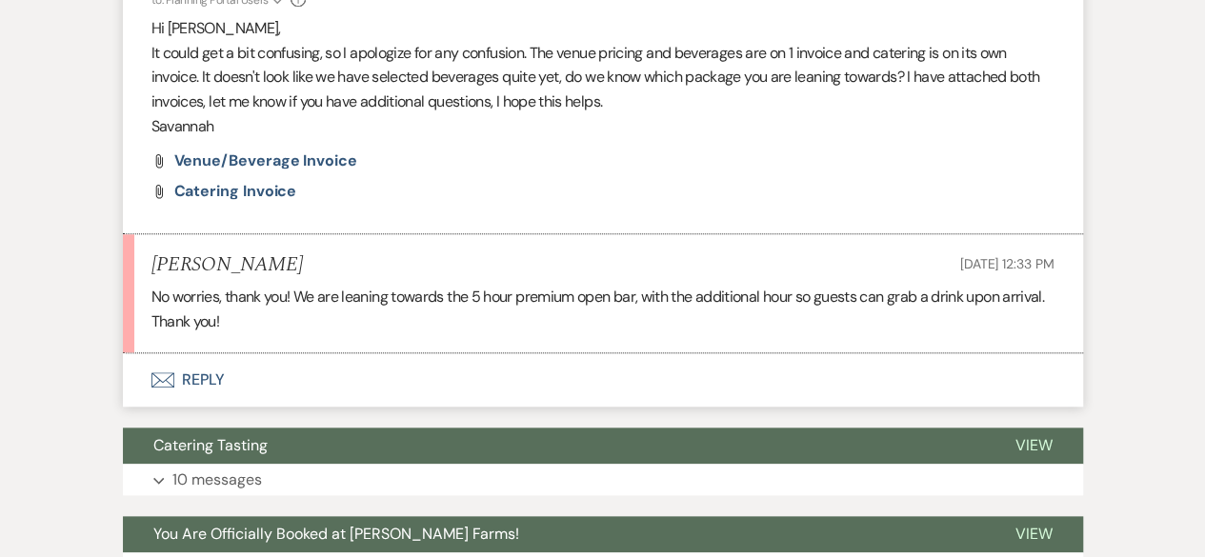
click at [285, 385] on button "Envelope Reply" at bounding box center [603, 380] width 961 height 53
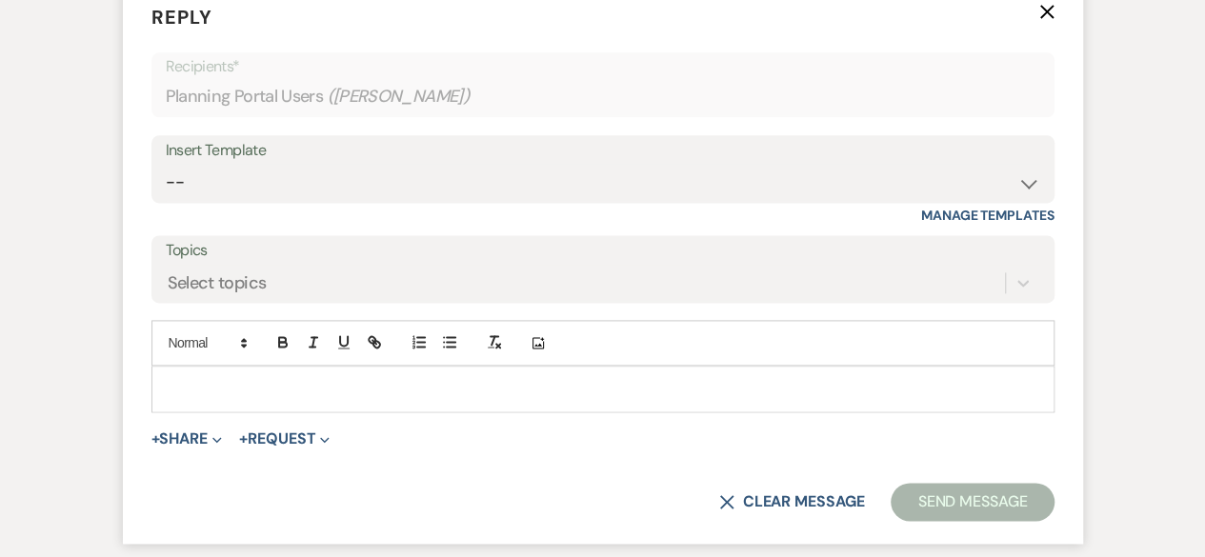
scroll to position [1261, 0]
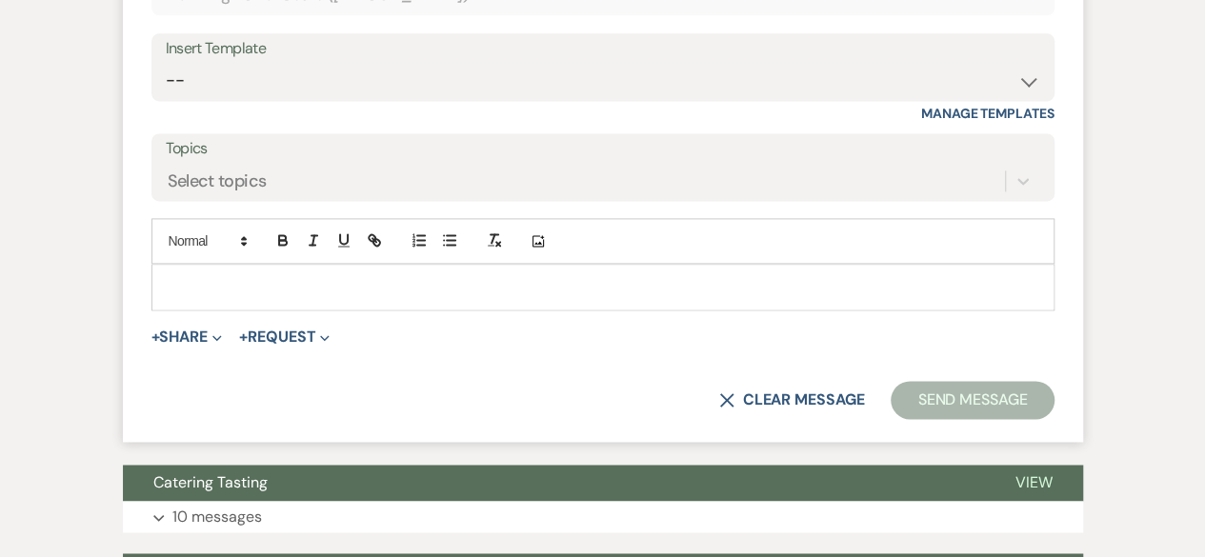
click at [347, 265] on div at bounding box center [602, 287] width 901 height 44
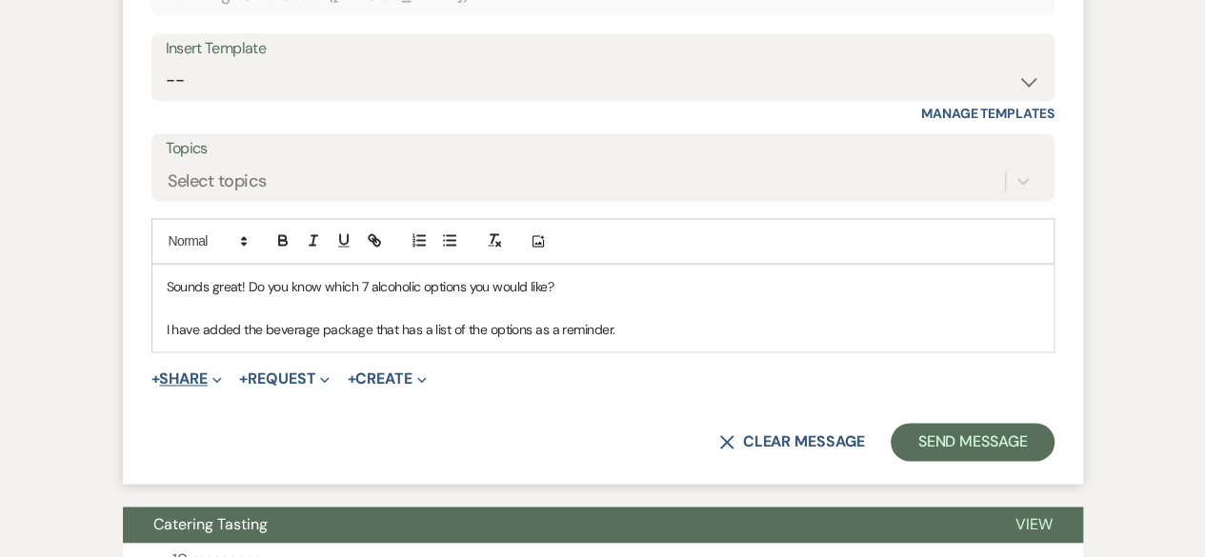
click at [219, 382] on icon "Expand" at bounding box center [218, 380] width 10 height 10
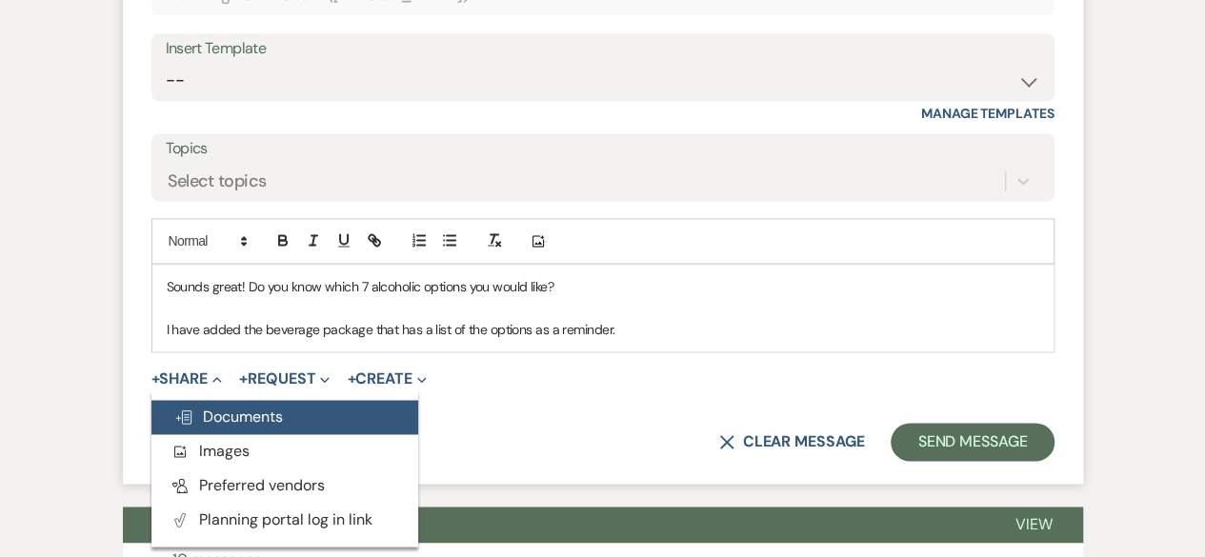
click at [253, 422] on span "Doc Upload Documents" at bounding box center [228, 417] width 109 height 20
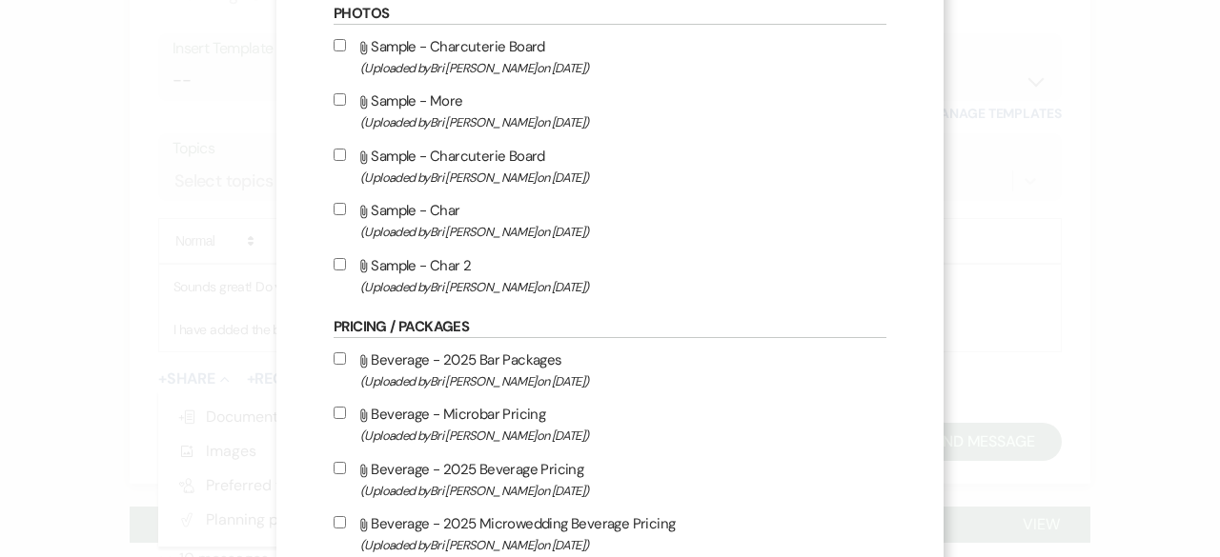
scroll to position [953, 0]
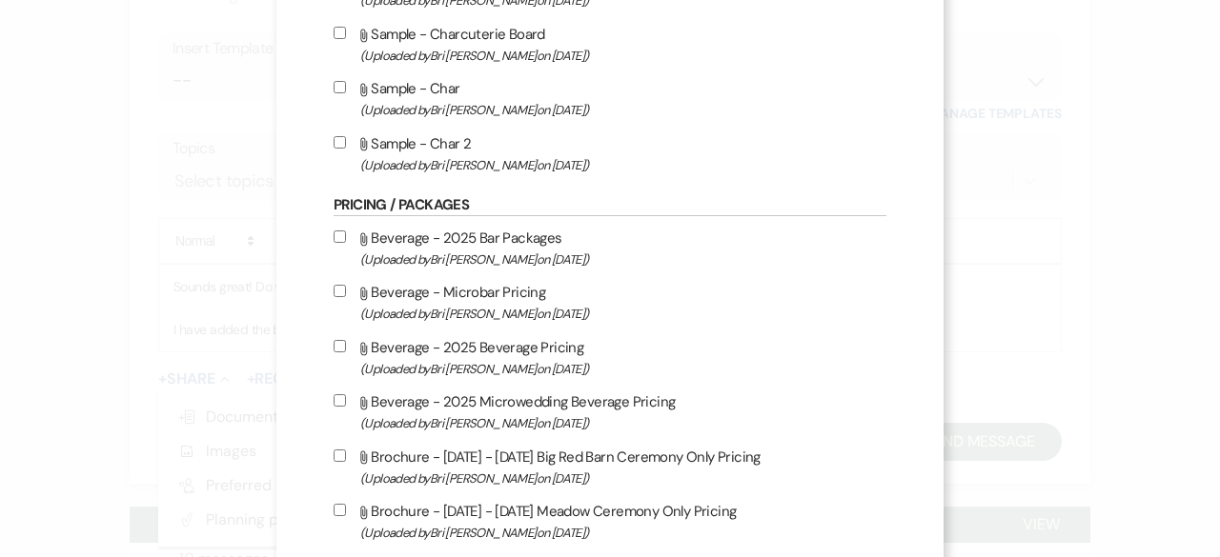
click at [334, 346] on input "Attach File Beverage - 2025 Beverage Pricing (Uploaded by [PERSON_NAME] on [DAT…" at bounding box center [340, 346] width 12 height 12
checkbox input "true"
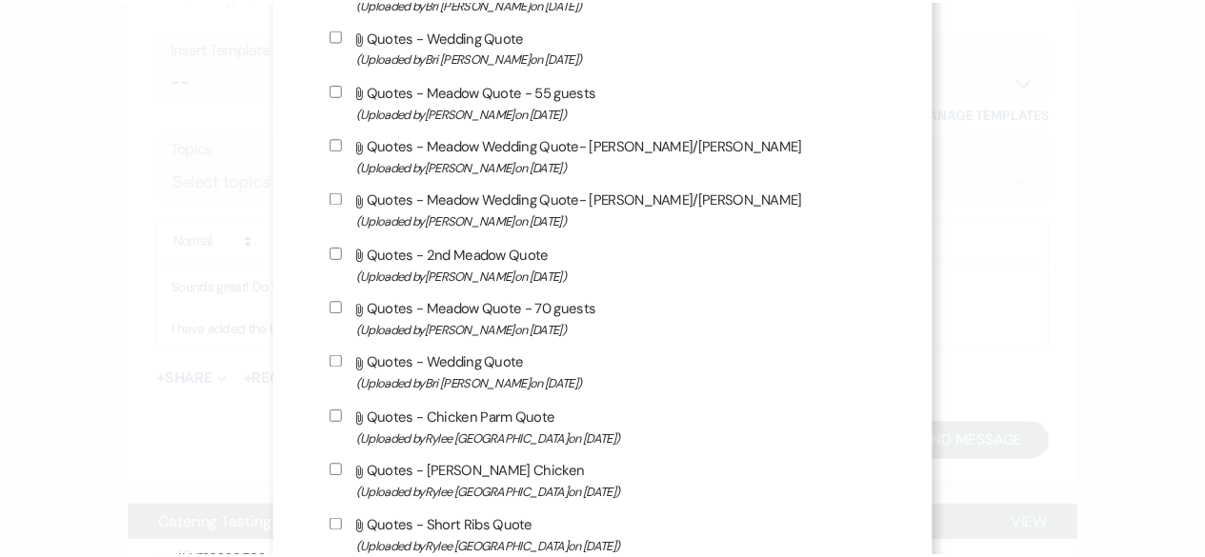
scroll to position [6014, 0]
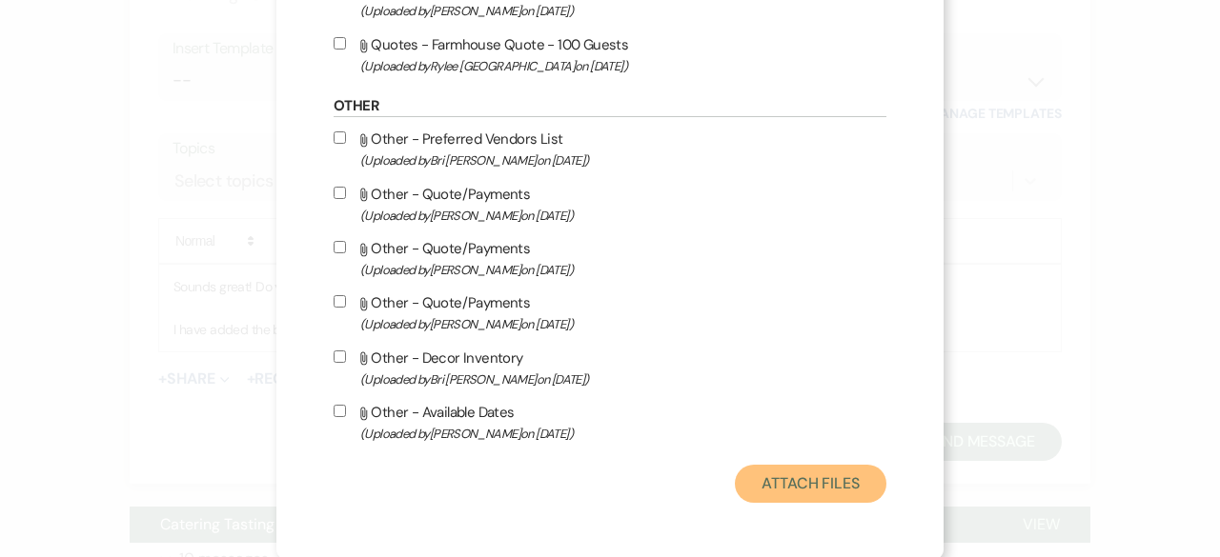
click at [785, 484] on button "Attach Files" at bounding box center [811, 484] width 152 height 38
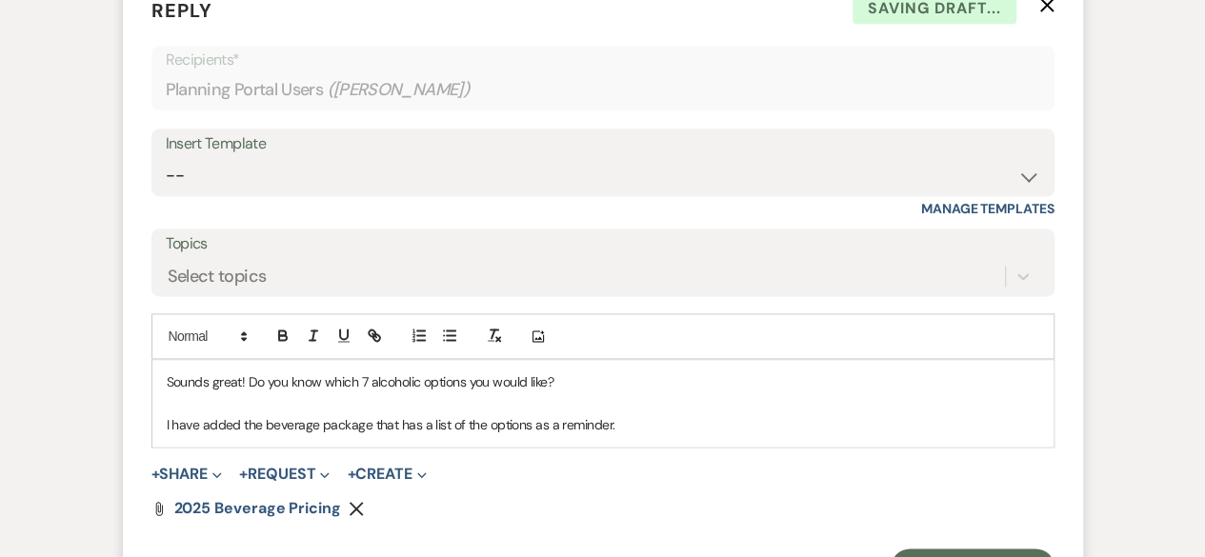
scroll to position [1261, 0]
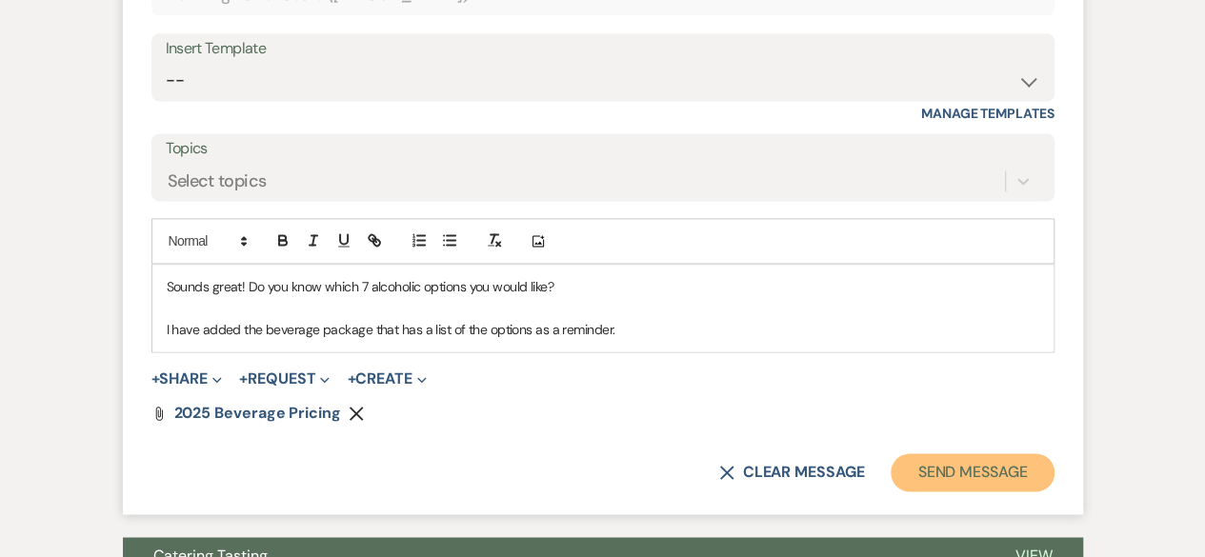
click at [949, 476] on button "Send Message" at bounding box center [972, 473] width 163 height 38
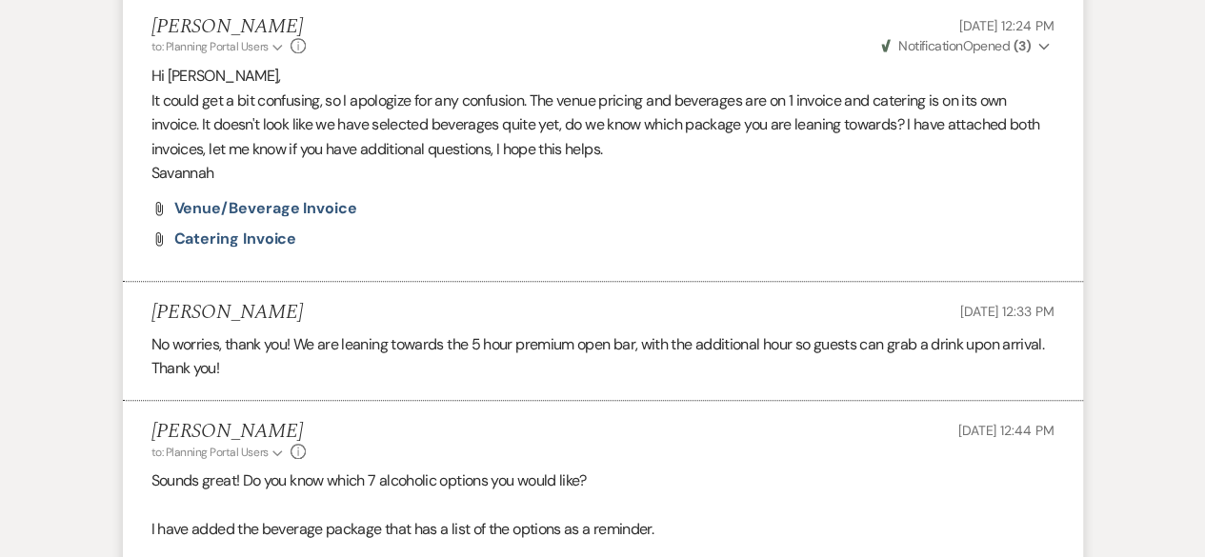
scroll to position [572, 0]
